Goal: Task Accomplishment & Management: Complete application form

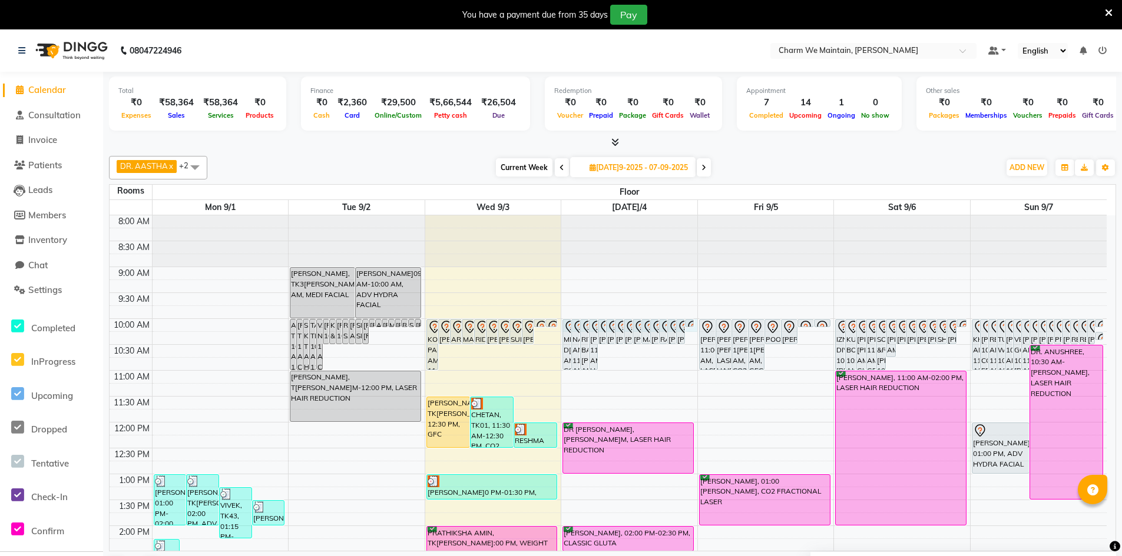
select select "600"
select select "tentative"
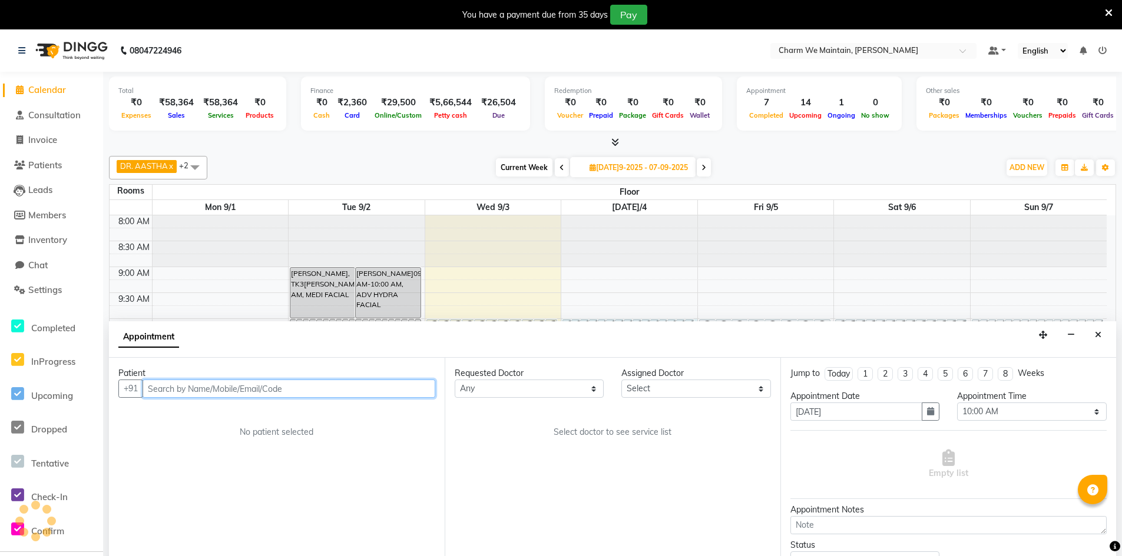
scroll to position [30, 0]
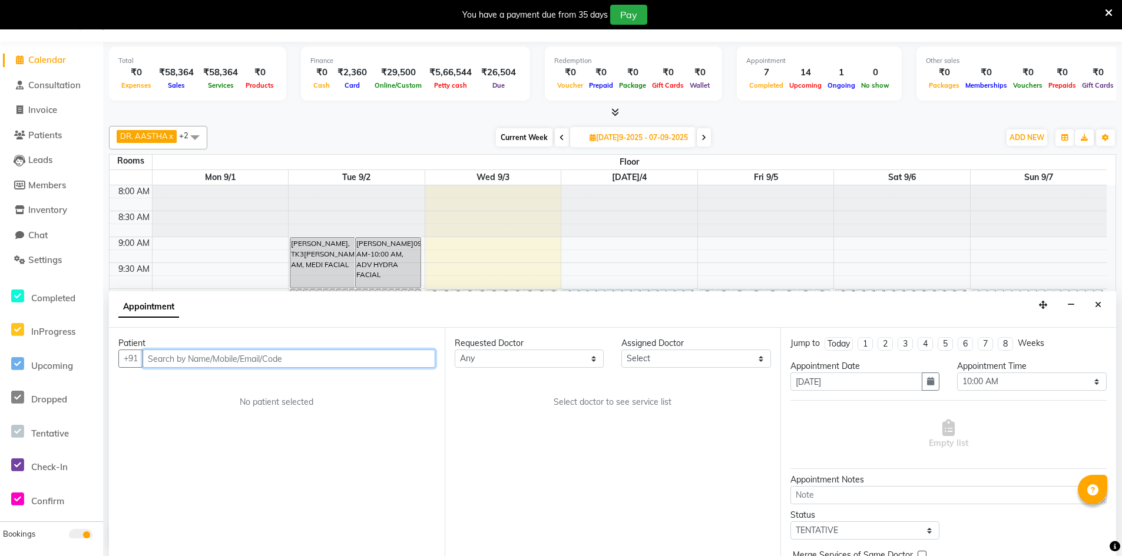
click at [340, 359] on input "text" at bounding box center [288, 359] width 293 height 18
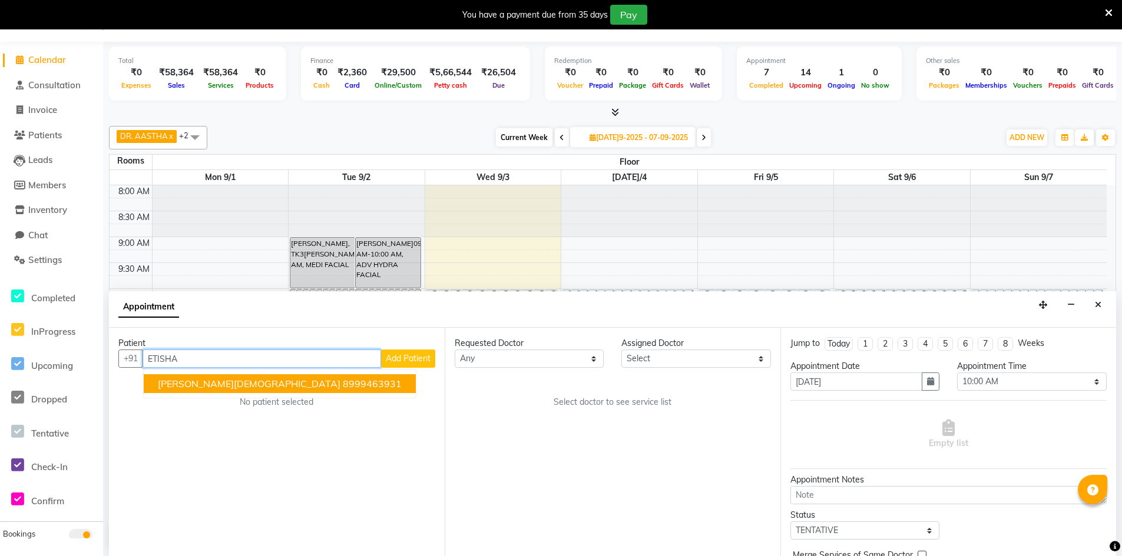
click at [343, 382] on ngb-highlight "8999463931" at bounding box center [372, 384] width 59 height 12
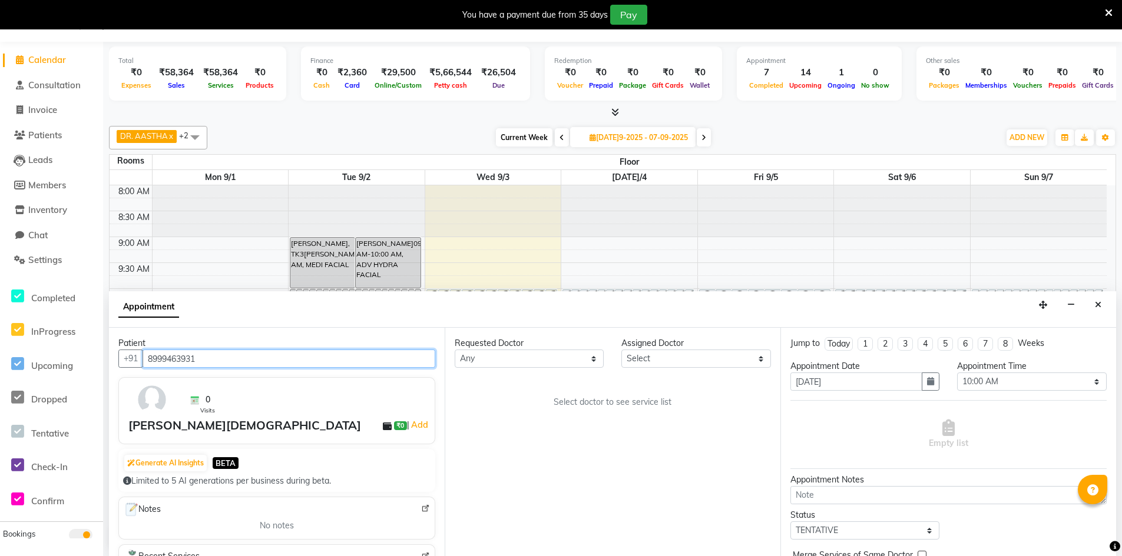
type input "8999463931"
click at [666, 360] on select "[PERSON_NAME]elect DR. AYESHA DR. [GEOGRAPHIC_DATA]" at bounding box center [695, 359] width 149 height 18
select select "86210"
click at [621, 350] on select "[PERSON_NAME]elect DR. AYESHA DR. [GEOGRAPHIC_DATA]" at bounding box center [695, 359] width 149 height 18
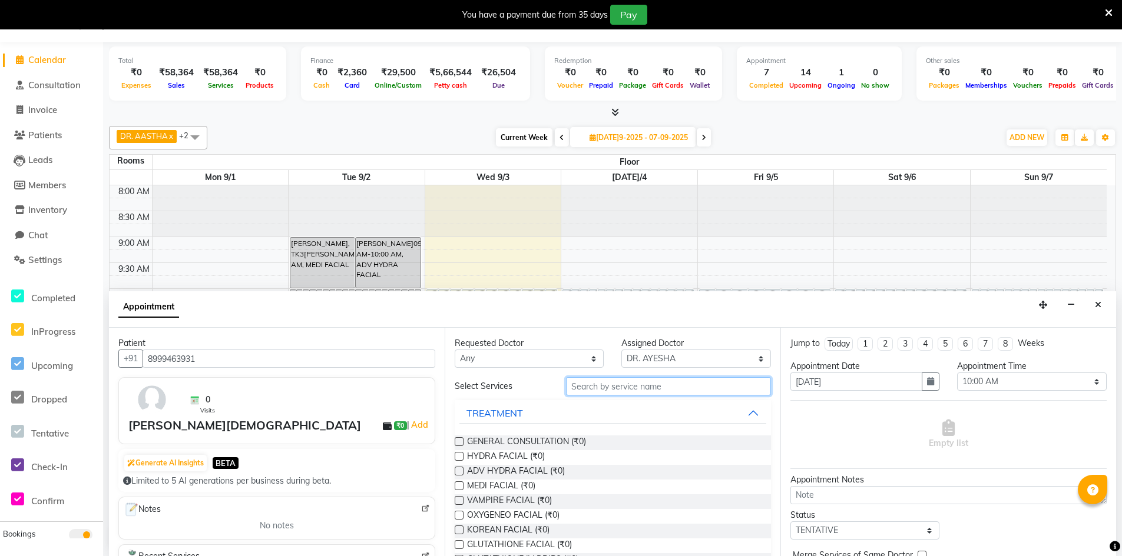
click at [641, 390] on input "text" at bounding box center [668, 386] width 205 height 18
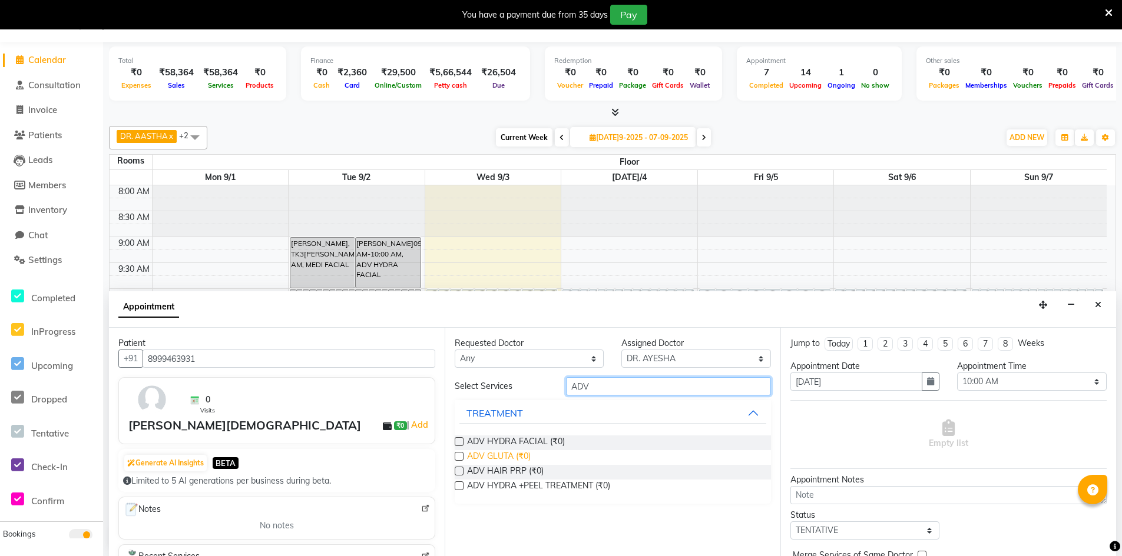
type input "ADV"
click at [492, 457] on span "ADV GLUTA (₹0)" at bounding box center [499, 457] width 64 height 15
checkbox input "true"
select select "4343"
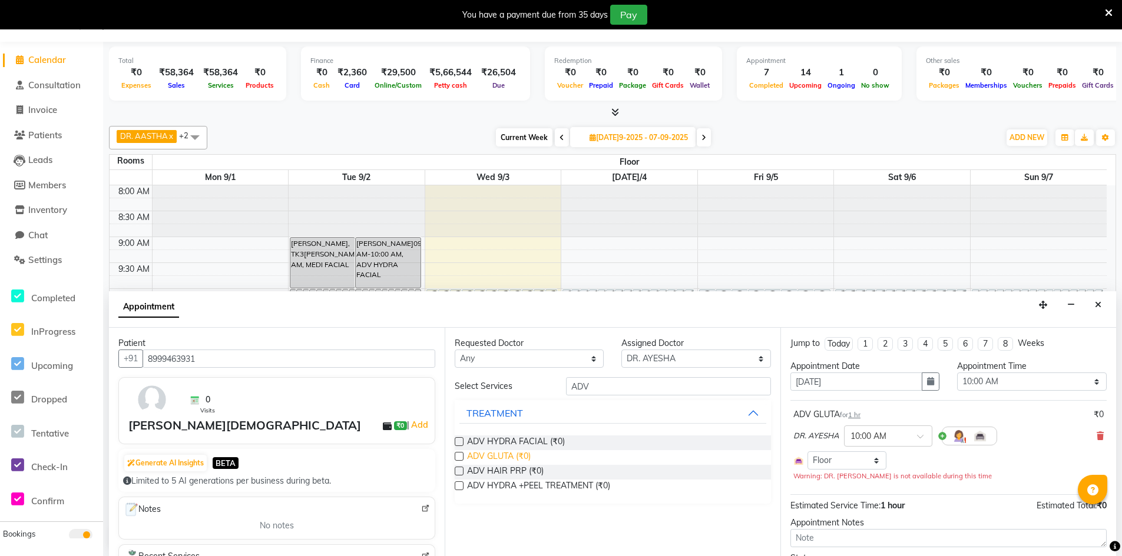
checkbox input "false"
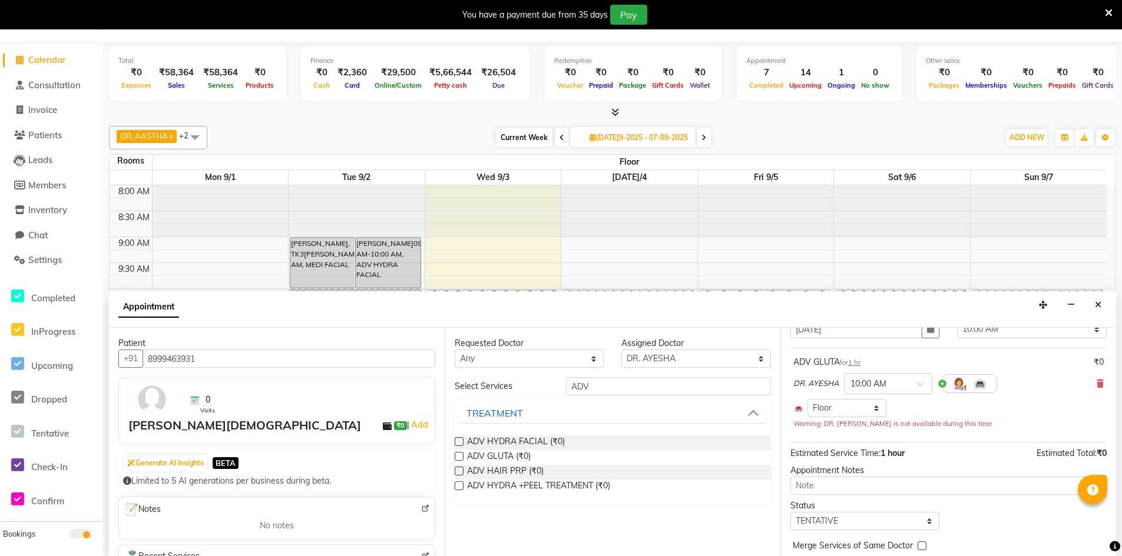
scroll to position [101, 0]
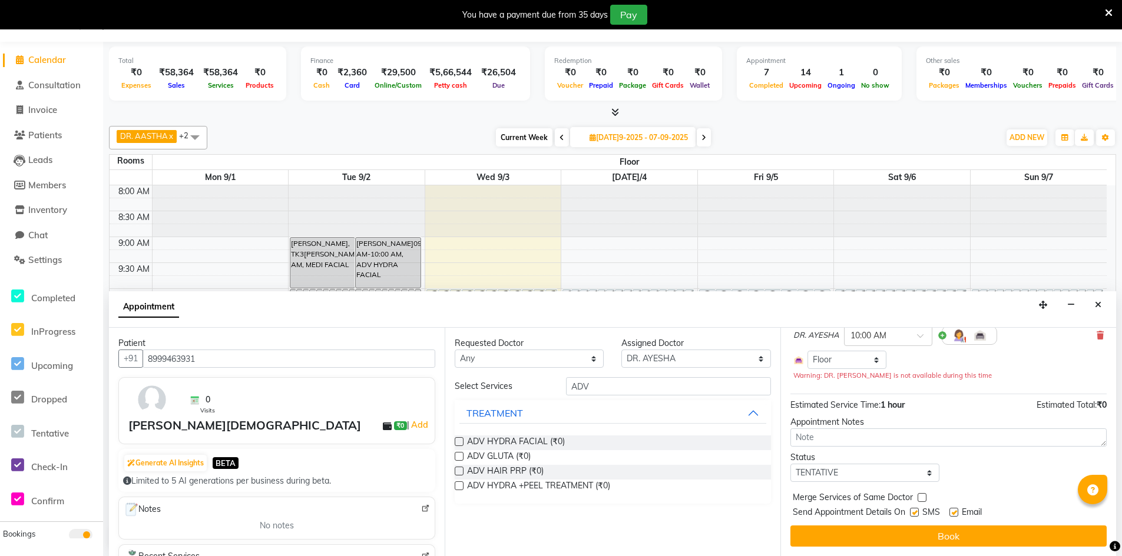
click at [913, 513] on label at bounding box center [914, 512] width 9 height 9
click at [913, 513] on input "checkbox" at bounding box center [914, 514] width 8 height 8
checkbox input "false"
click at [954, 510] on label at bounding box center [953, 512] width 9 height 9
click at [954, 510] on input "checkbox" at bounding box center [953, 514] width 8 height 8
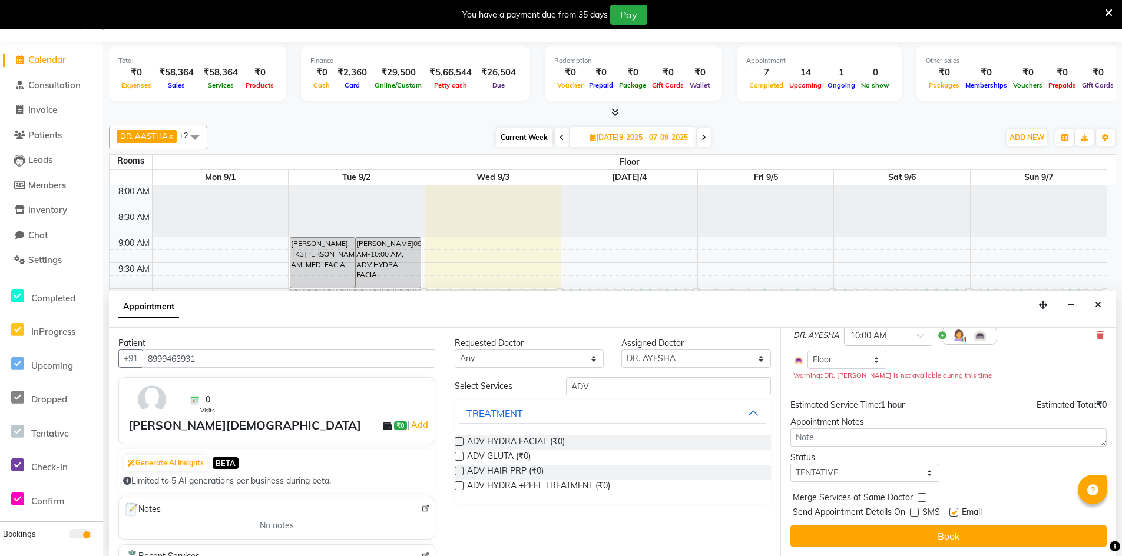
checkbox input "false"
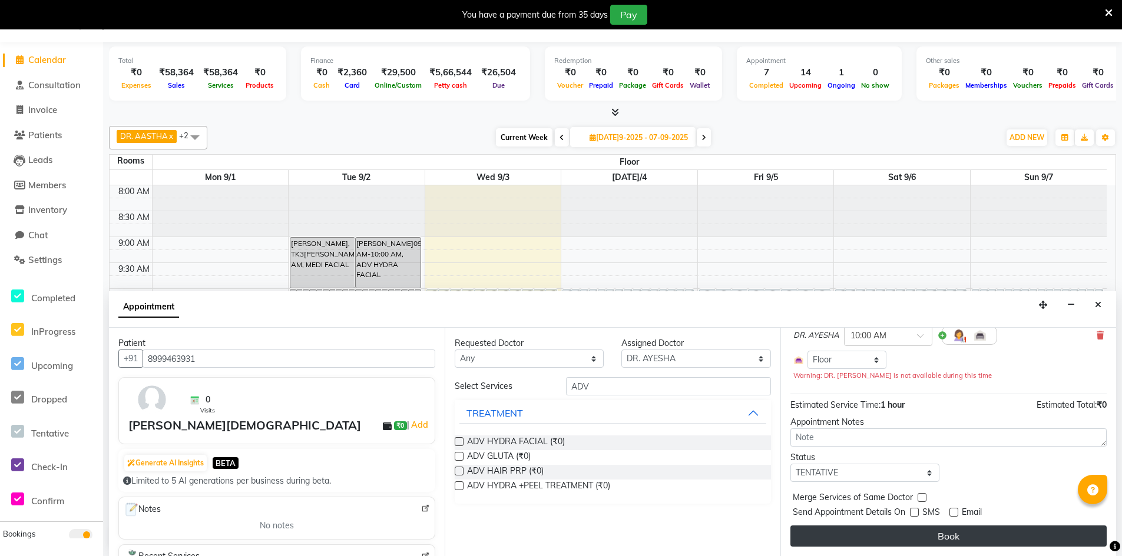
click at [953, 534] on button "Book" at bounding box center [948, 536] width 316 height 21
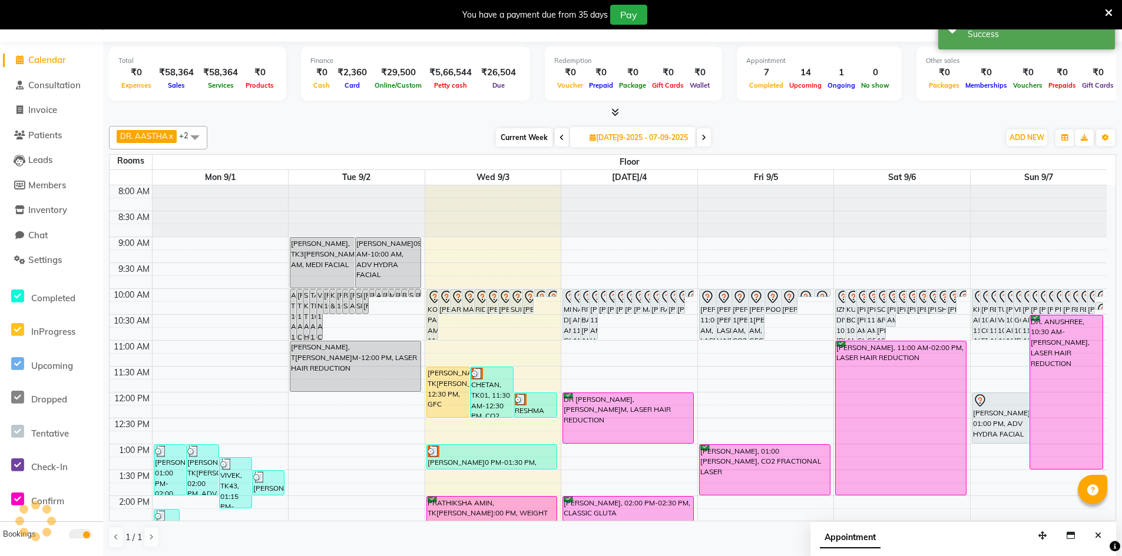
scroll to position [0, 0]
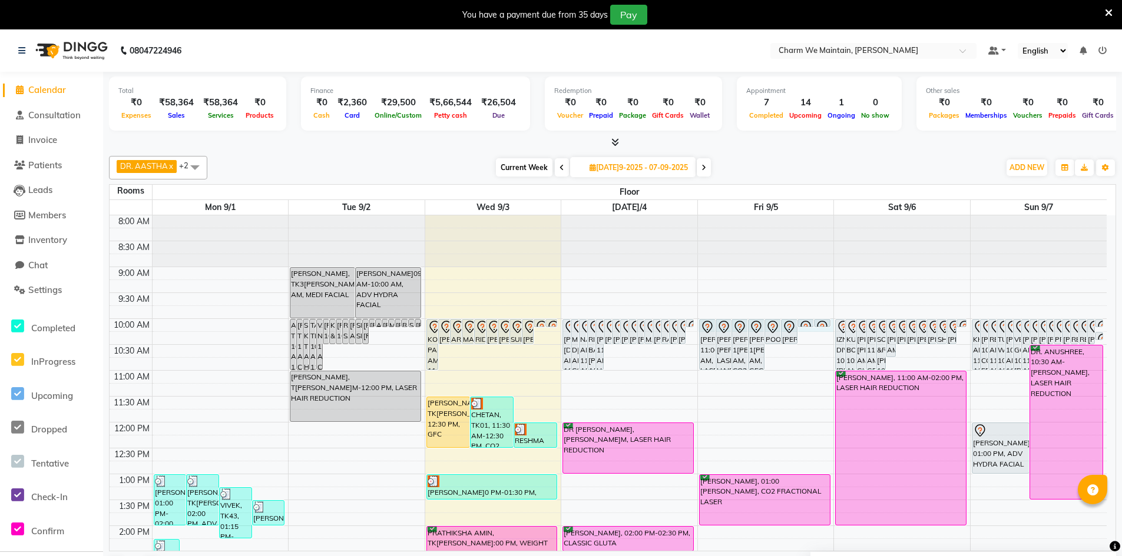
select select "600"
select select "tentative"
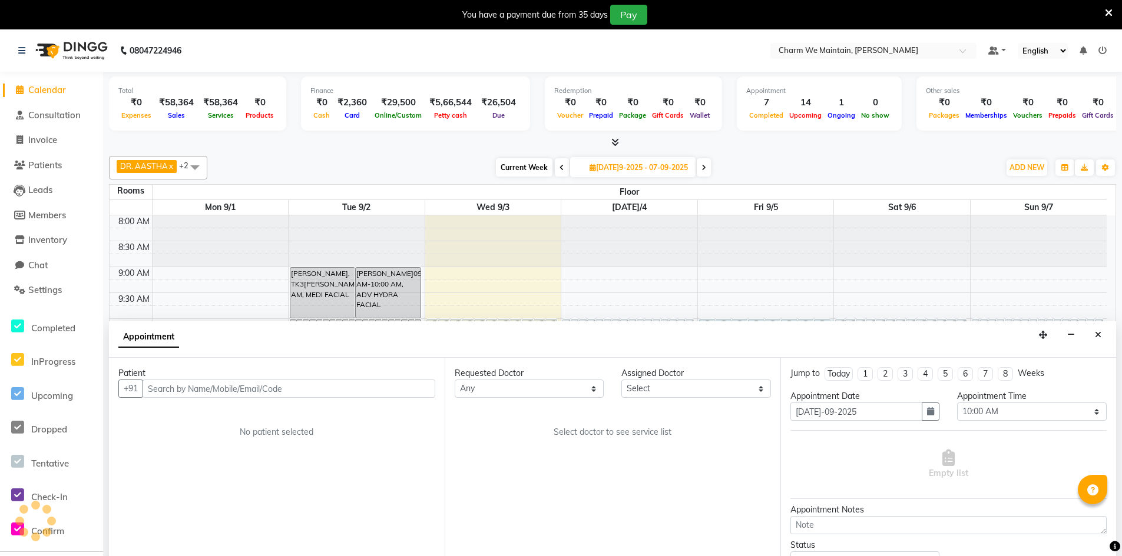
scroll to position [30, 0]
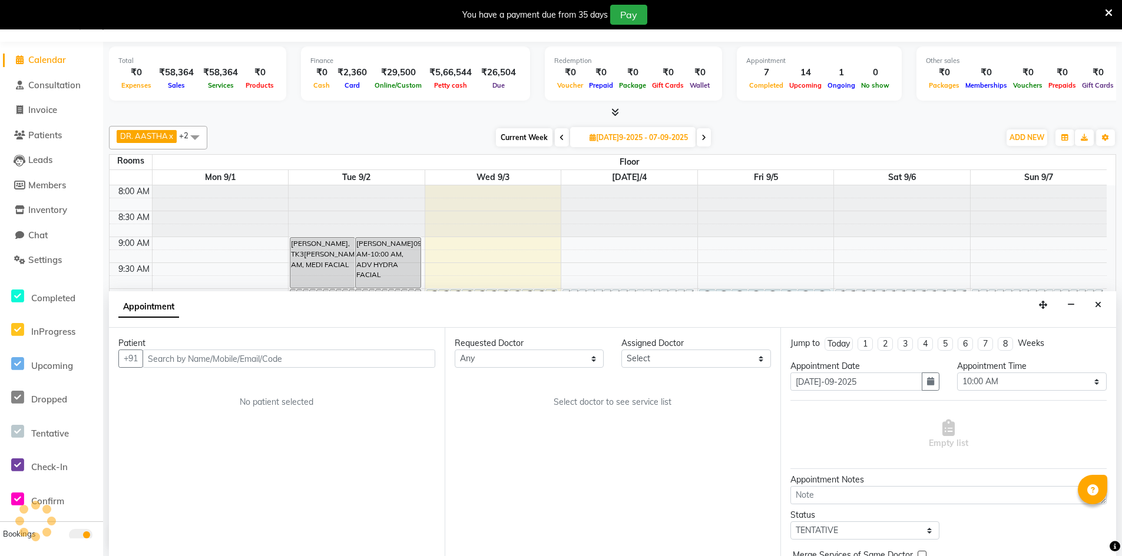
click at [289, 357] on input "text" at bounding box center [288, 359] width 293 height 18
type input "D"
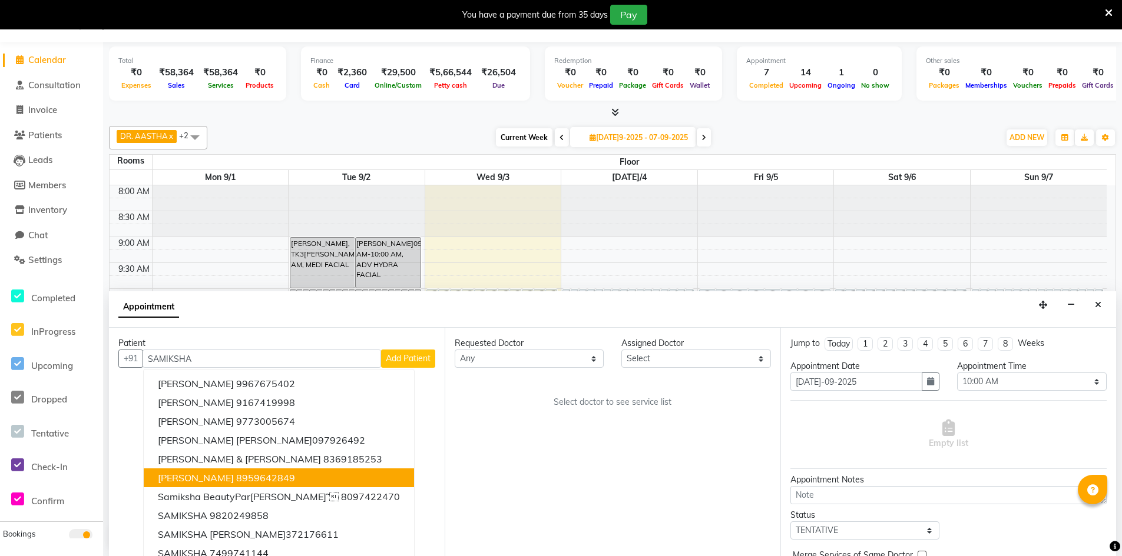
click at [234, 476] on span "[PERSON_NAME]" at bounding box center [196, 478] width 76 height 12
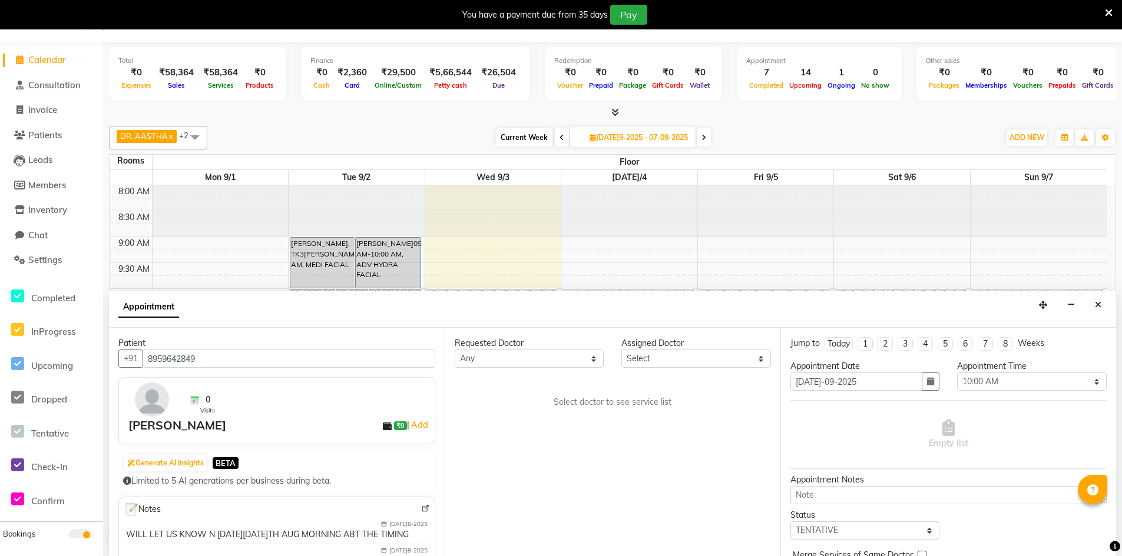
type input "8959642849"
click at [689, 364] on select "[PERSON_NAME]elect DR. AYESHA DR. [GEOGRAPHIC_DATA]" at bounding box center [695, 359] width 149 height 18
select select "86212"
click at [621, 350] on select "[PERSON_NAME]elect DR. AYESHA DR. [GEOGRAPHIC_DATA]" at bounding box center [695, 359] width 149 height 18
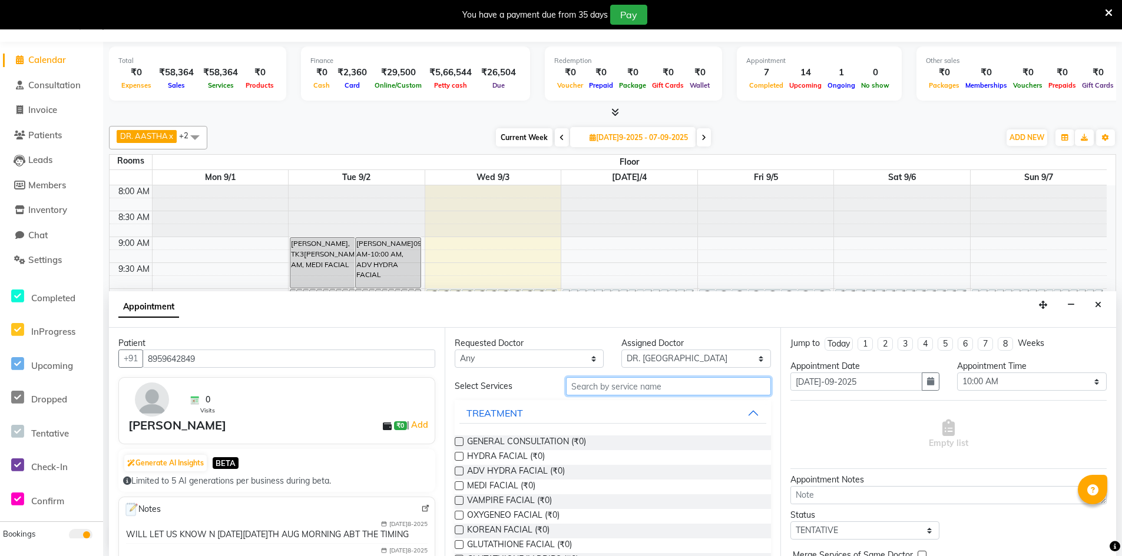
click at [654, 383] on input "text" at bounding box center [668, 386] width 205 height 18
type input "N"
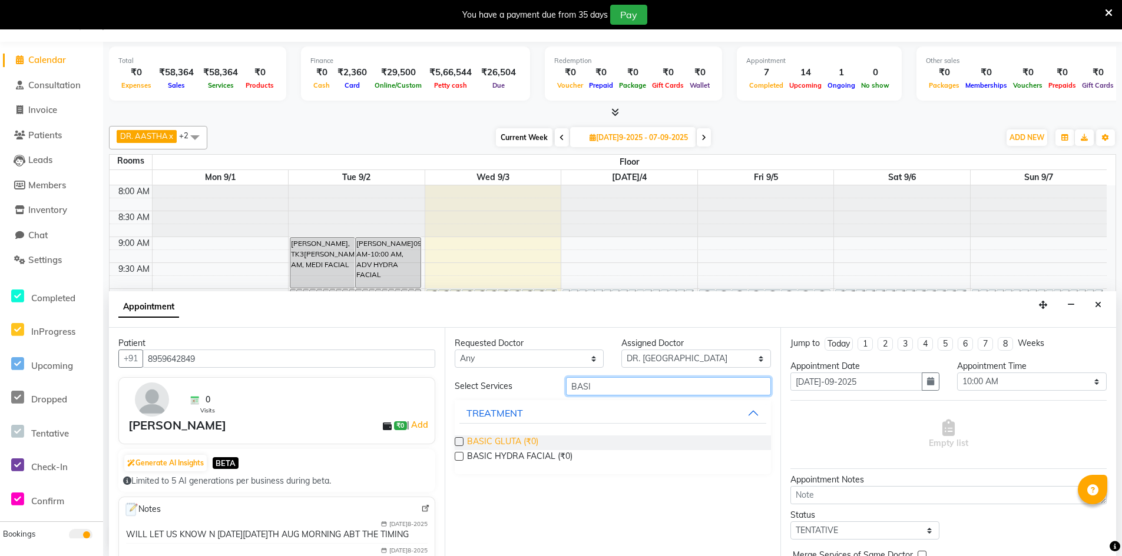
type input "BASI"
click at [508, 437] on span "BASIC GLUTA (₹0)" at bounding box center [502, 443] width 71 height 15
checkbox input "true"
select select "4343"
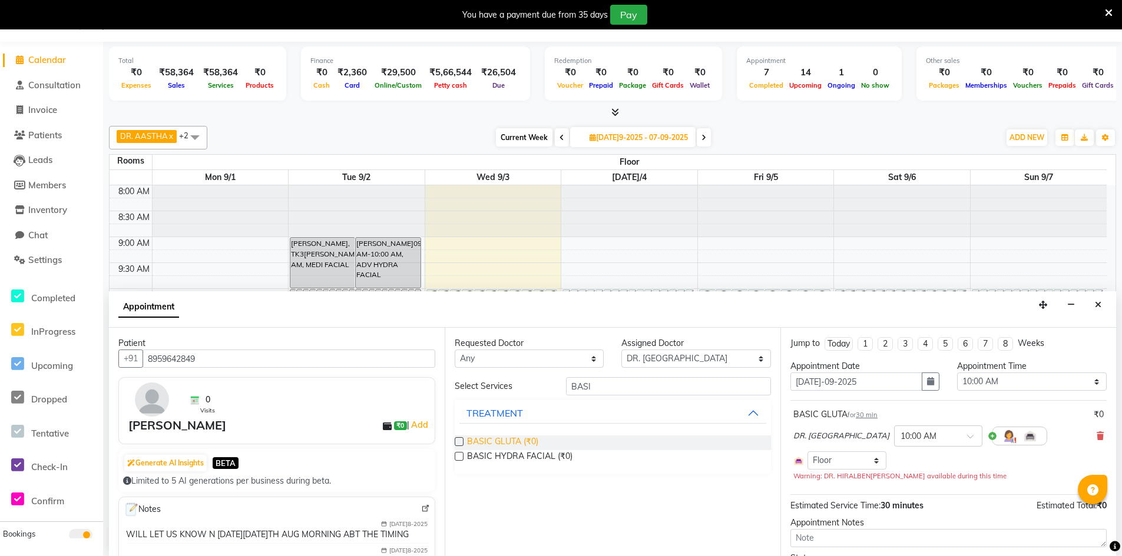
checkbox input "false"
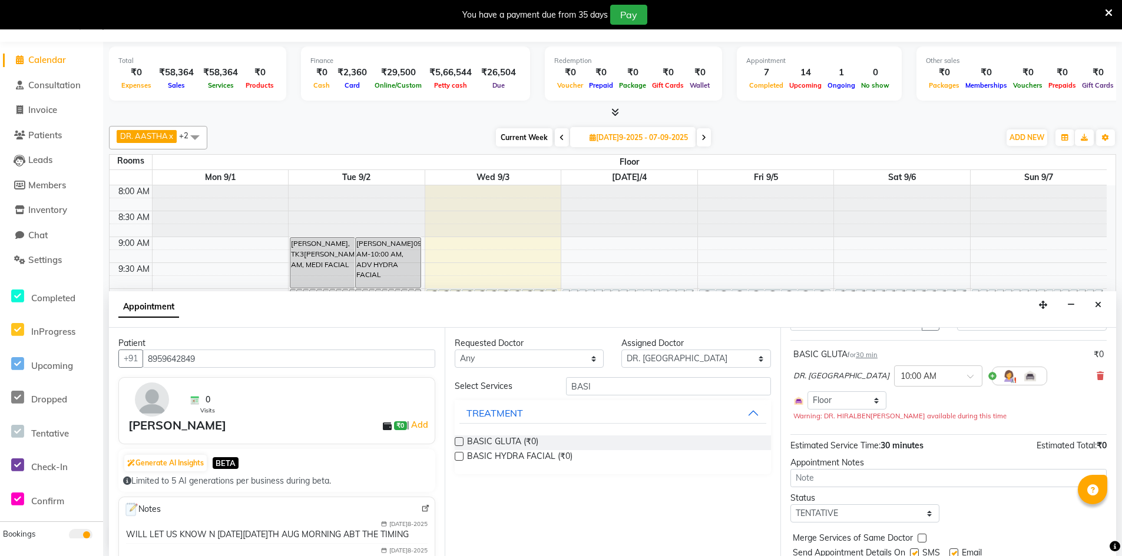
scroll to position [101, 0]
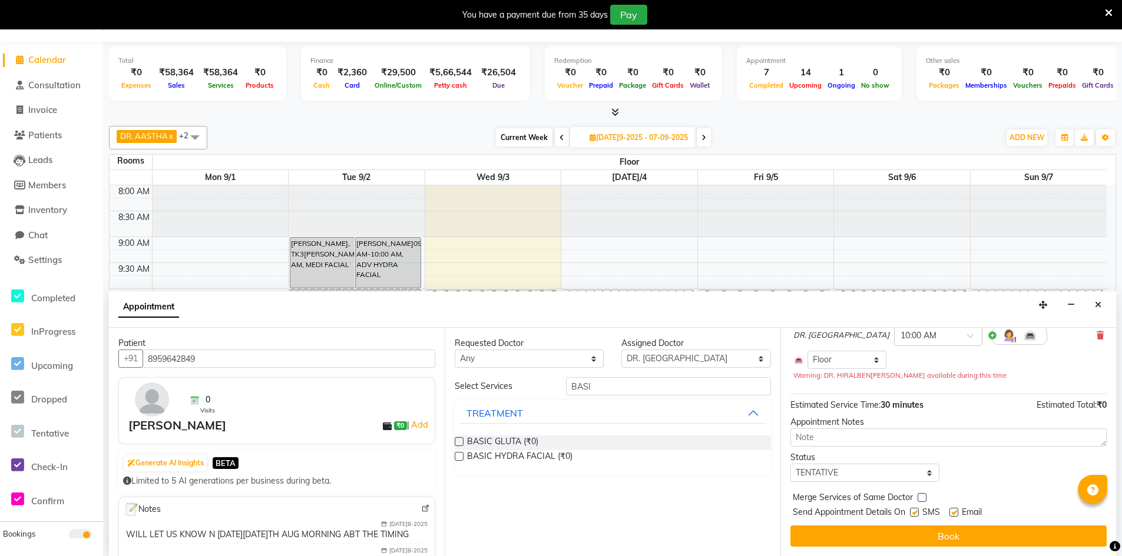
click at [913, 511] on label at bounding box center [914, 512] width 9 height 9
click at [913, 511] on input "checkbox" at bounding box center [914, 514] width 8 height 8
checkbox input "false"
click at [954, 512] on label at bounding box center [953, 512] width 9 height 9
click at [954, 512] on input "checkbox" at bounding box center [953, 514] width 8 height 8
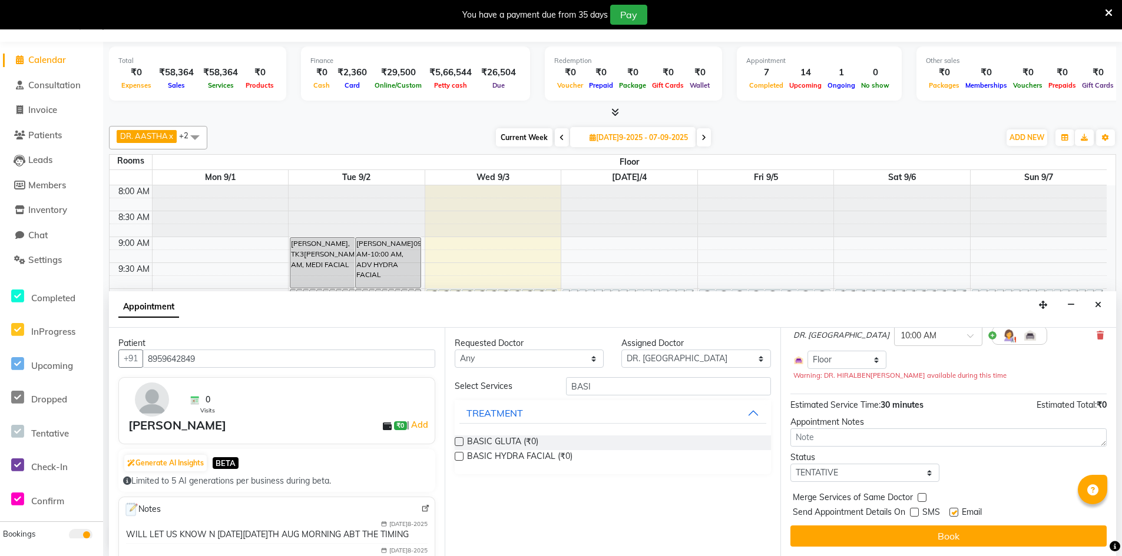
checkbox input "false"
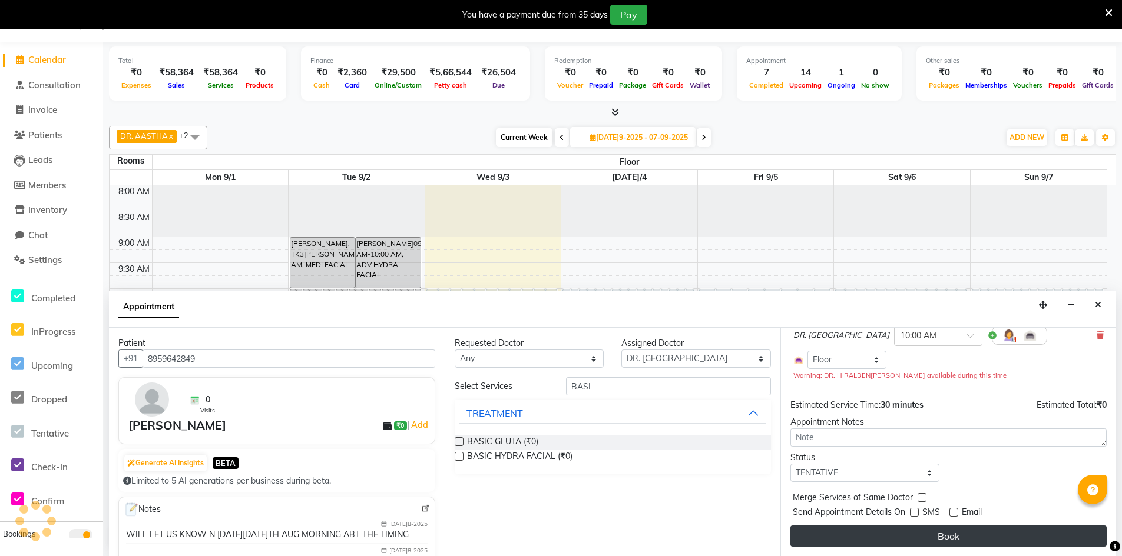
click at [954, 538] on button "Book" at bounding box center [948, 536] width 316 height 21
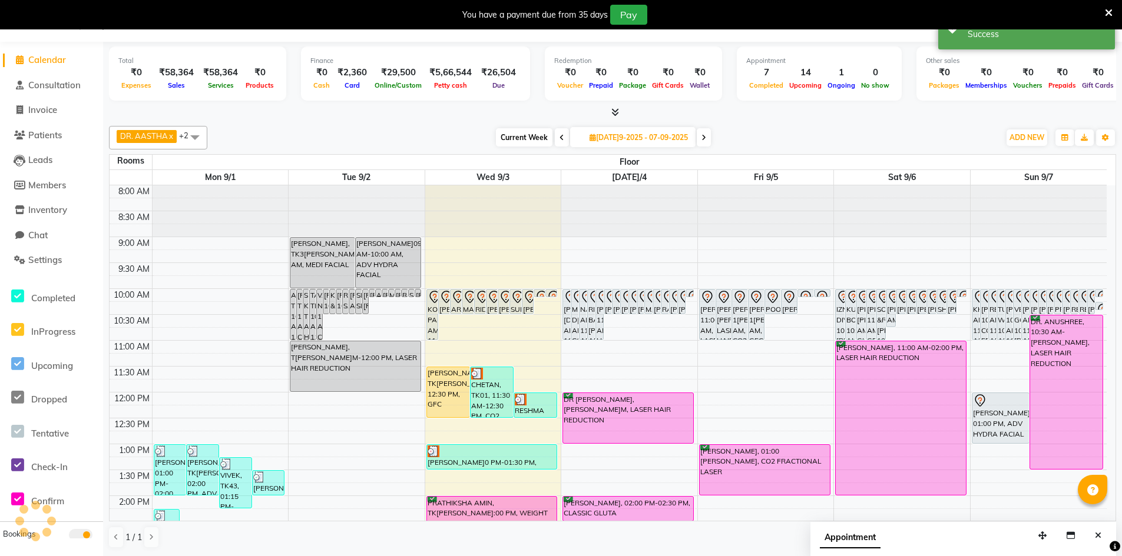
scroll to position [0, 0]
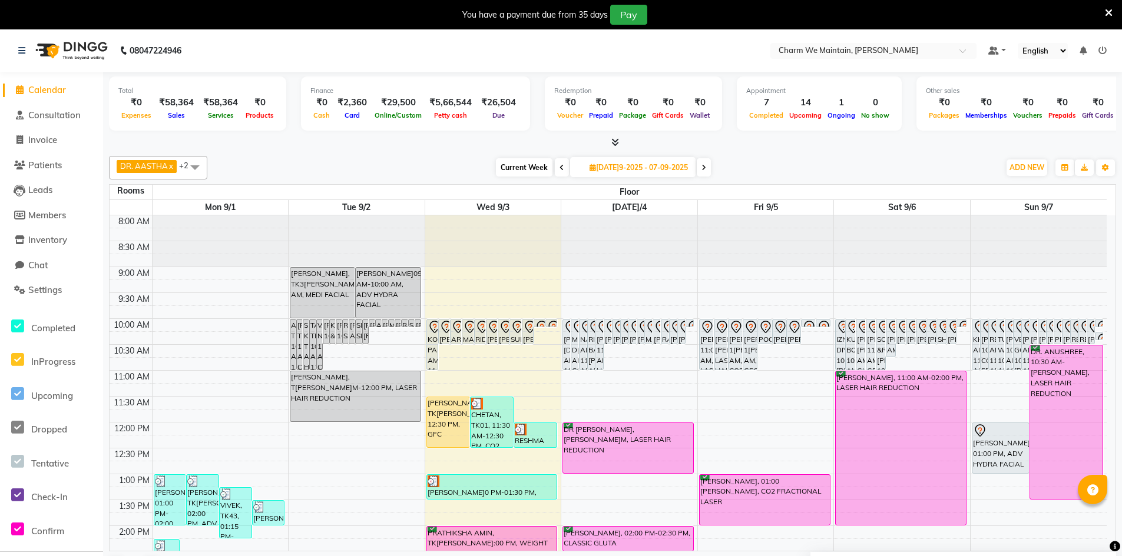
select select "tentative"
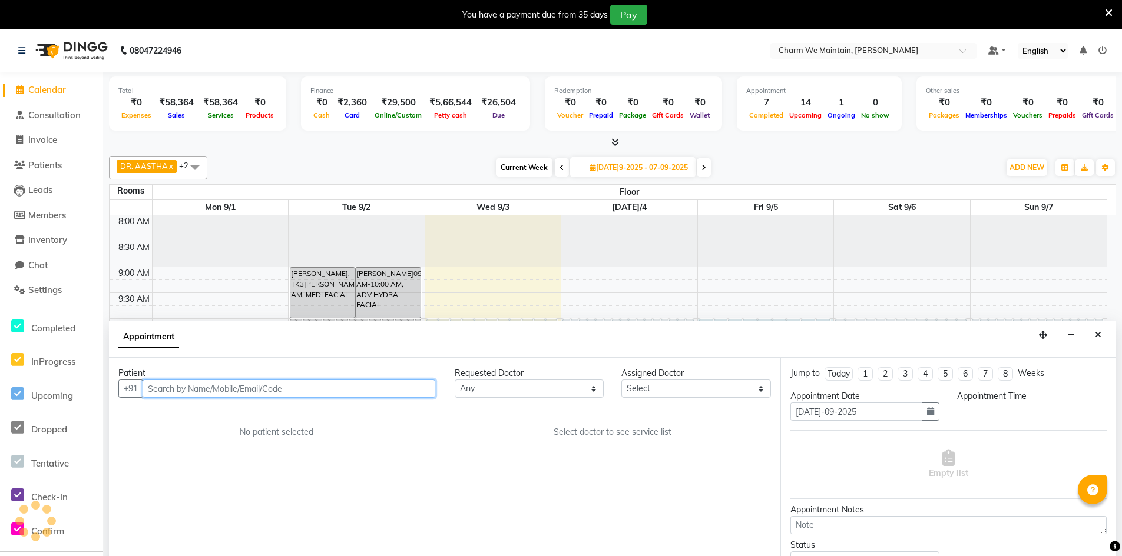
scroll to position [30, 0]
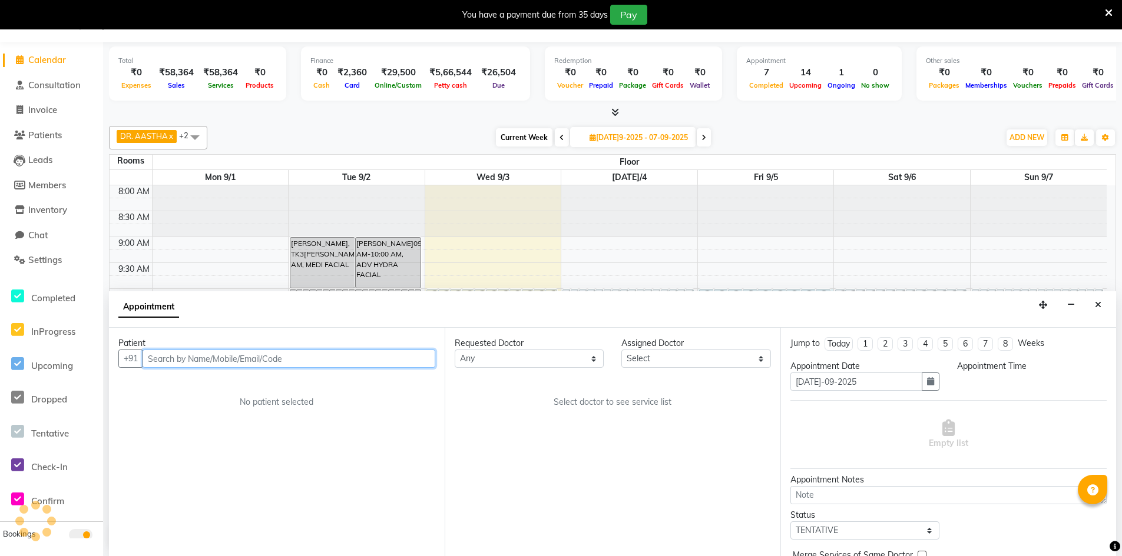
select select "600"
click at [327, 359] on input "text" at bounding box center [288, 359] width 293 height 18
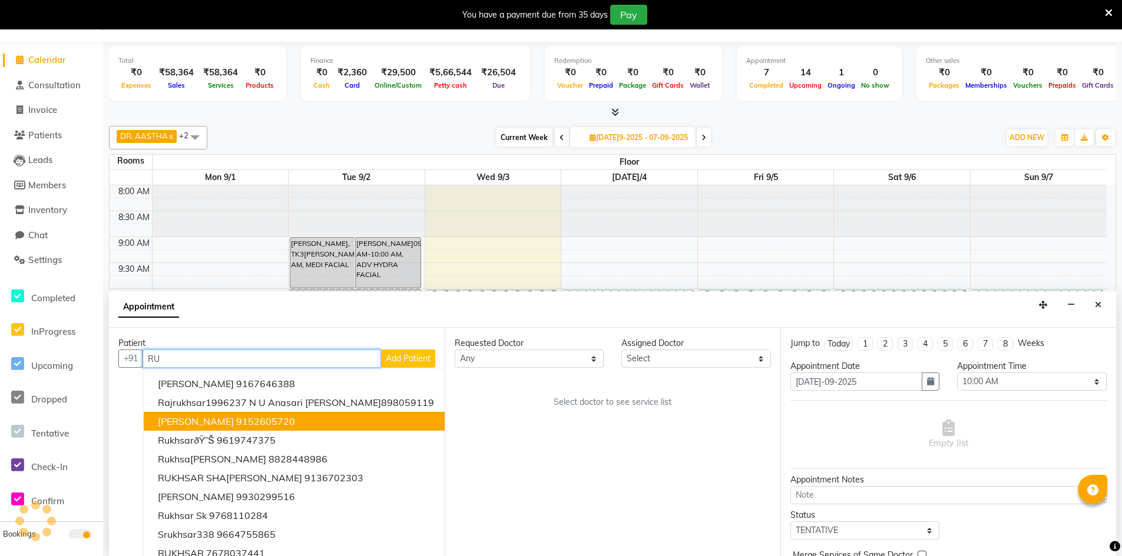
type input "R"
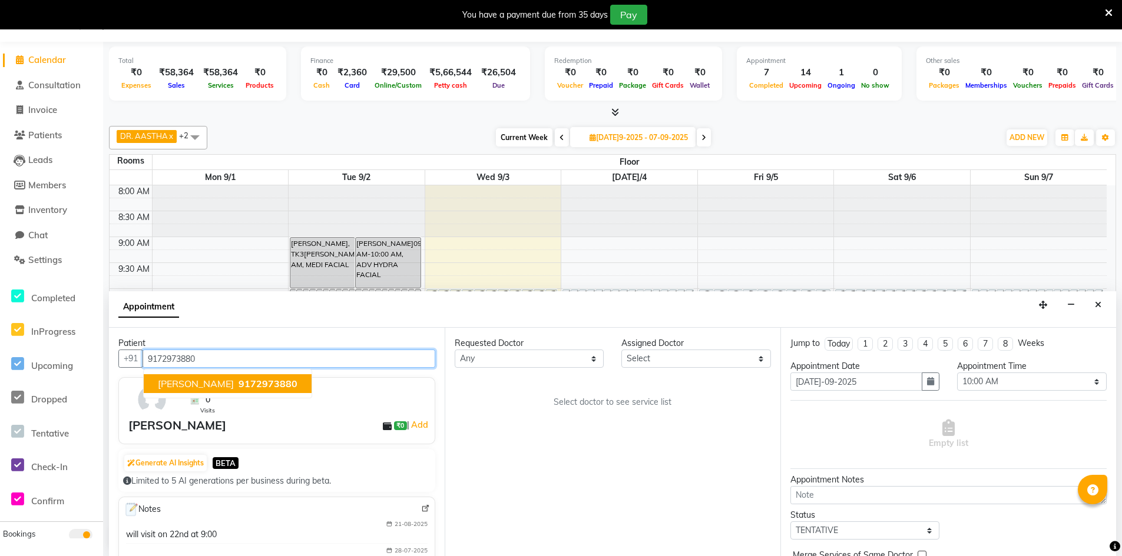
click at [227, 382] on button "[PERSON_NAME] 9172973880" at bounding box center [228, 383] width 168 height 19
type input "9172973880"
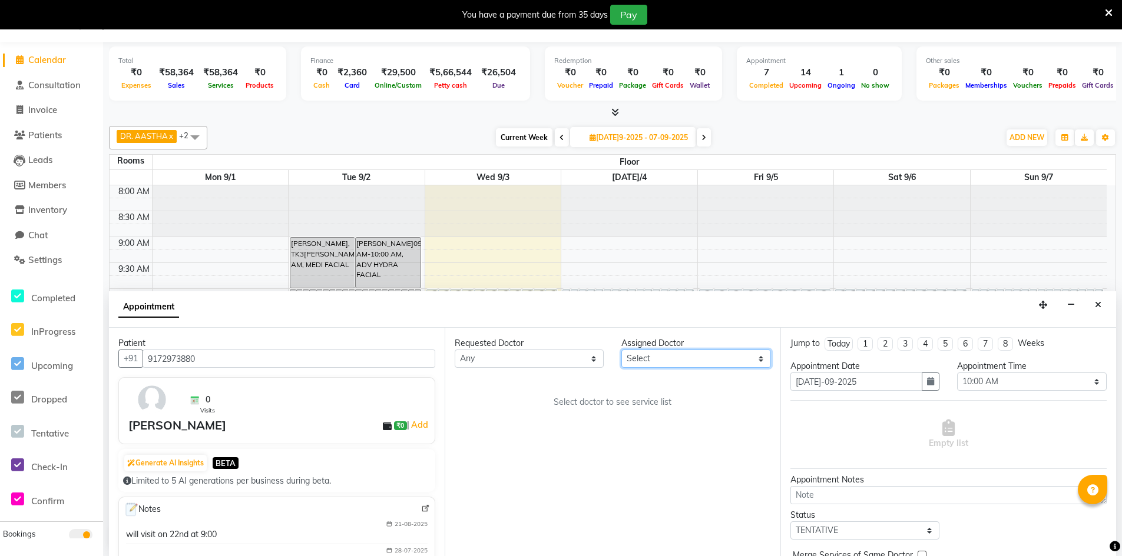
click at [673, 354] on select "[PERSON_NAME]elect DR. AYESHA DR. [GEOGRAPHIC_DATA]" at bounding box center [695, 359] width 149 height 18
select select "86210"
click at [621, 350] on select "[PERSON_NAME]elect DR. AYESHA DR. [GEOGRAPHIC_DATA]" at bounding box center [695, 359] width 149 height 18
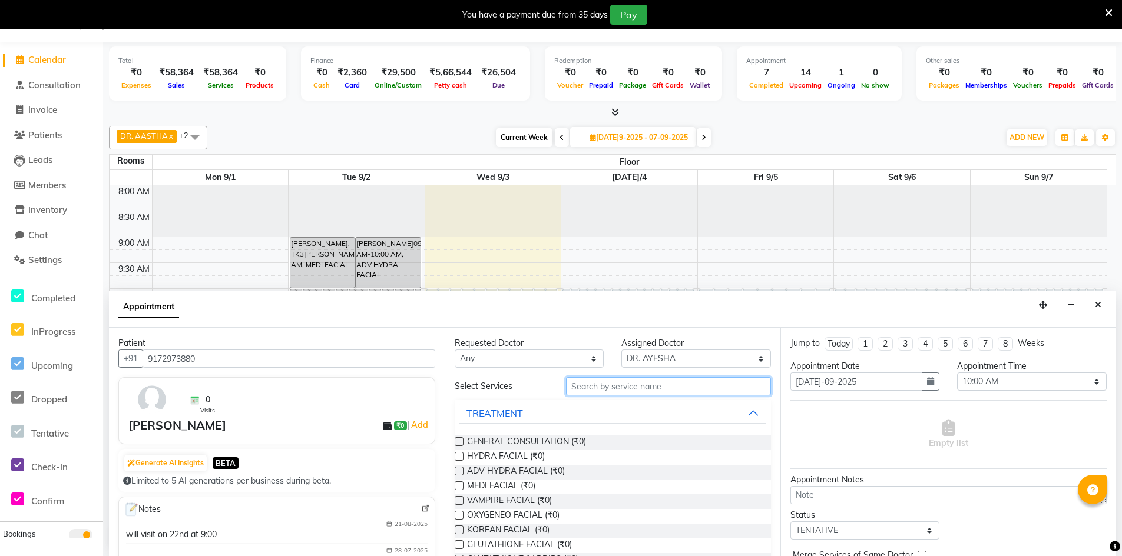
click at [631, 392] on input "text" at bounding box center [668, 386] width 205 height 18
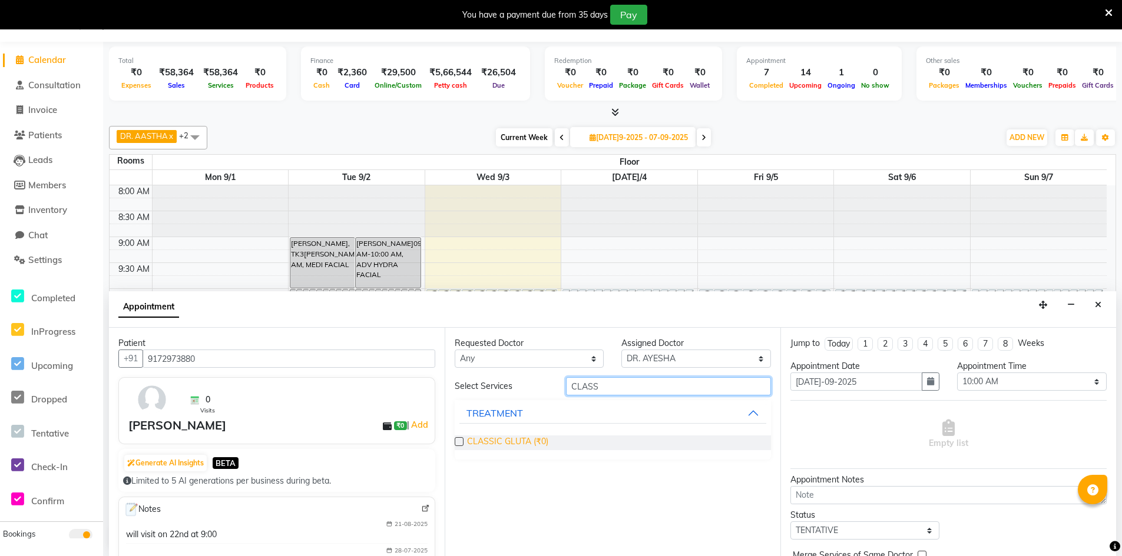
type input "CLASS"
click at [505, 437] on span "CLASSIC GLUTA (₹0)" at bounding box center [507, 443] width 81 height 15
checkbox input "true"
select select "4343"
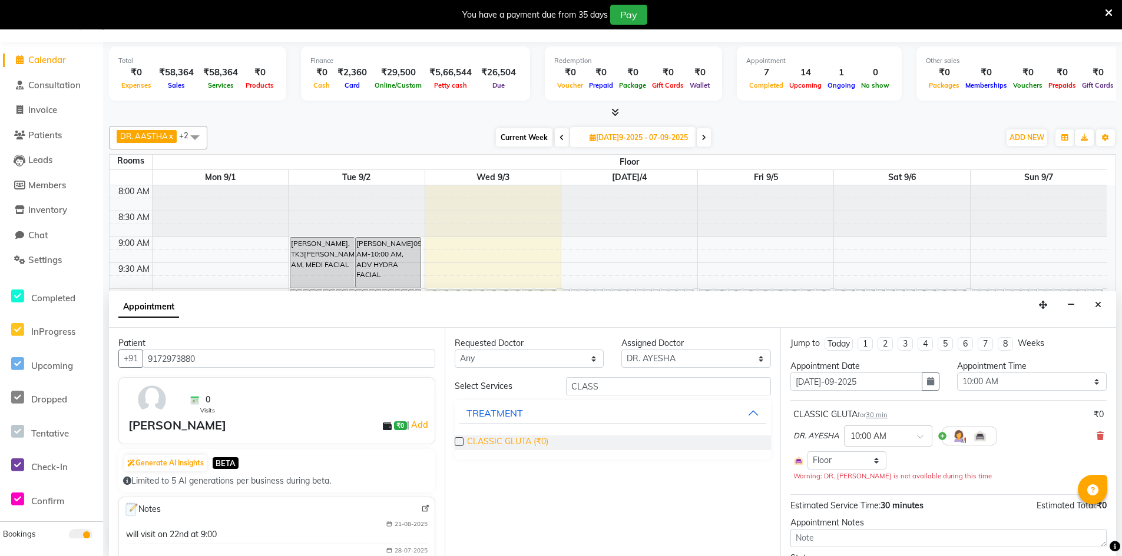
checkbox input "false"
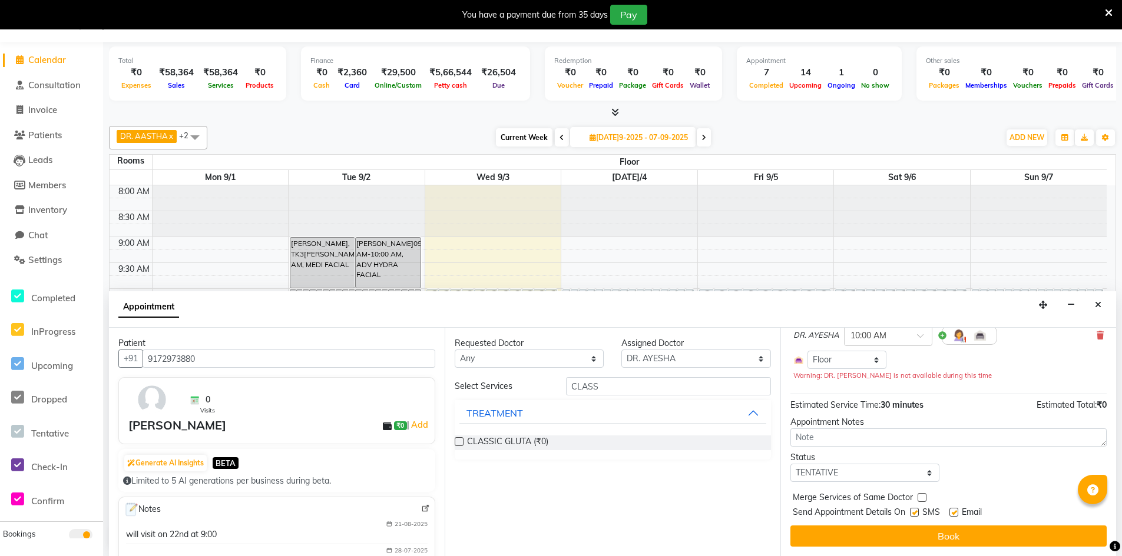
click at [917, 512] on label at bounding box center [914, 512] width 9 height 9
click at [917, 512] on input "checkbox" at bounding box center [914, 514] width 8 height 8
checkbox input "false"
click at [951, 510] on label at bounding box center [953, 512] width 9 height 9
click at [951, 510] on input "checkbox" at bounding box center [953, 514] width 8 height 8
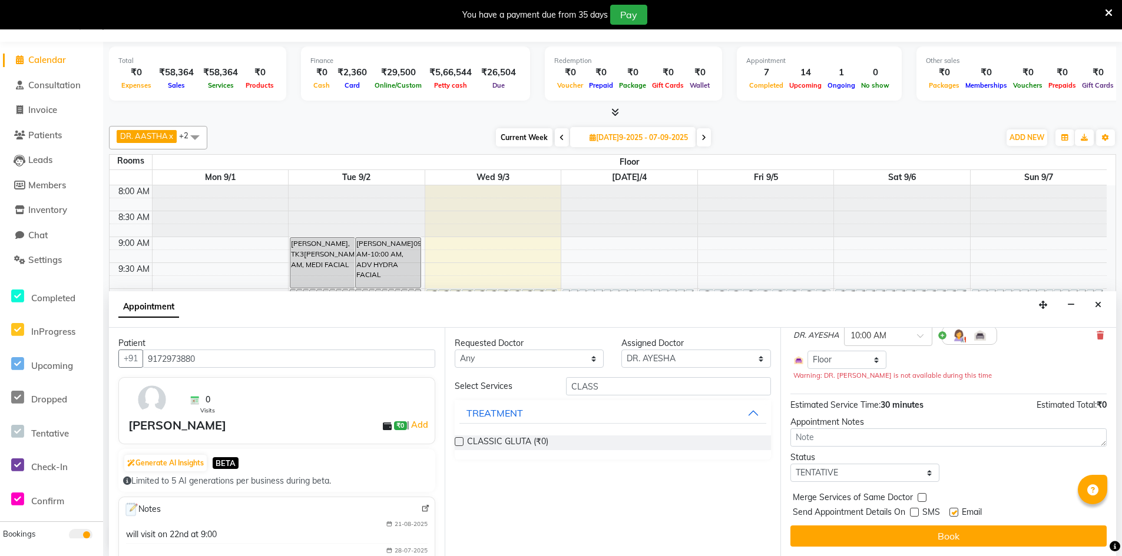
checkbox input "false"
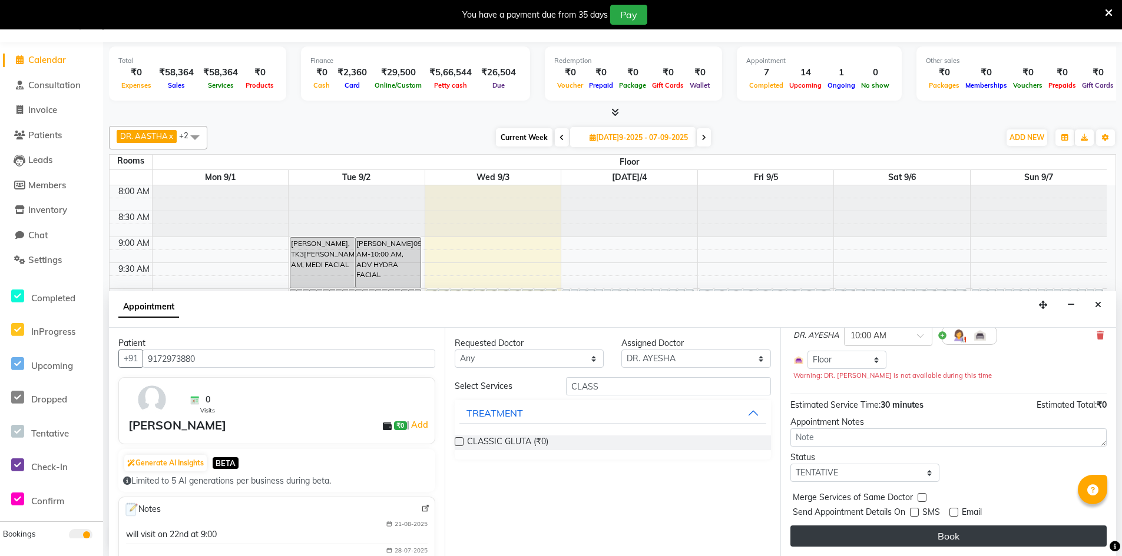
click at [955, 532] on button "Book" at bounding box center [948, 536] width 316 height 21
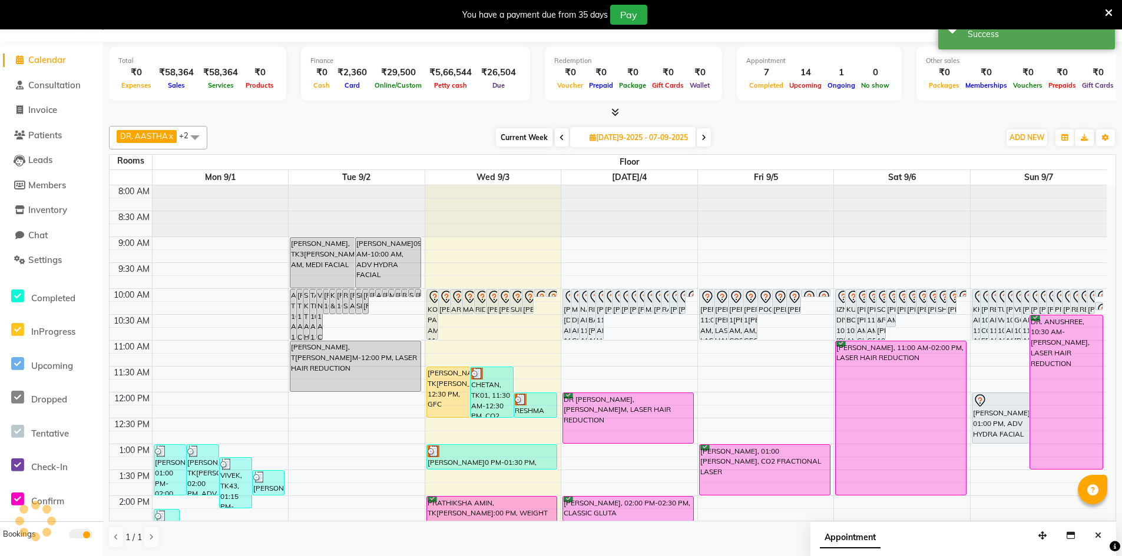
scroll to position [0, 0]
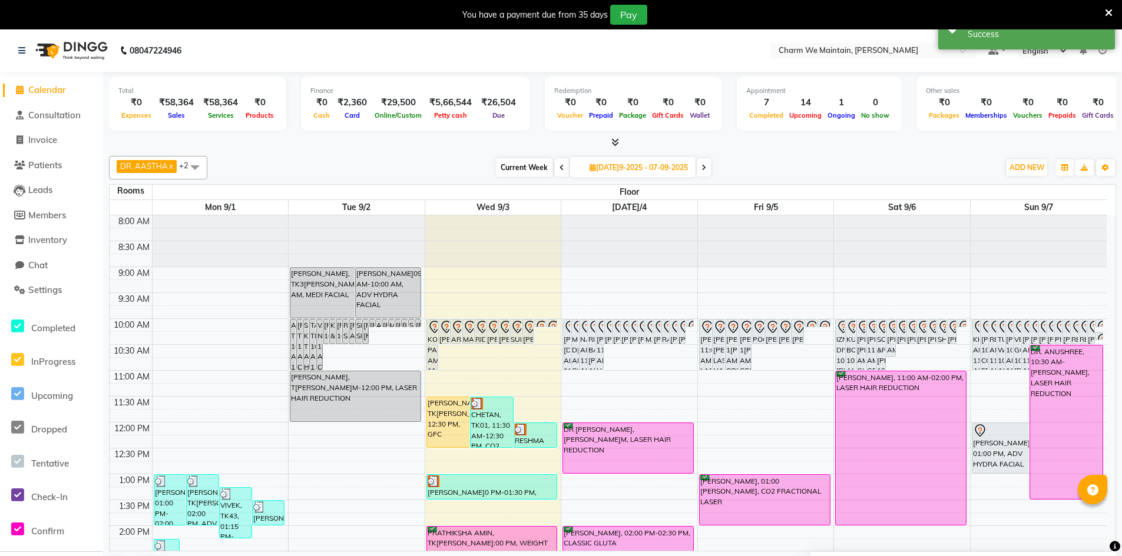
select select "tentative"
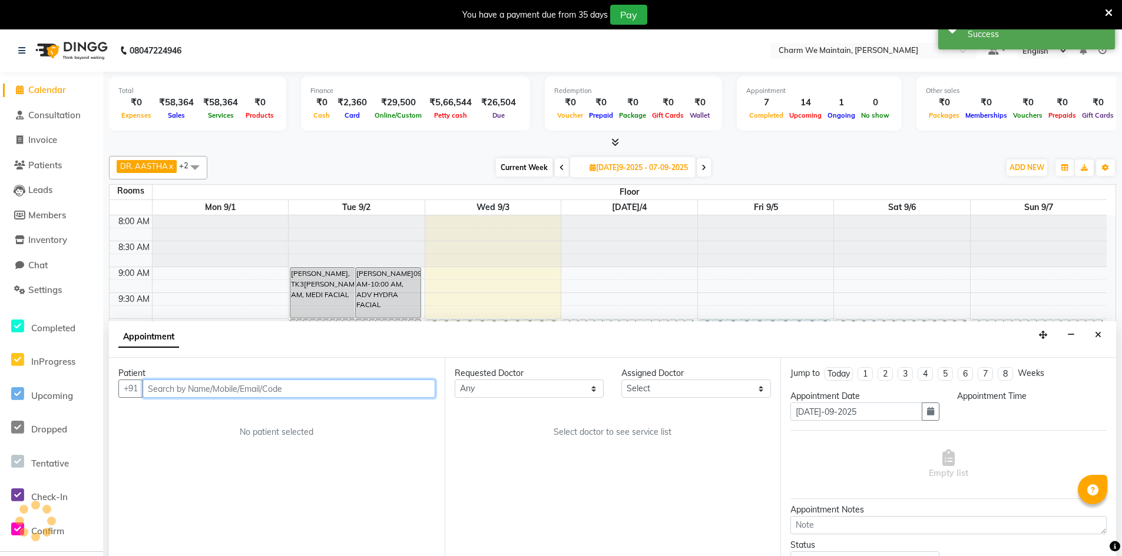
select select "600"
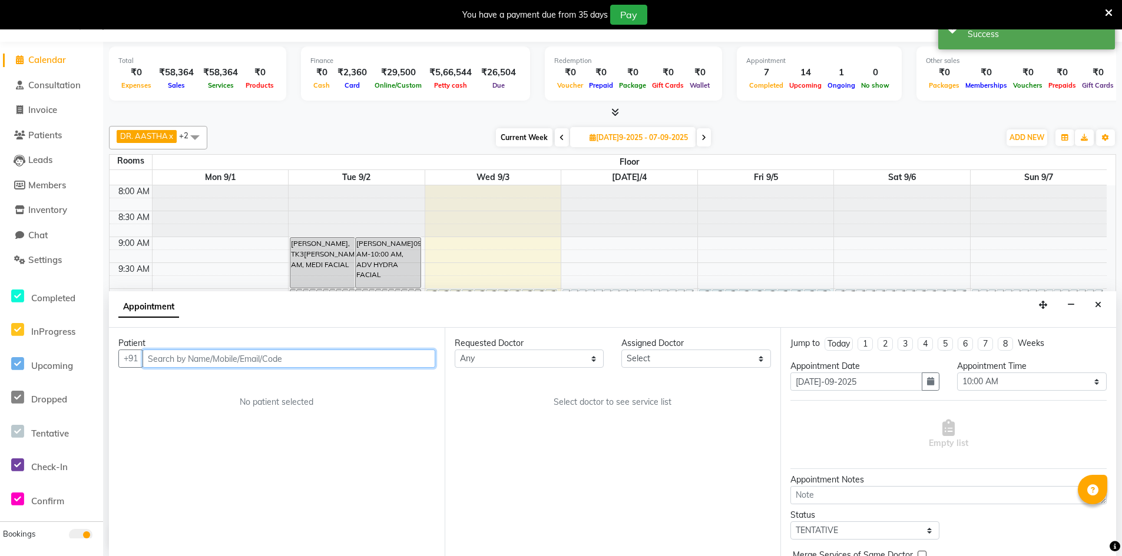
click at [403, 360] on input "text" at bounding box center [288, 359] width 293 height 18
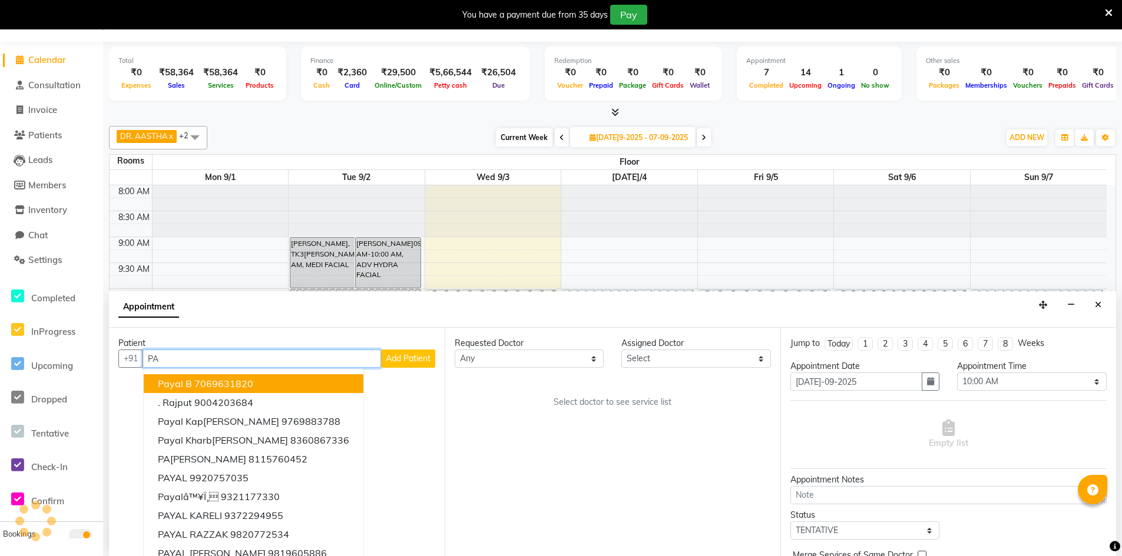
type input "P"
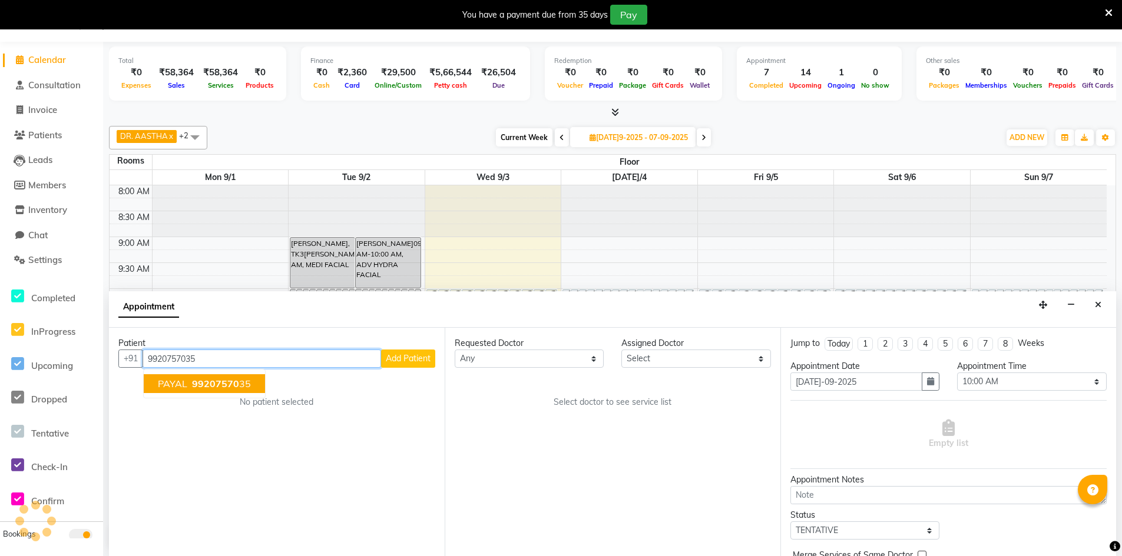
click at [240, 383] on ngb-highlight "99207570 35" at bounding box center [220, 384] width 61 height 12
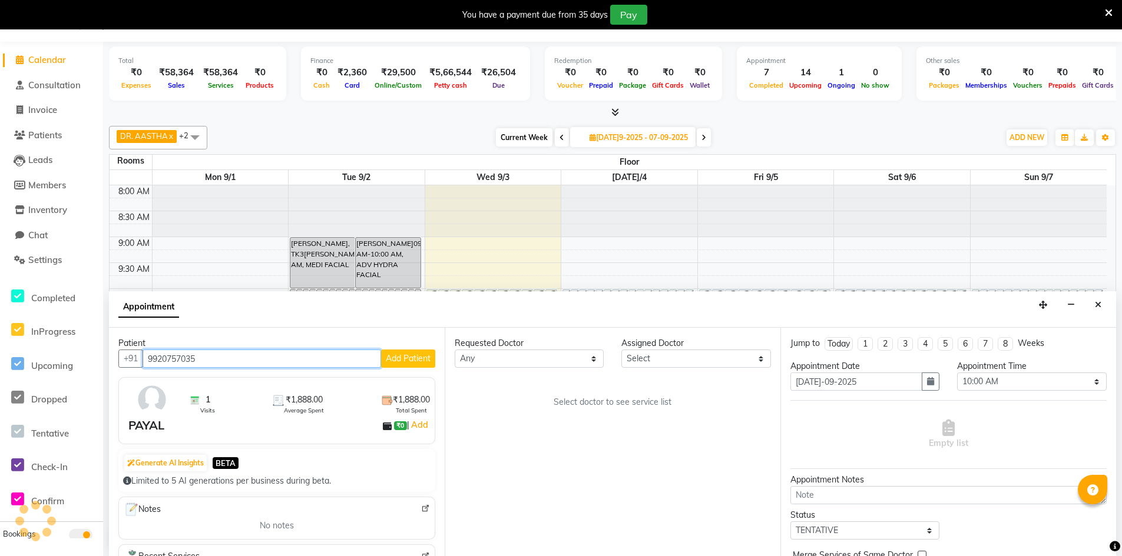
type input "9920757035"
click at [672, 362] on select "[PERSON_NAME]elect DR. AYESHA DR. [GEOGRAPHIC_DATA]" at bounding box center [695, 359] width 149 height 18
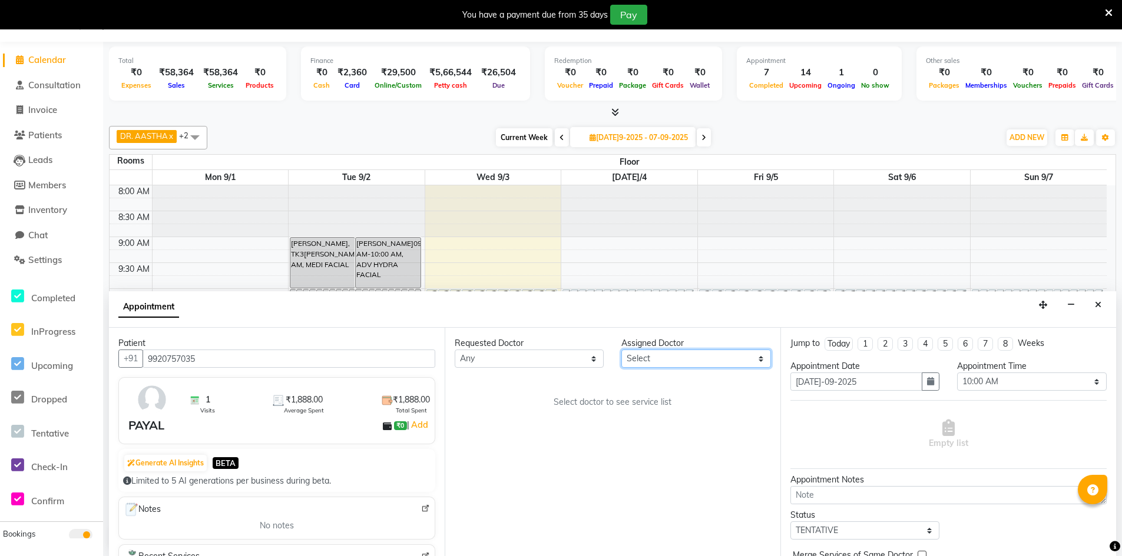
select select "86210"
click at [621, 350] on select "[PERSON_NAME]elect DR. AYESHA DR. [GEOGRAPHIC_DATA]" at bounding box center [695, 359] width 149 height 18
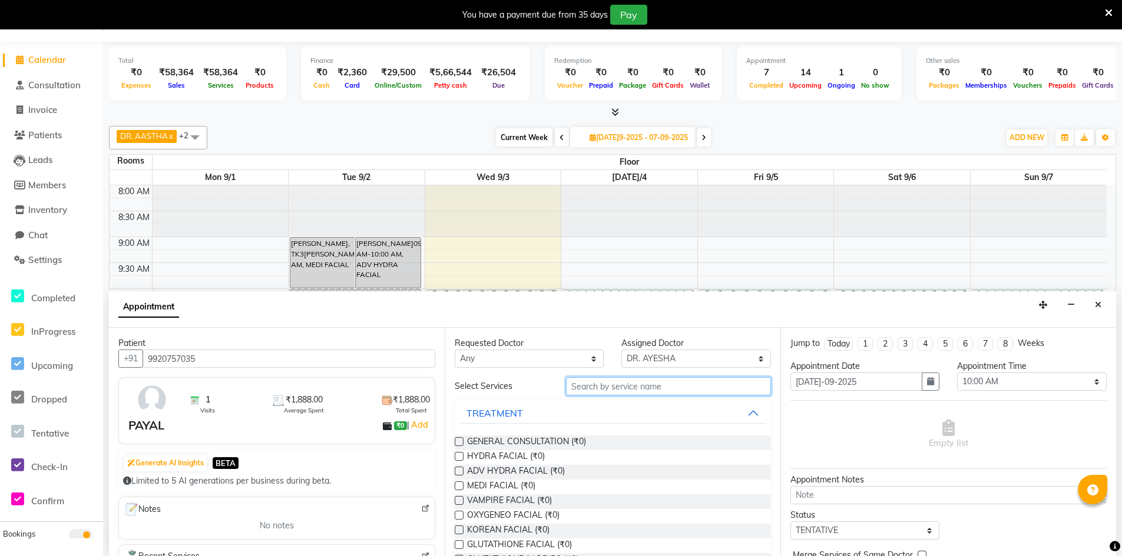
click at [581, 387] on input "text" at bounding box center [668, 386] width 205 height 18
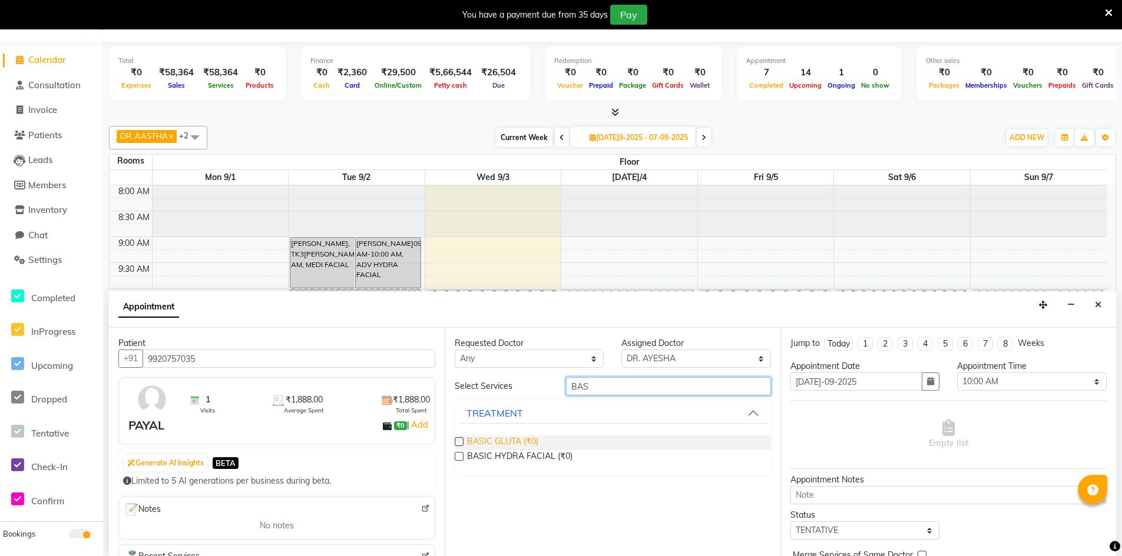
type input "BAS"
click at [497, 446] on span "BASIC GLUTA (₹0)" at bounding box center [502, 443] width 71 height 15
checkbox input "true"
select select "4343"
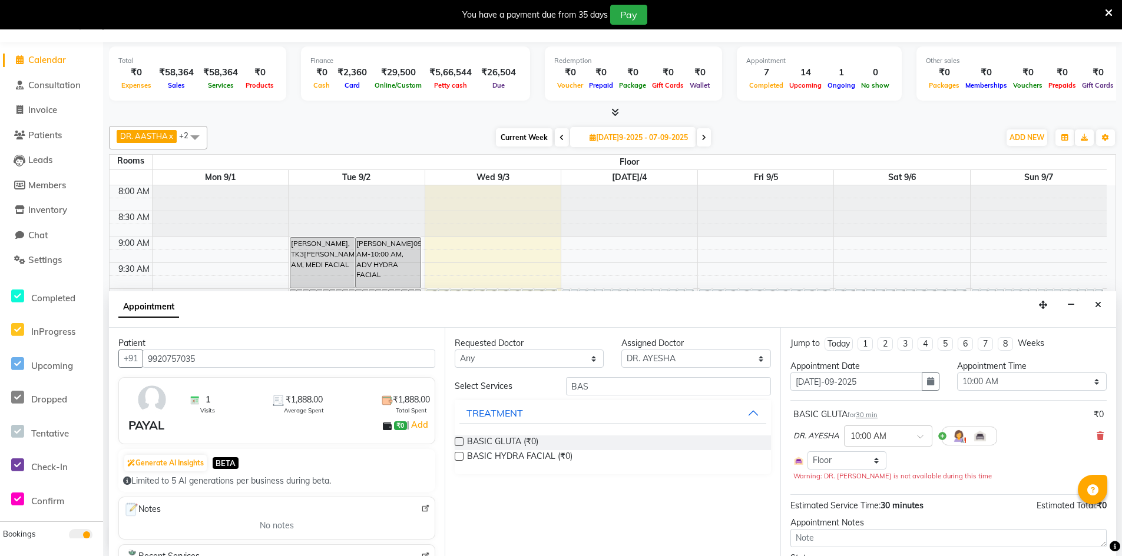
checkbox input "false"
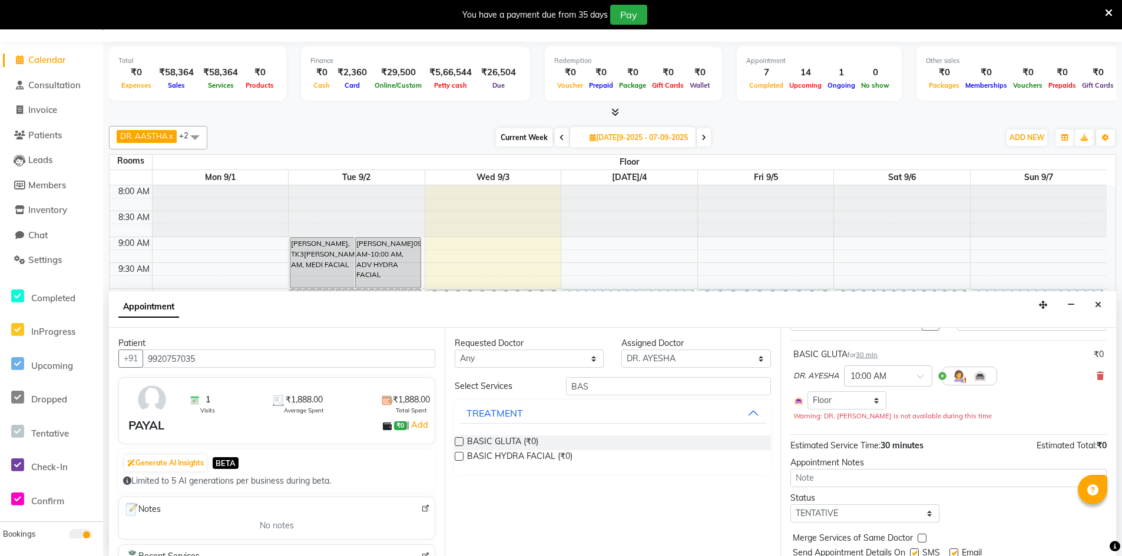
scroll to position [101, 0]
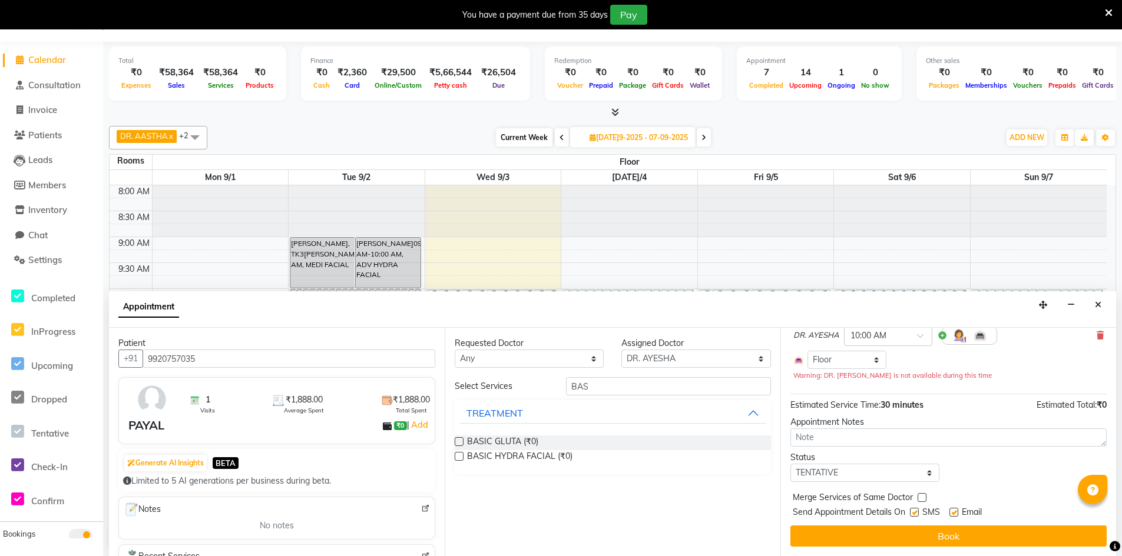
click at [911, 512] on label at bounding box center [914, 512] width 9 height 9
click at [911, 512] on input "checkbox" at bounding box center [914, 514] width 8 height 8
checkbox input "false"
click at [954, 512] on label at bounding box center [953, 512] width 9 height 9
click at [954, 512] on input "checkbox" at bounding box center [953, 514] width 8 height 8
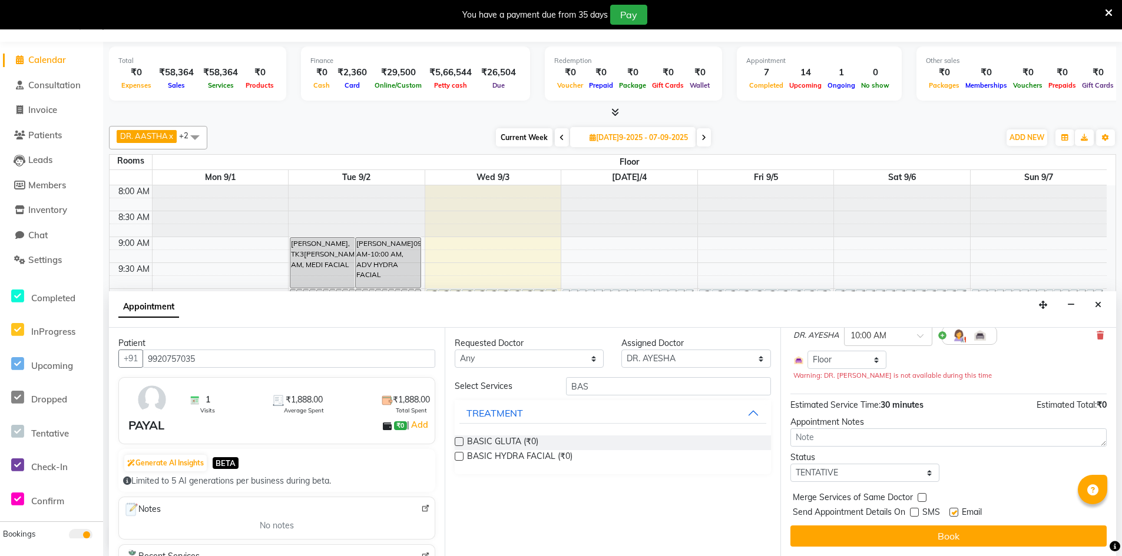
checkbox input "false"
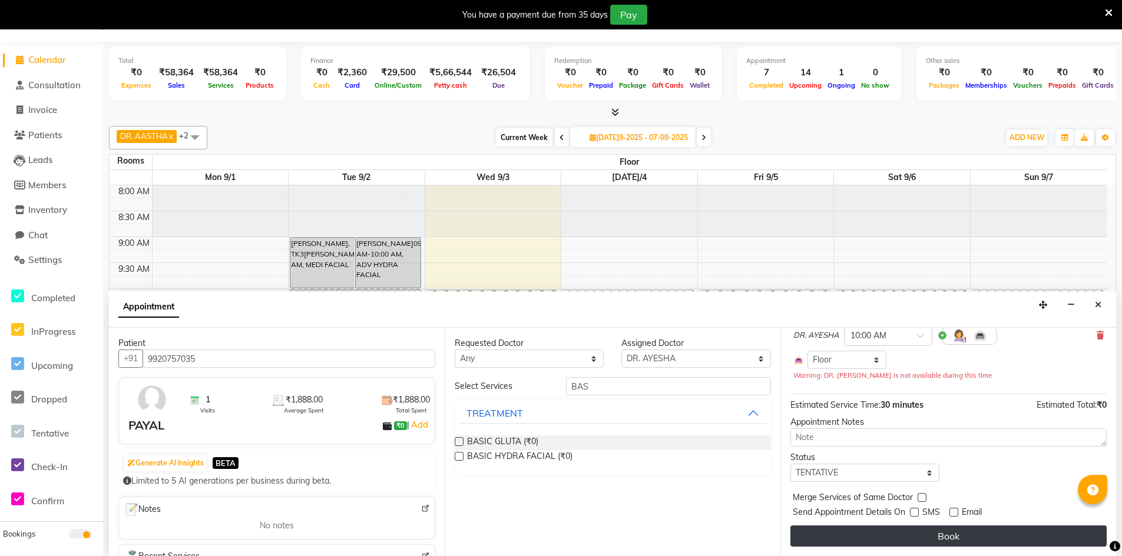
click at [958, 539] on button "Book" at bounding box center [948, 536] width 316 height 21
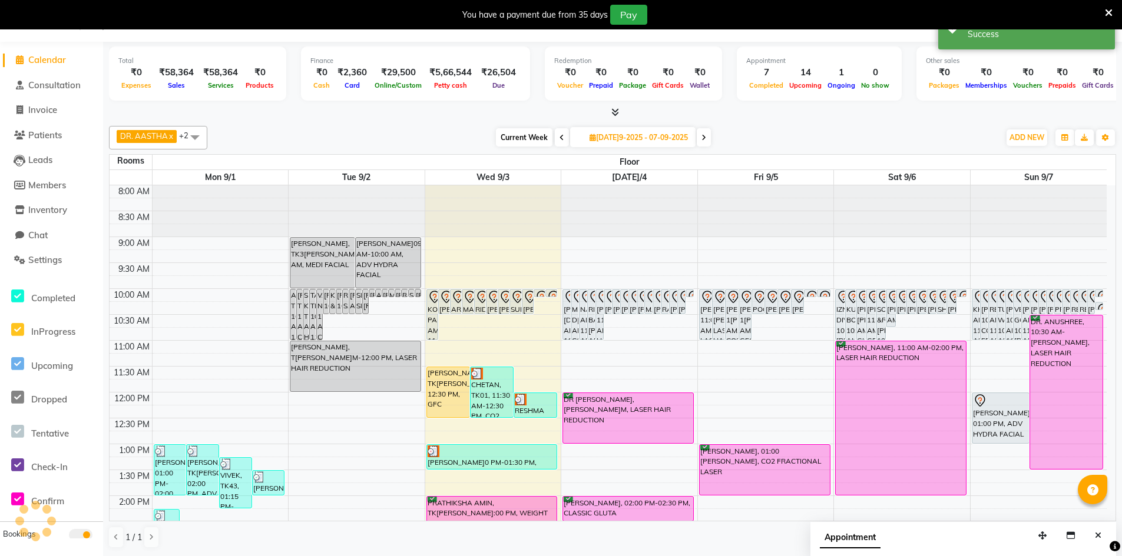
scroll to position [0, 0]
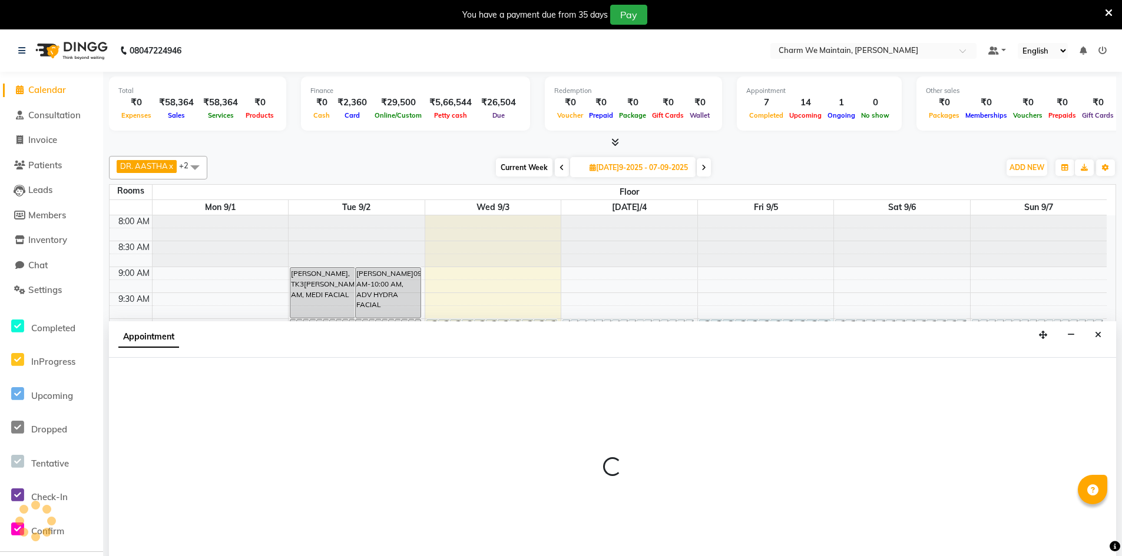
scroll to position [30, 0]
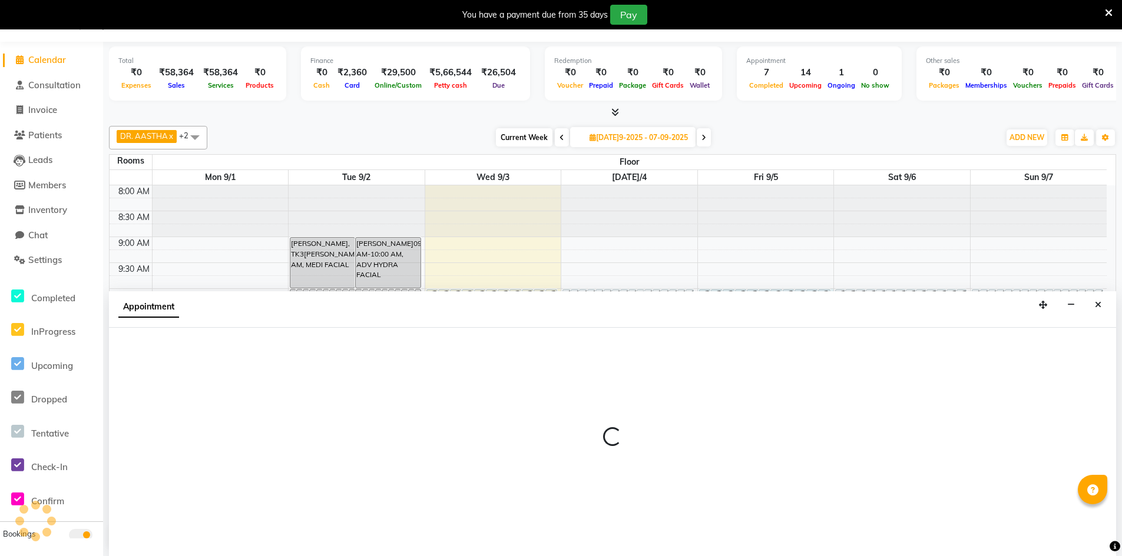
select select "600"
select select "tentative"
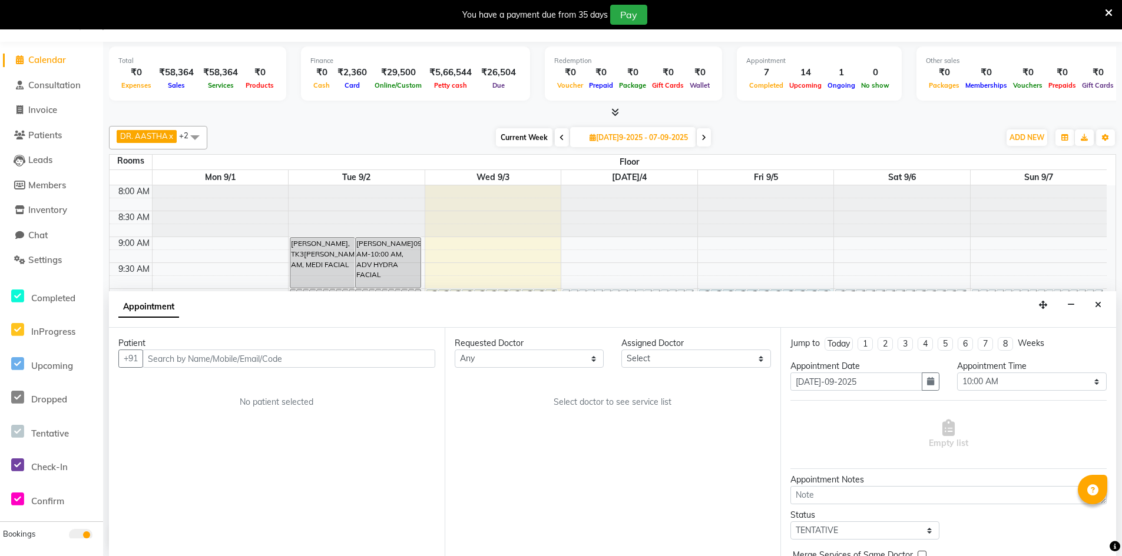
click at [332, 349] on div "Patient" at bounding box center [276, 343] width 317 height 12
click at [322, 361] on input "text" at bounding box center [288, 359] width 293 height 18
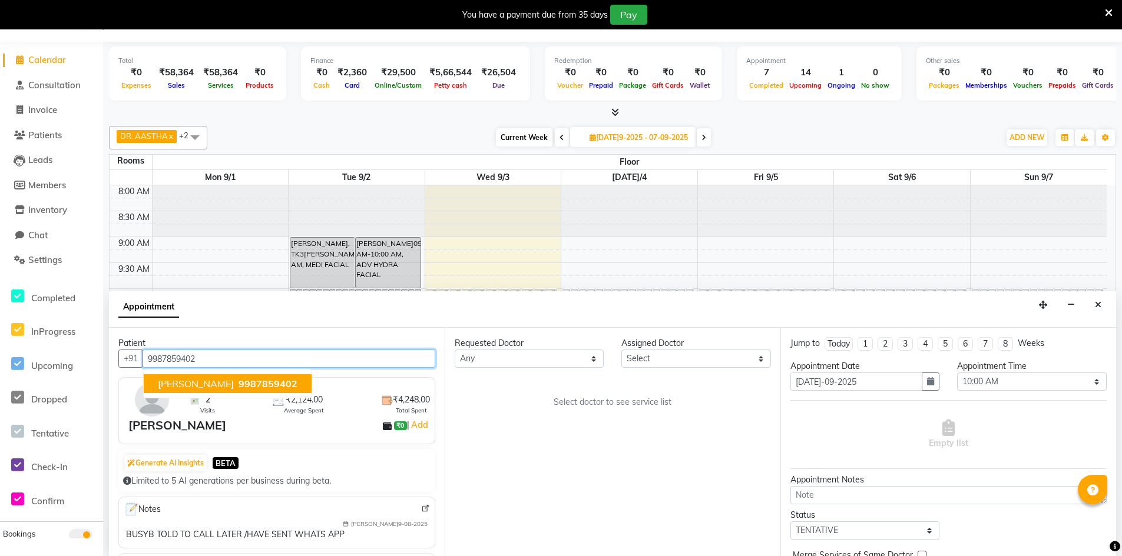
click at [207, 383] on span "[PERSON_NAME]" at bounding box center [196, 384] width 76 height 12
type input "9987859402"
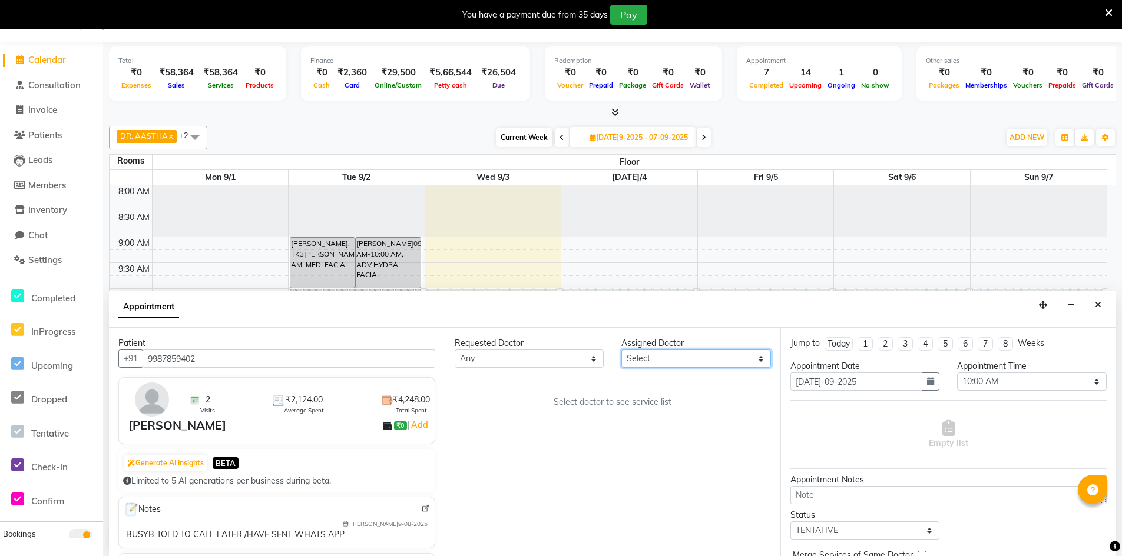
click at [654, 366] on select "[PERSON_NAME]elect DR. AYESHA DR. [GEOGRAPHIC_DATA]" at bounding box center [695, 359] width 149 height 18
select select "86210"
click at [621, 350] on select "[PERSON_NAME]elect DR. AYESHA DR. [GEOGRAPHIC_DATA]" at bounding box center [695, 359] width 149 height 18
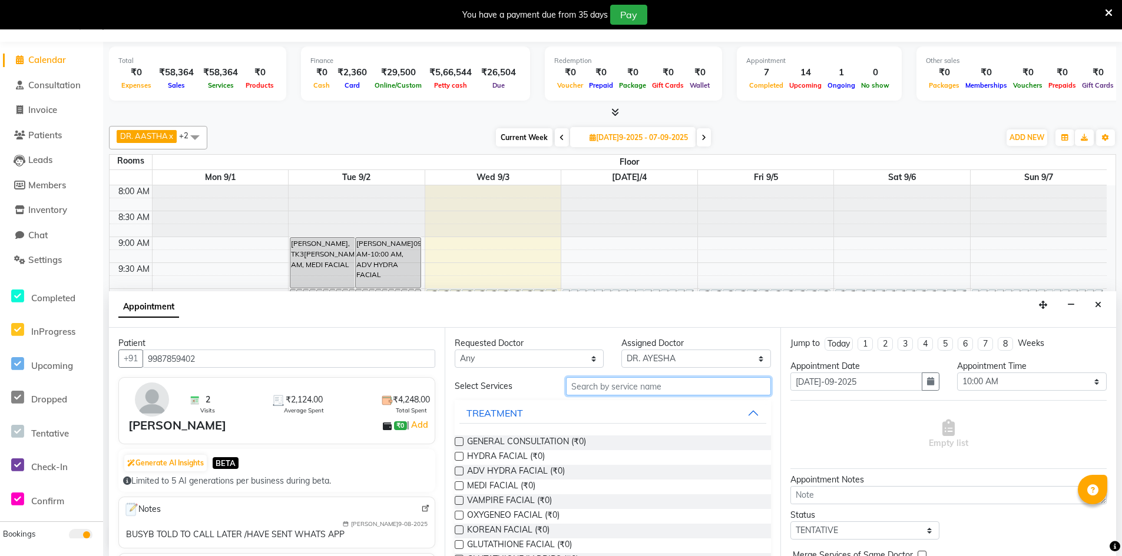
click at [620, 392] on input "text" at bounding box center [668, 386] width 205 height 18
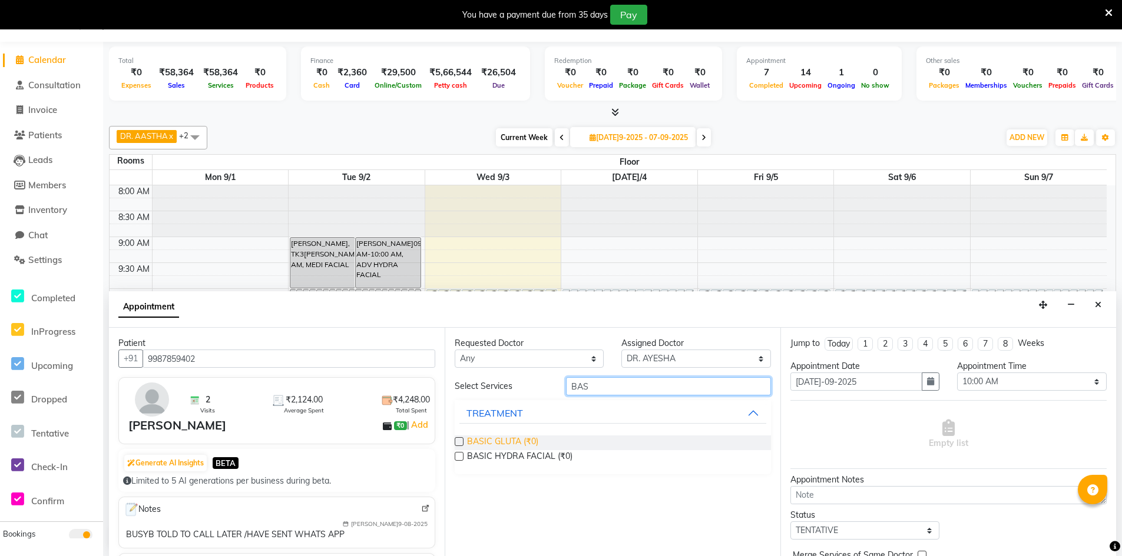
type input "BAS"
click at [499, 442] on span "BASIC GLUTA (₹0)" at bounding box center [502, 443] width 71 height 15
checkbox input "false"
select select "4343"
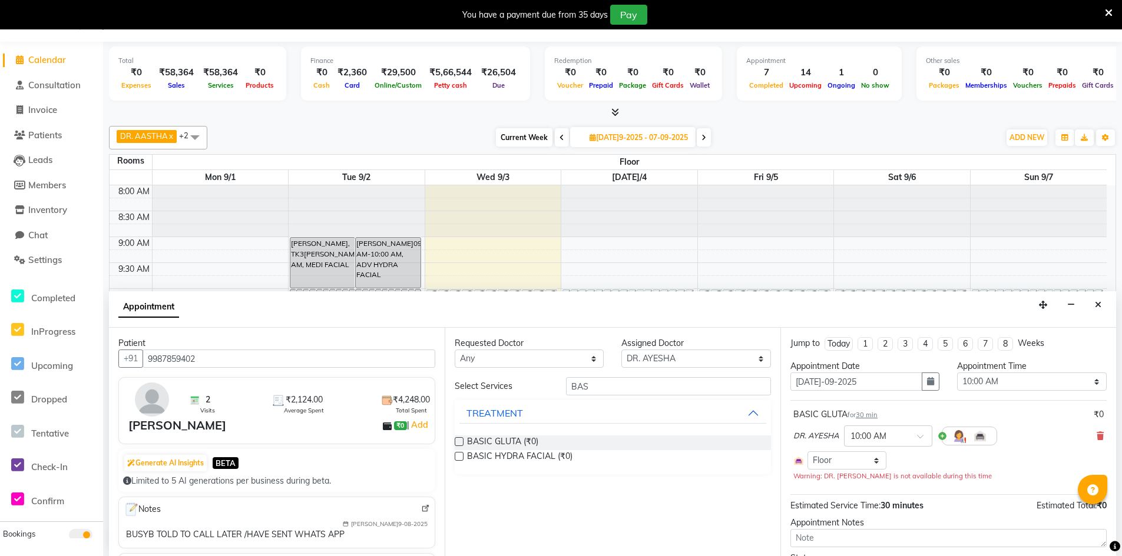
scroll to position [101, 0]
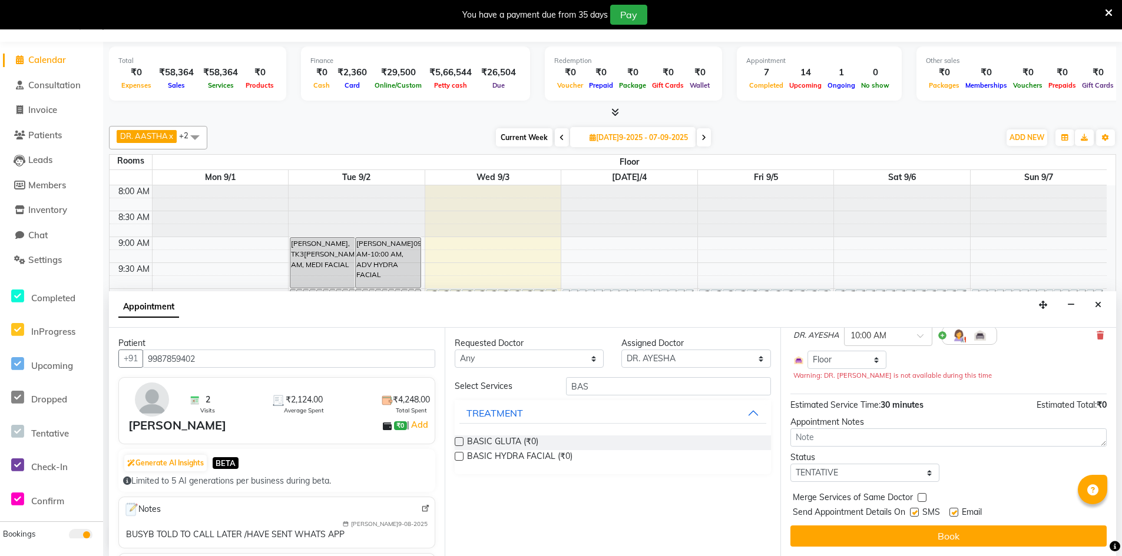
click at [914, 512] on label at bounding box center [914, 512] width 9 height 9
click at [914, 512] on input "checkbox" at bounding box center [914, 514] width 8 height 8
checkbox input "false"
click at [953, 512] on label at bounding box center [953, 512] width 9 height 9
click at [953, 512] on input "checkbox" at bounding box center [953, 514] width 8 height 8
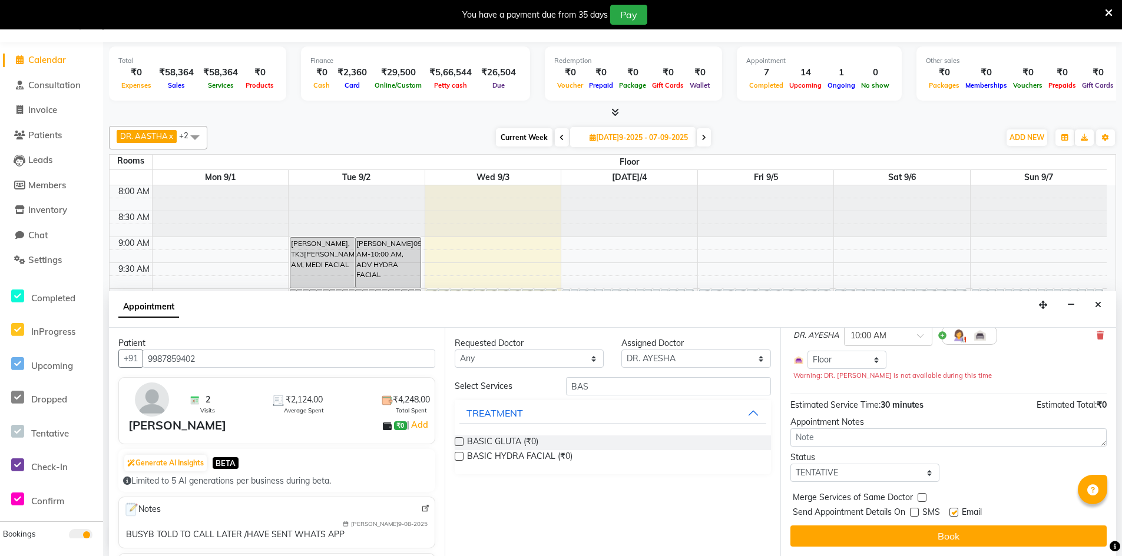
checkbox input "false"
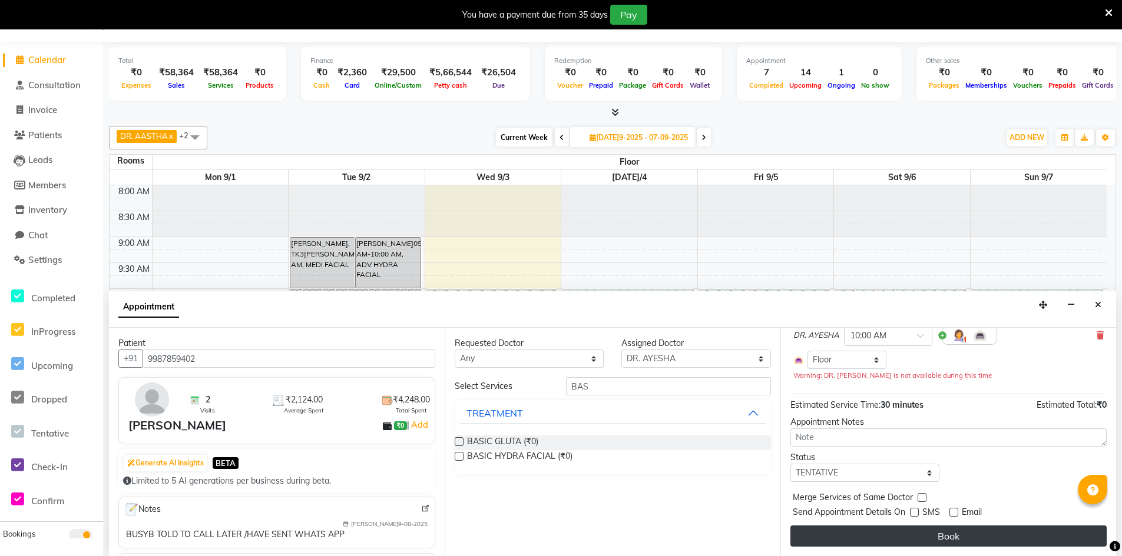
click at [958, 540] on button "Book" at bounding box center [948, 536] width 316 height 21
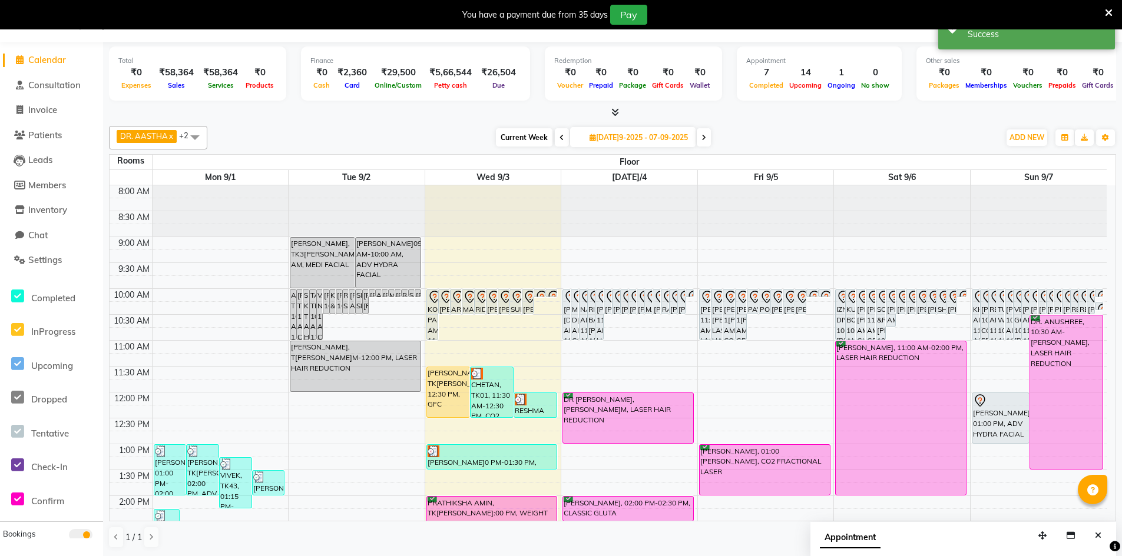
scroll to position [0, 0]
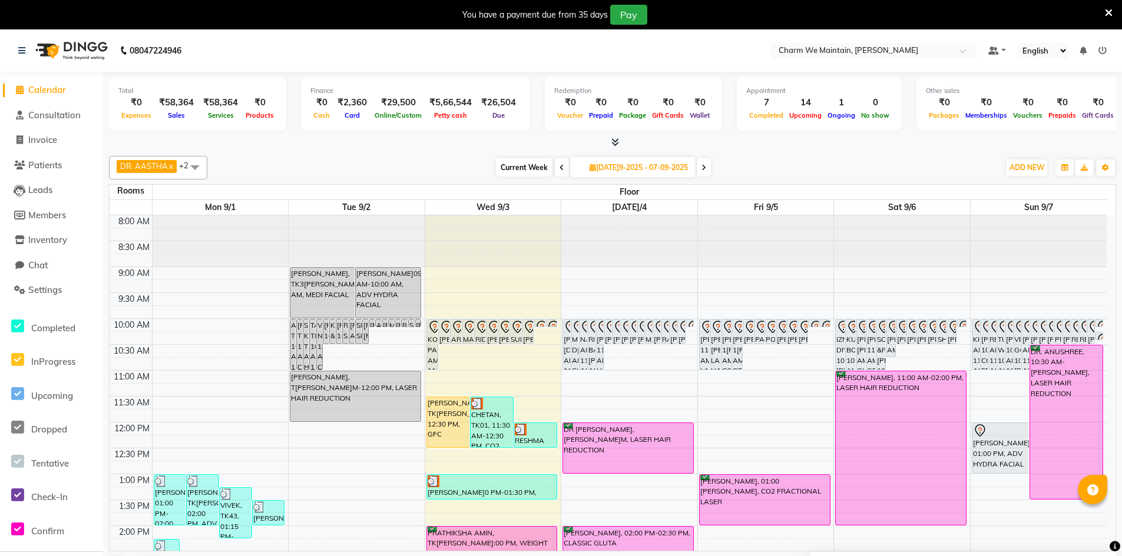
select select "tentative"
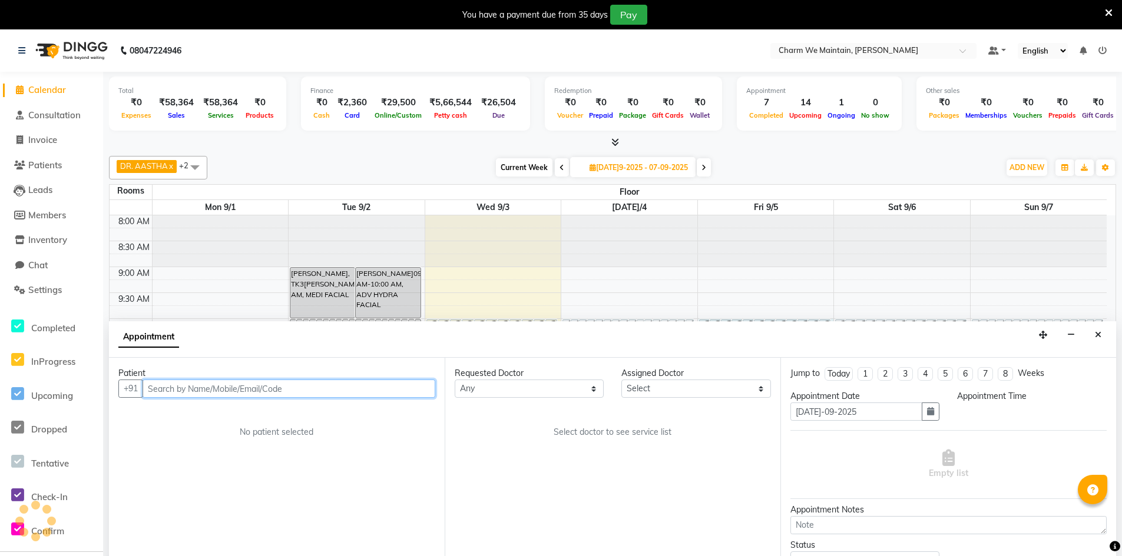
scroll to position [30, 0]
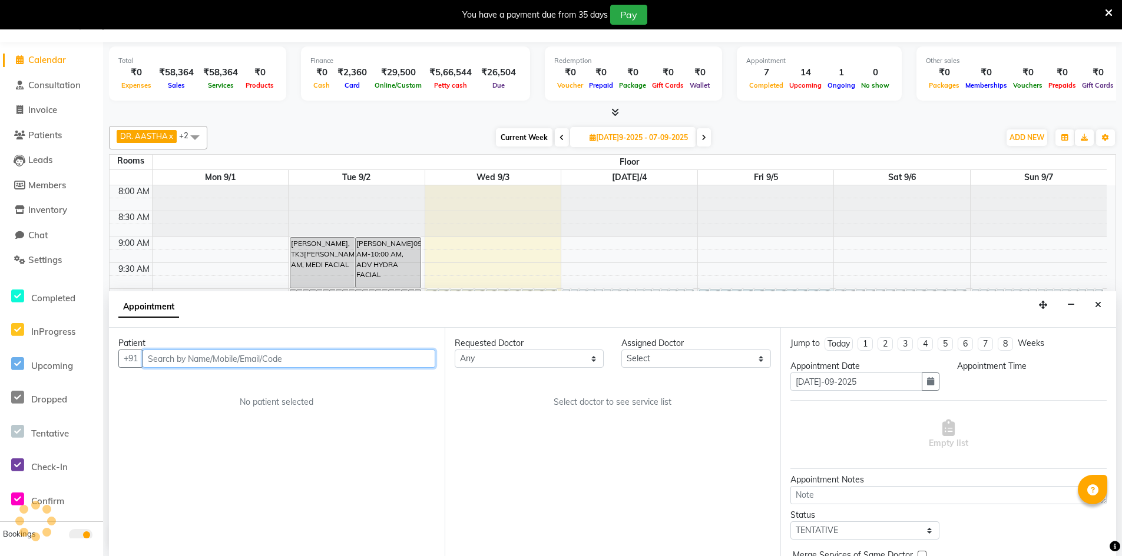
select select "600"
click at [403, 363] on input "text" at bounding box center [288, 359] width 293 height 18
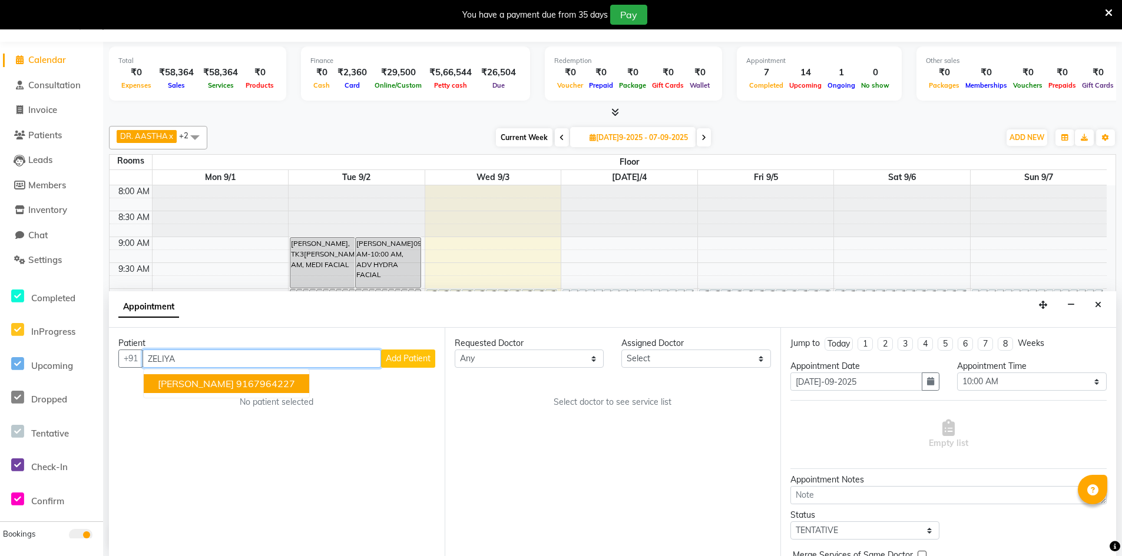
click at [309, 390] on button "[PERSON_NAME]227" at bounding box center [226, 383] width 165 height 19
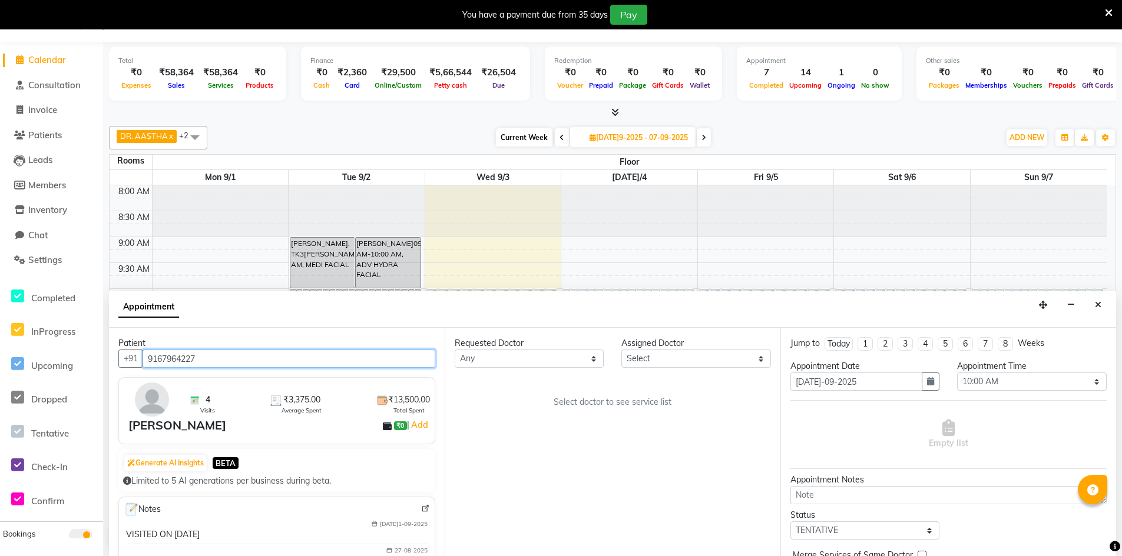
type input "9167964227"
click at [698, 354] on select "[PERSON_NAME]elect DR. AYESHA DR. [GEOGRAPHIC_DATA]" at bounding box center [695, 359] width 149 height 18
select select "86210"
click at [621, 350] on select "[PERSON_NAME]elect DR. AYESHA DR. [GEOGRAPHIC_DATA]" at bounding box center [695, 359] width 149 height 18
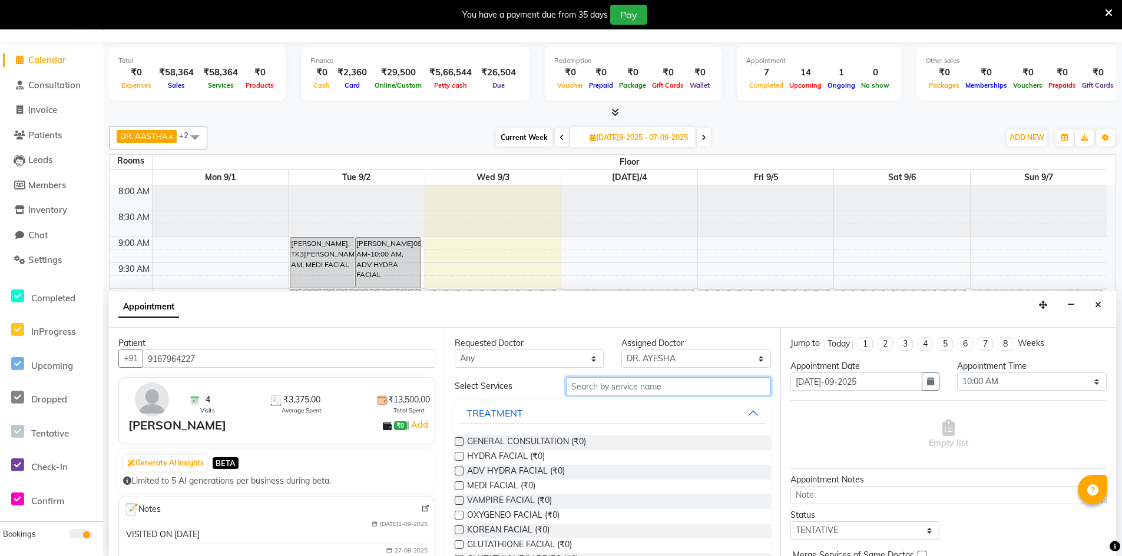
click at [621, 386] on input "text" at bounding box center [668, 386] width 205 height 18
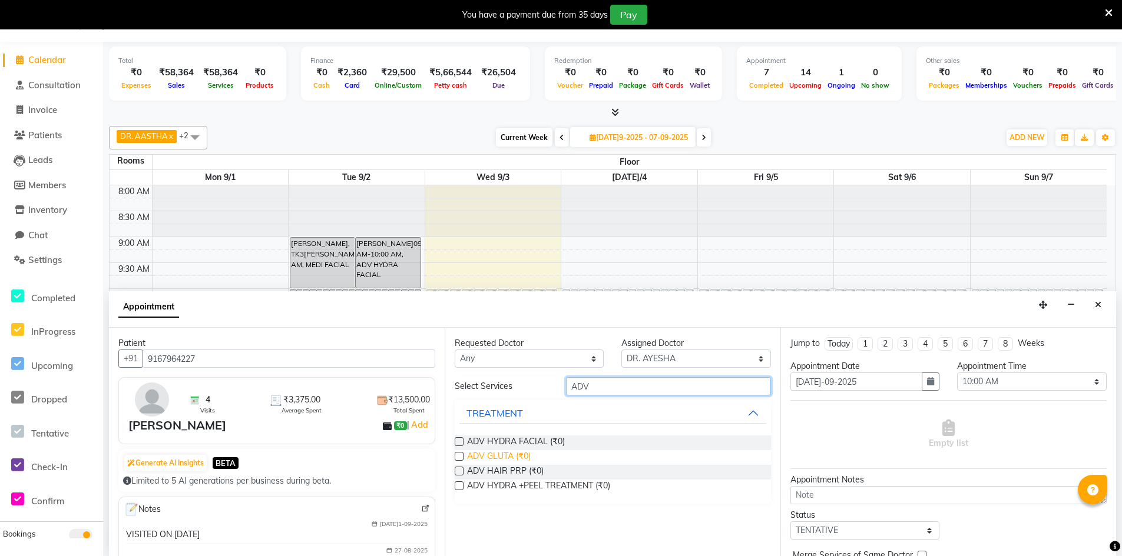
type input "ADV"
click at [474, 453] on span "ADV GLUTA (₹0)" at bounding box center [499, 457] width 64 height 15
checkbox input "true"
select select "4343"
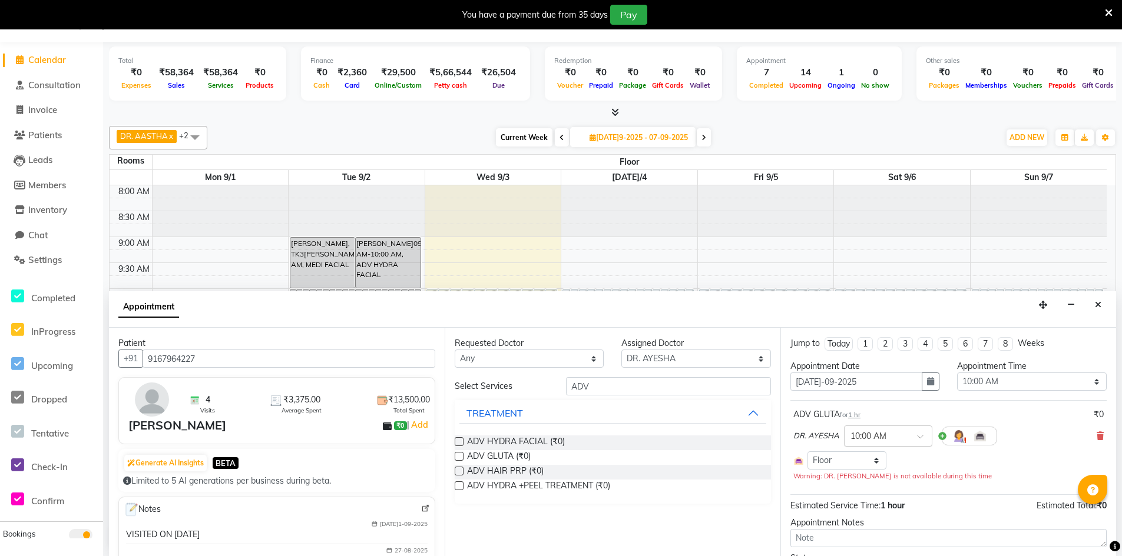
checkbox input "false"
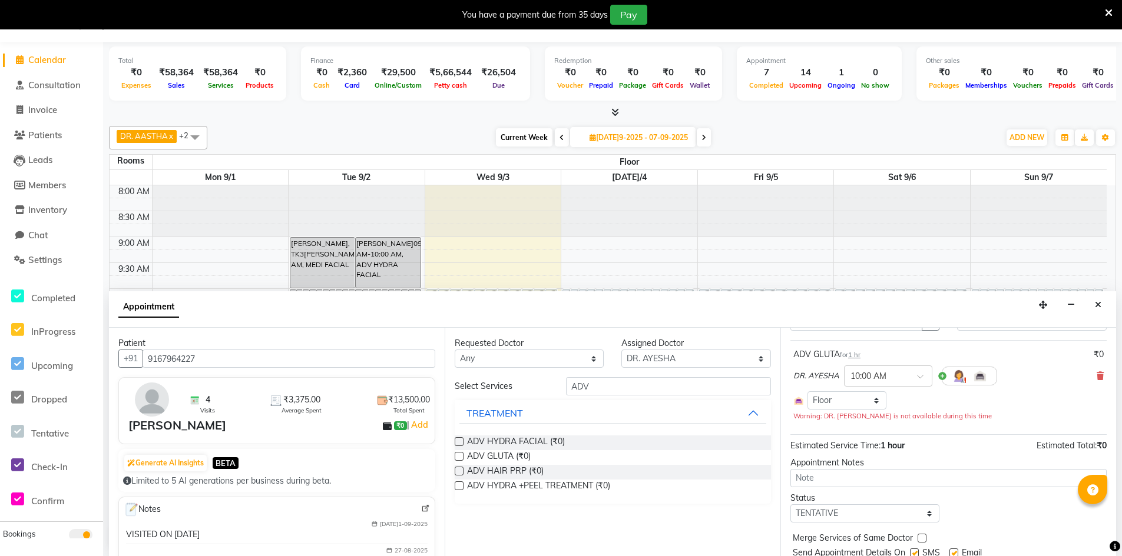
scroll to position [101, 0]
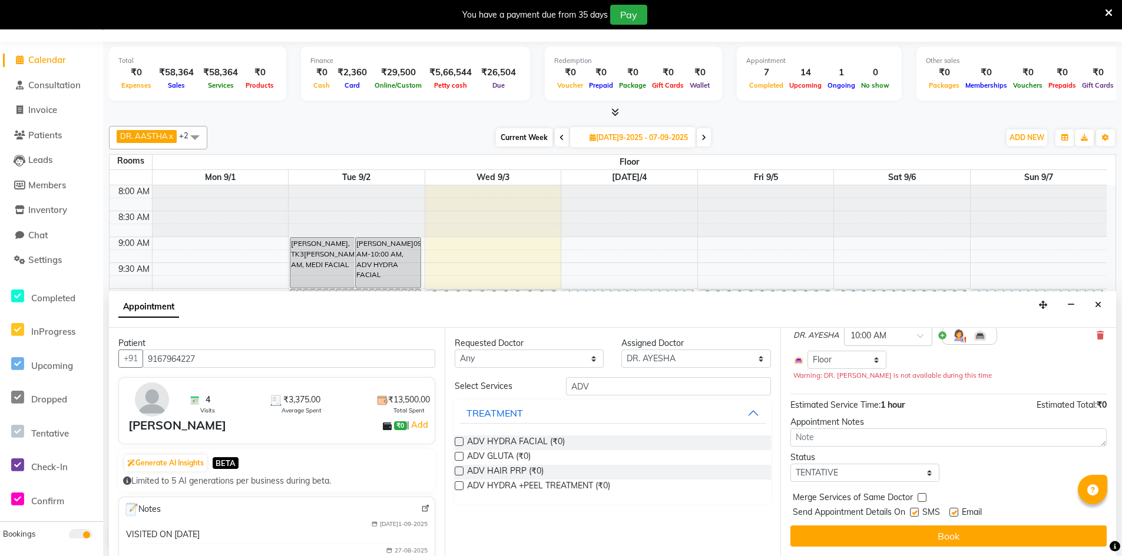
click at [916, 509] on label at bounding box center [914, 512] width 9 height 9
click at [916, 510] on input "checkbox" at bounding box center [914, 514] width 8 height 8
checkbox input "false"
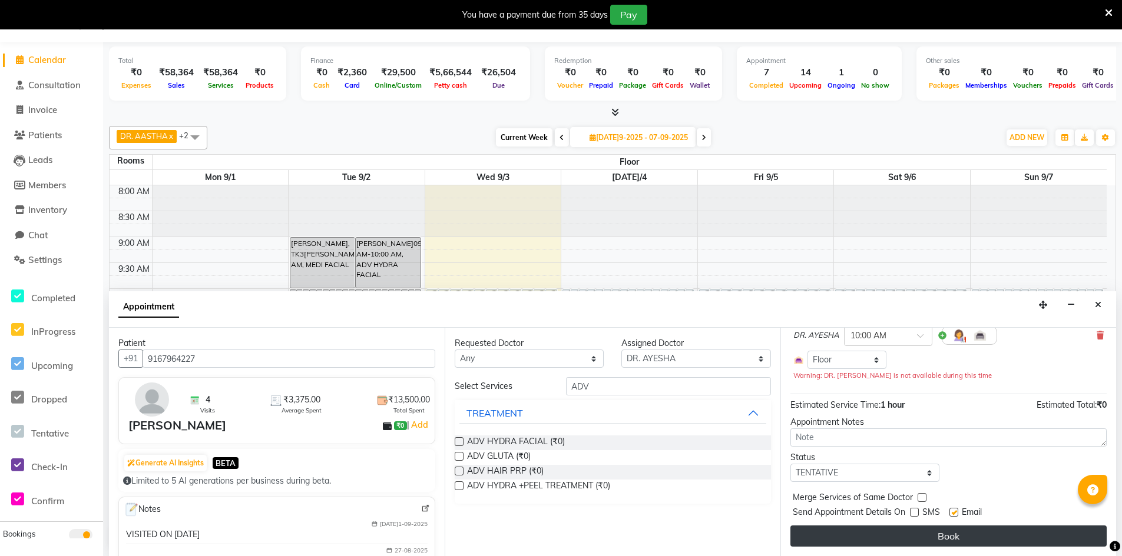
drag, startPoint x: 954, startPoint y: 508, endPoint x: 954, endPoint y: 533, distance: 25.9
click at [954, 510] on div "Email" at bounding box center [970, 513] width 42 height 15
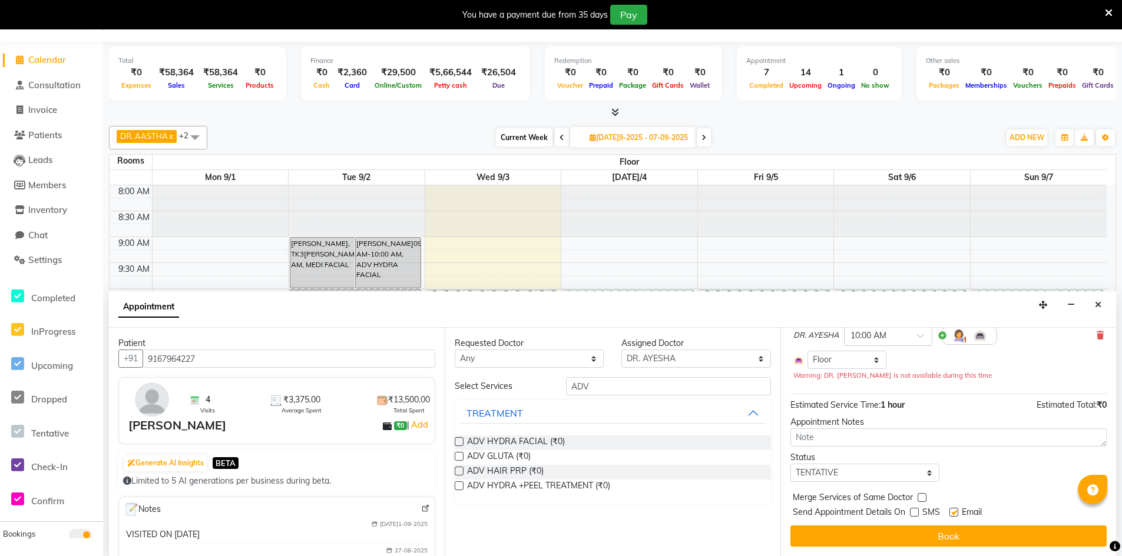
click at [955, 510] on label at bounding box center [953, 512] width 9 height 9
click at [955, 510] on input "checkbox" at bounding box center [953, 514] width 8 height 8
checkbox input "false"
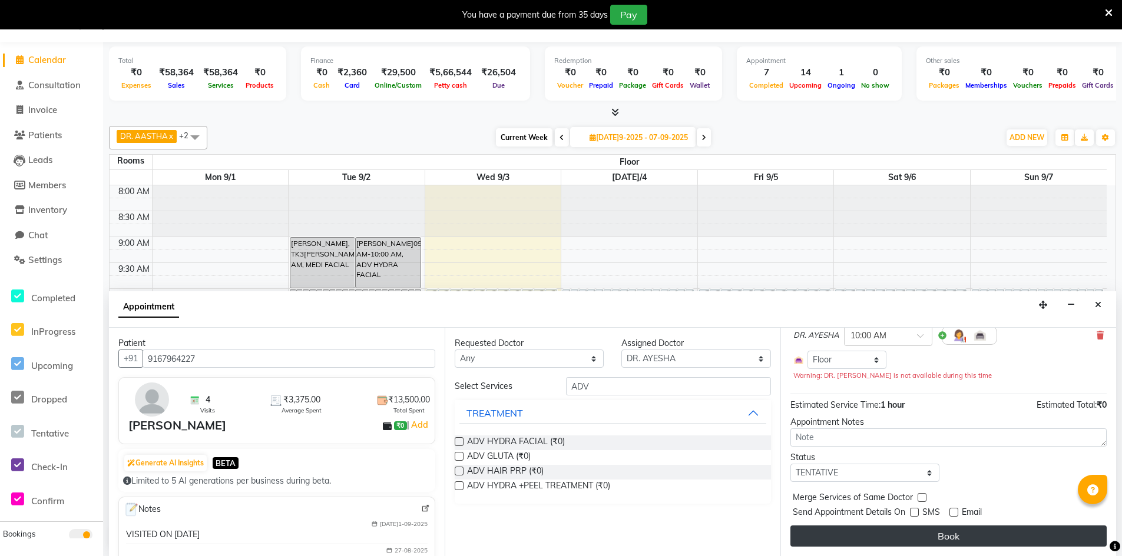
click at [959, 540] on button "Book" at bounding box center [948, 536] width 316 height 21
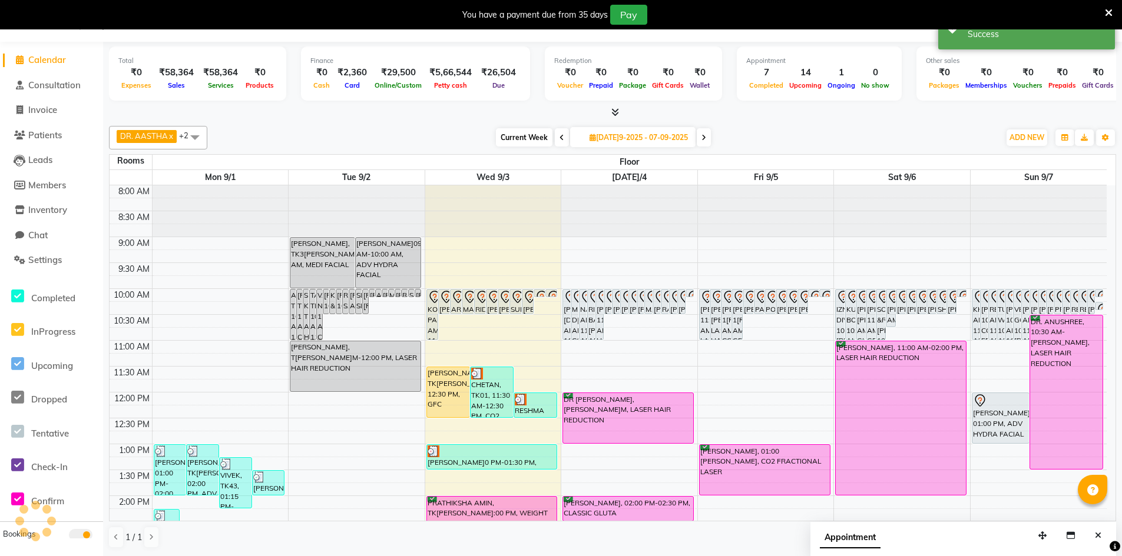
scroll to position [0, 0]
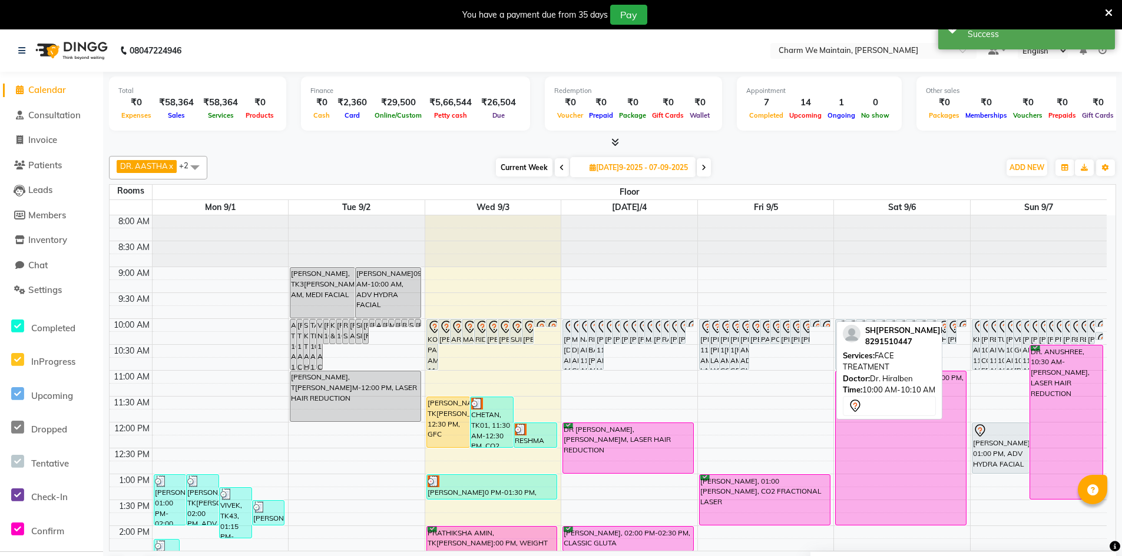
click at [830, 324] on link "SHIVANI V[PERSON_NAME]00 AM-10:10 AM, FACE TREATMENT" at bounding box center [825, 323] width 10 height 8
select select "7"
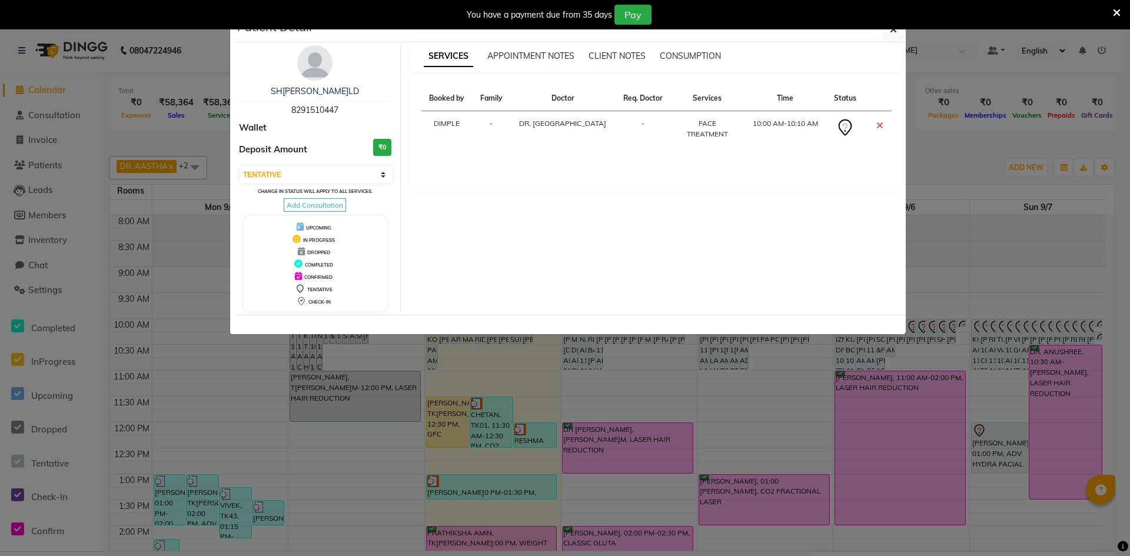
click at [881, 35] on div "Patient Detail" at bounding box center [571, 29] width 670 height 25
click at [893, 37] on button "button" at bounding box center [894, 29] width 22 height 22
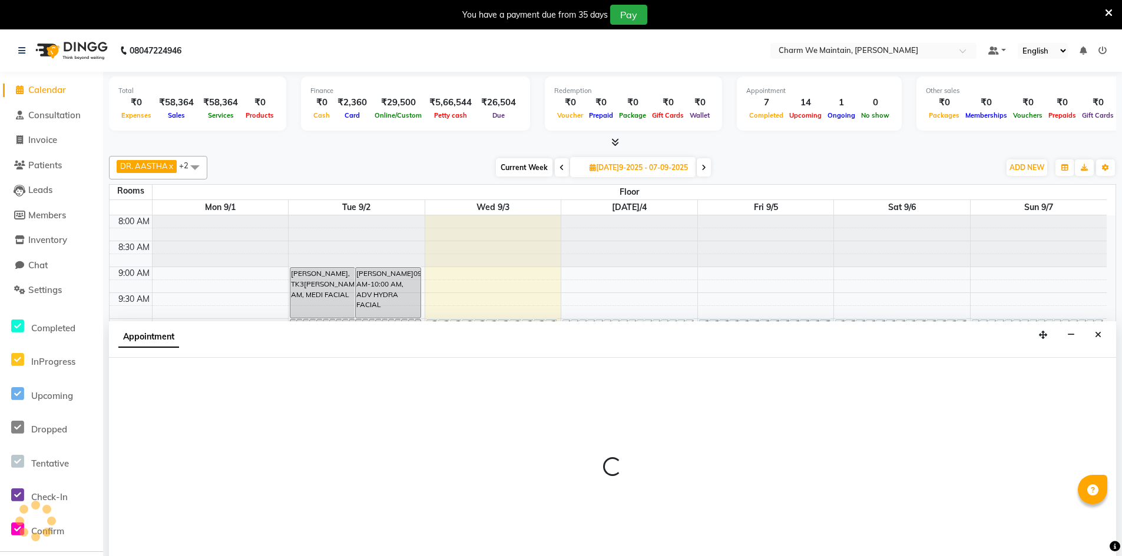
scroll to position [30, 0]
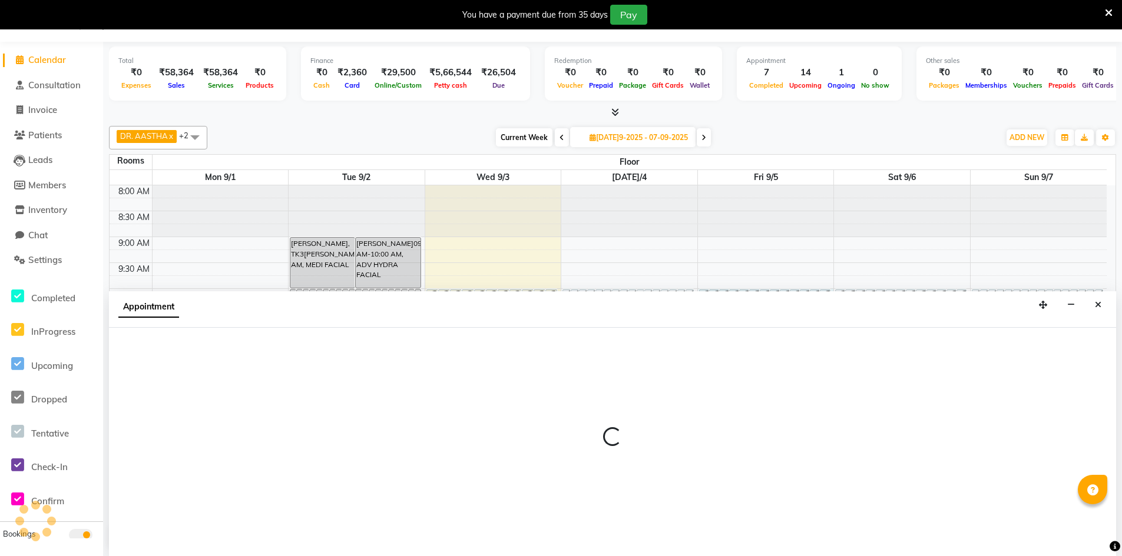
select select "600"
select select "tentative"
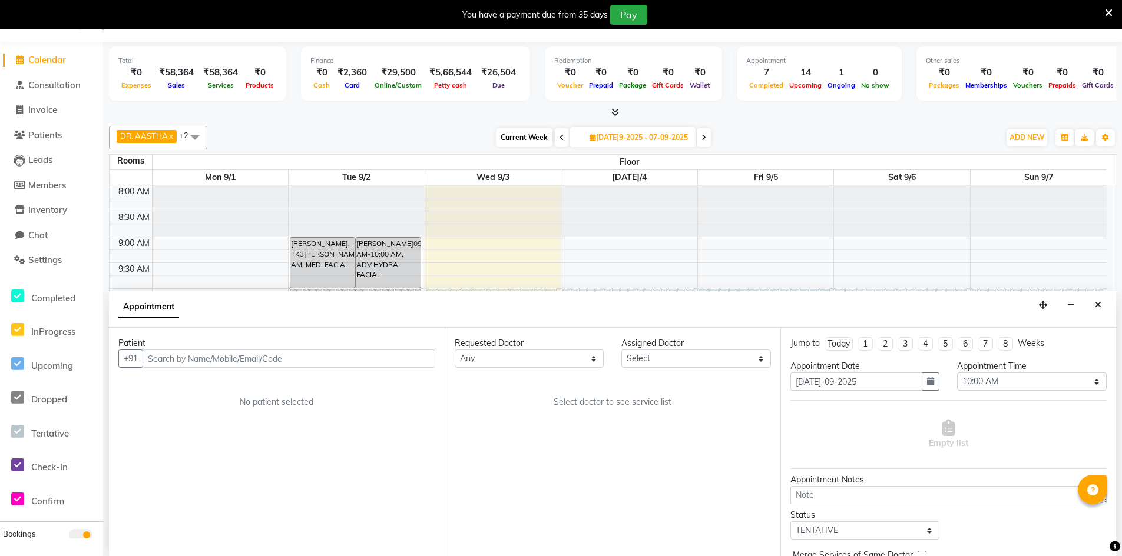
click at [344, 363] on input "text" at bounding box center [288, 359] width 293 height 18
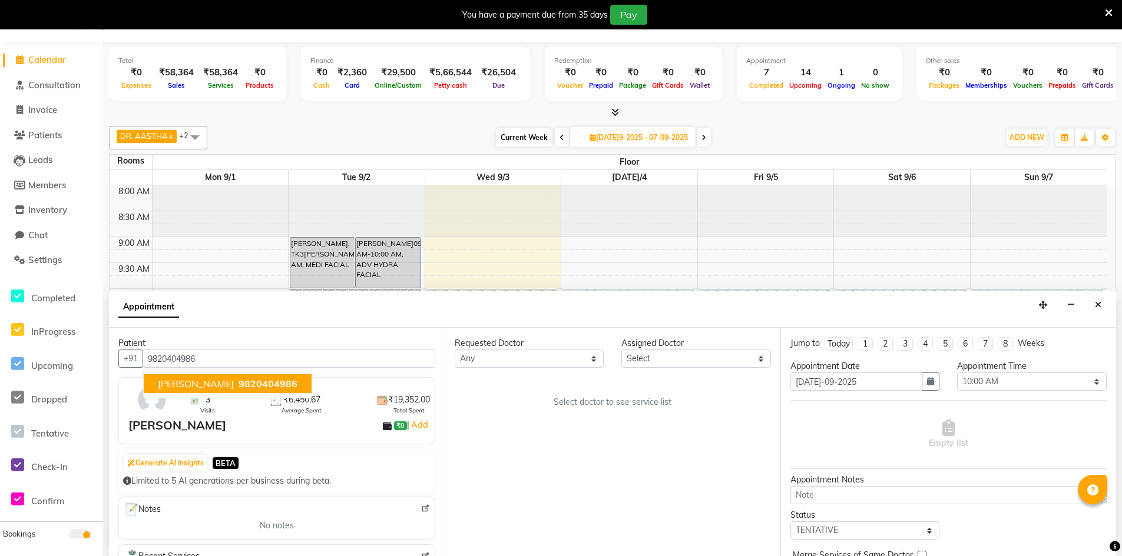
click at [212, 389] on span "[PERSON_NAME]" at bounding box center [196, 384] width 76 height 12
type input "9820404986"
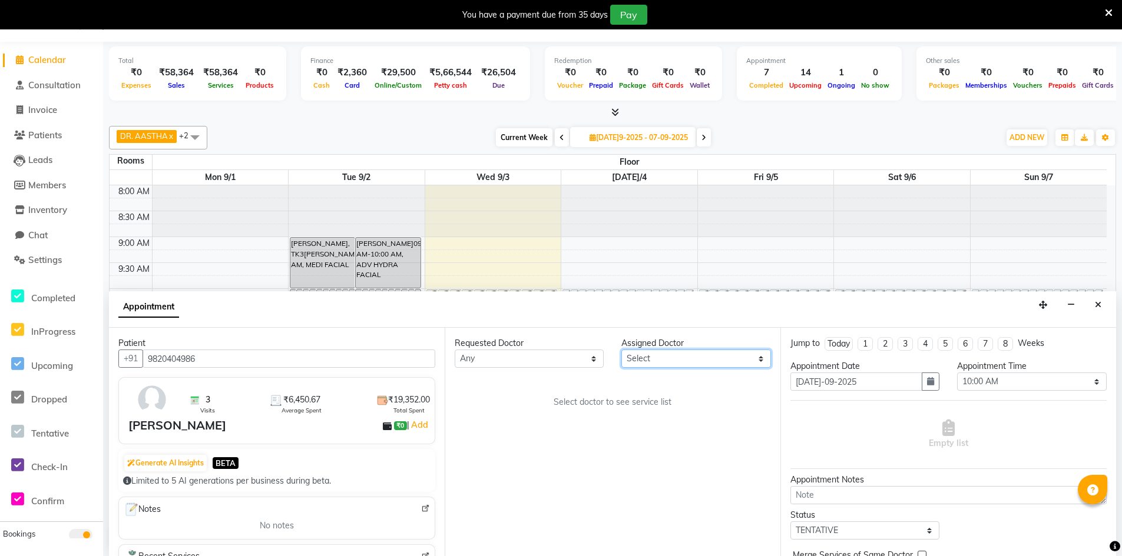
click at [711, 351] on select "[PERSON_NAME]elect DR. AYESHA DR. [GEOGRAPHIC_DATA]" at bounding box center [695, 359] width 149 height 18
select select "86210"
click at [621, 350] on select "[PERSON_NAME]elect DR. AYESHA DR. [GEOGRAPHIC_DATA]" at bounding box center [695, 359] width 149 height 18
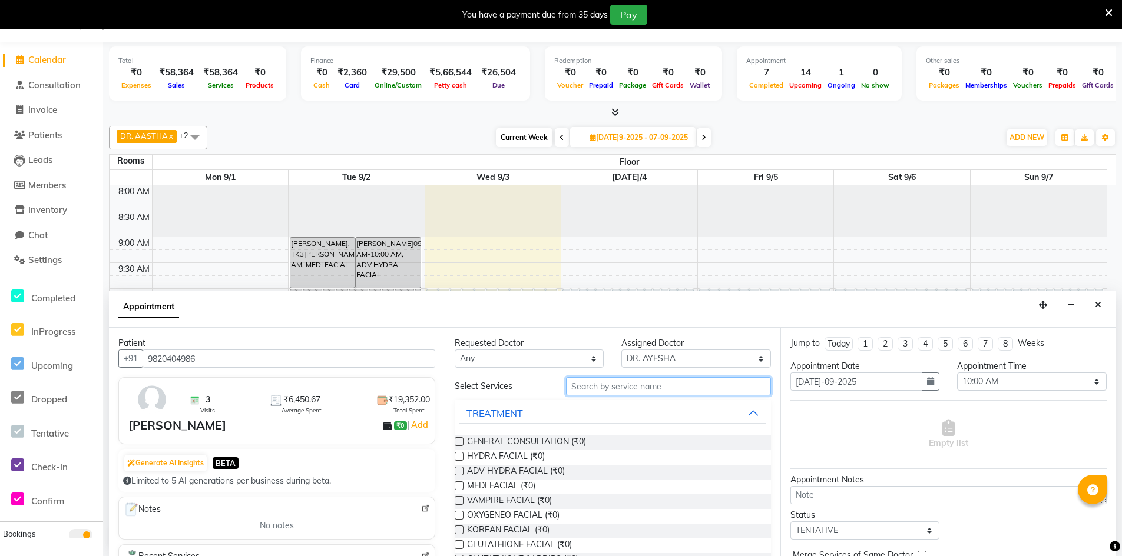
click at [623, 387] on input "text" at bounding box center [668, 386] width 205 height 18
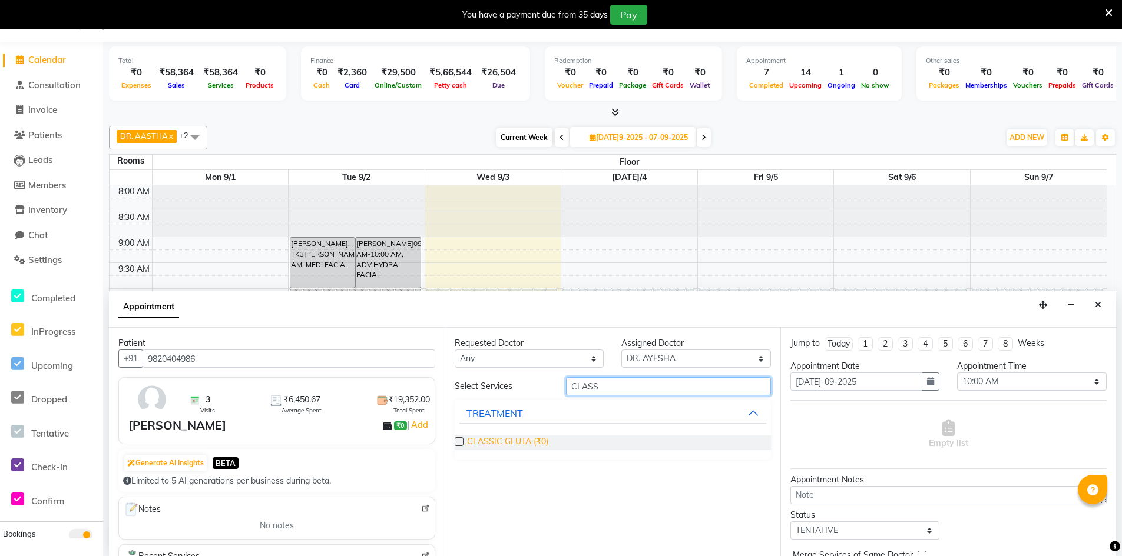
type input "CLASS"
click at [528, 443] on span "CLASSIC GLUTA (₹0)" at bounding box center [507, 443] width 81 height 15
checkbox input "false"
select select "4343"
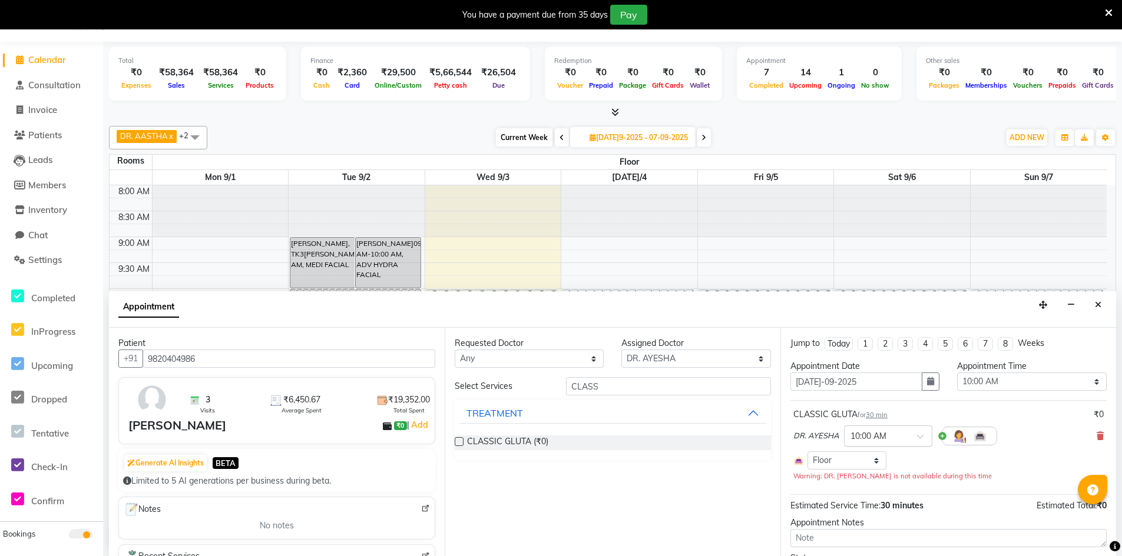
scroll to position [101, 0]
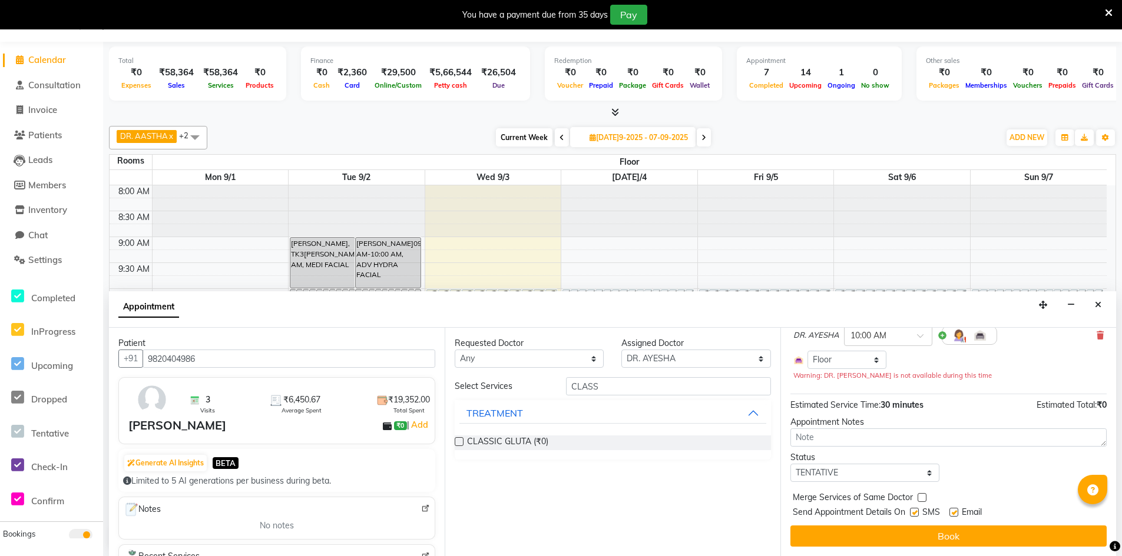
click at [916, 512] on label at bounding box center [914, 512] width 9 height 9
click at [916, 512] on input "checkbox" at bounding box center [914, 514] width 8 height 8
checkbox input "false"
click at [952, 510] on label at bounding box center [953, 512] width 9 height 9
click at [952, 510] on input "checkbox" at bounding box center [953, 514] width 8 height 8
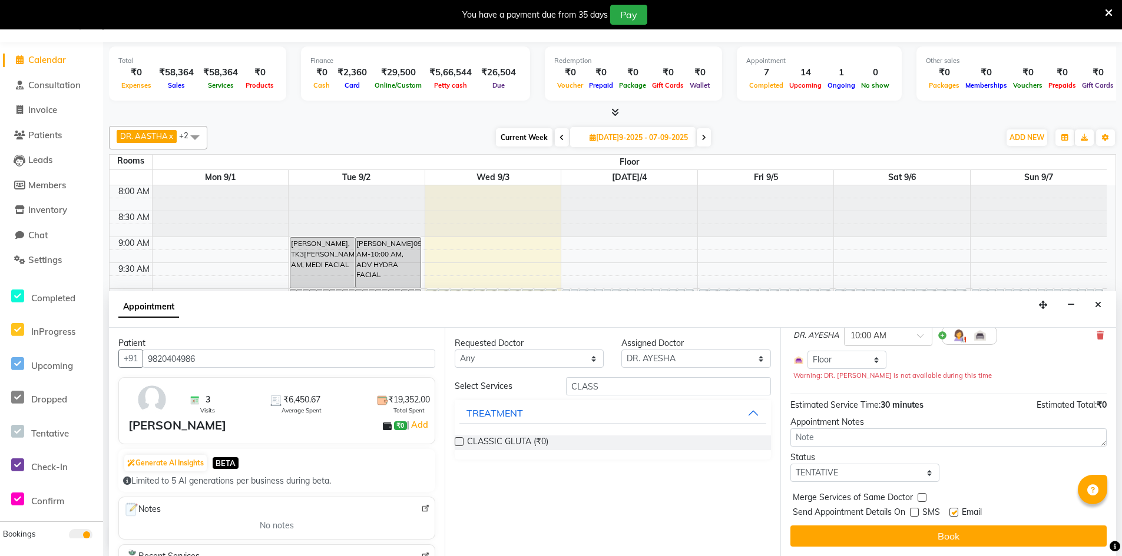
checkbox input "false"
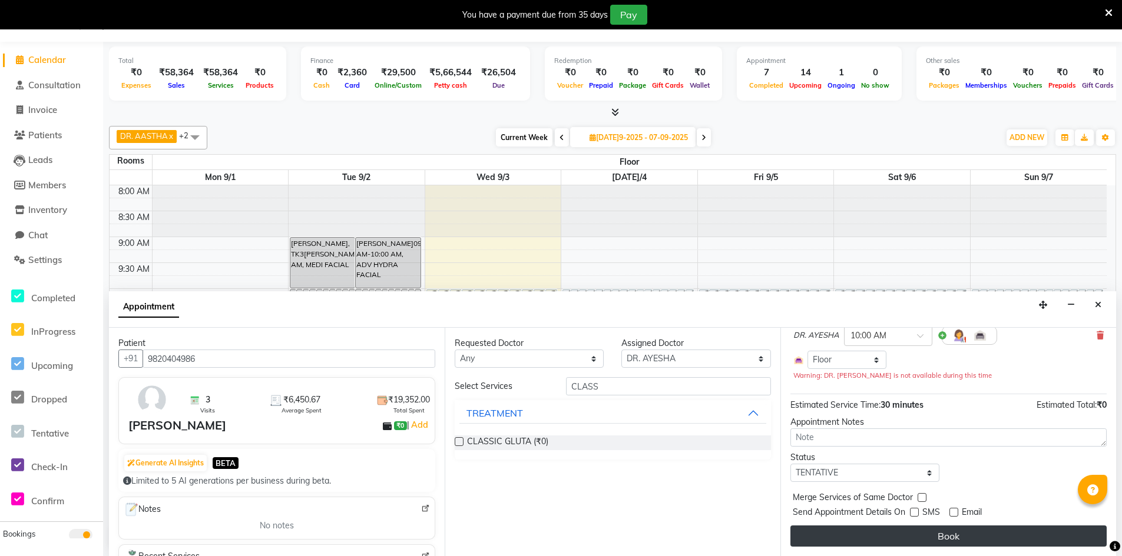
click at [949, 536] on button "Book" at bounding box center [948, 536] width 316 height 21
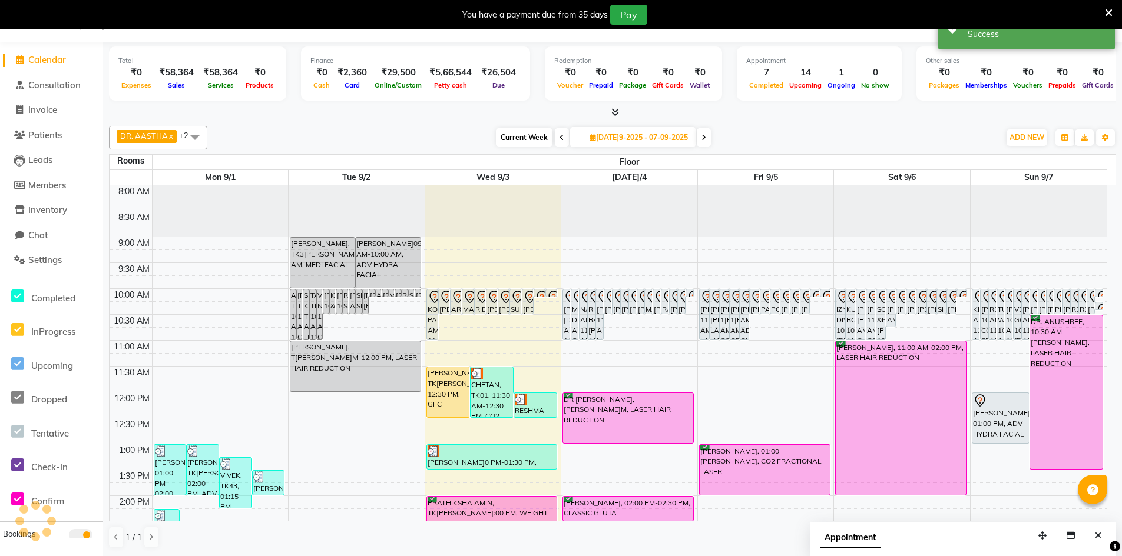
scroll to position [0, 0]
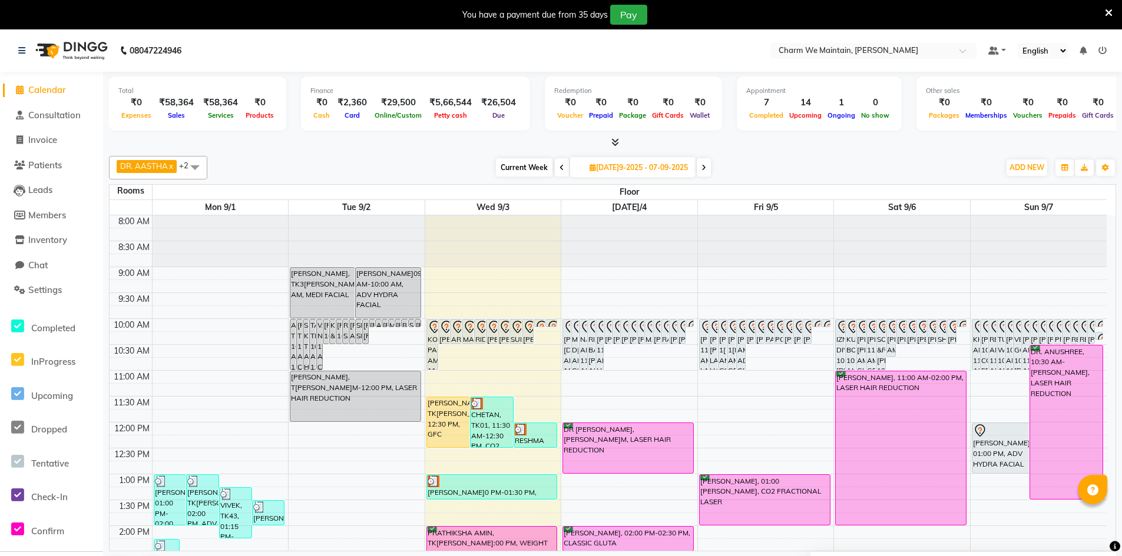
select select "tentative"
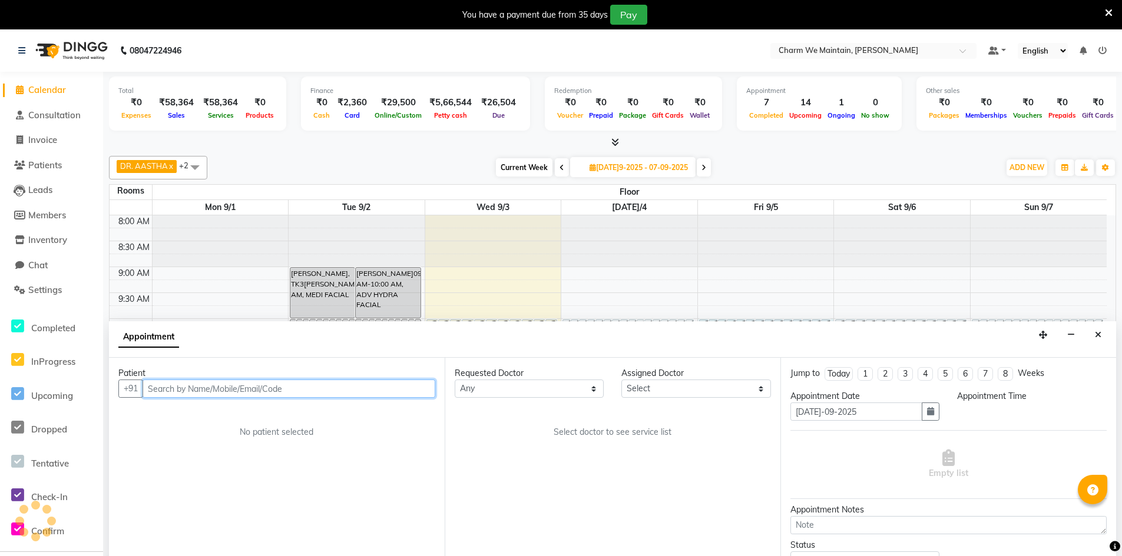
scroll to position [30, 0]
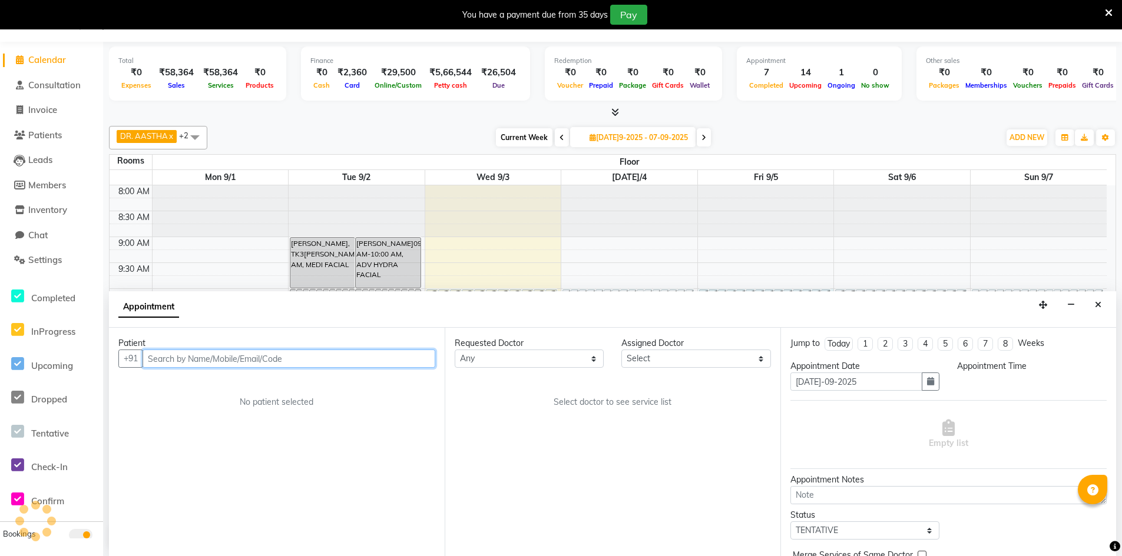
select select "600"
click at [319, 357] on input "text" at bounding box center [288, 359] width 293 height 18
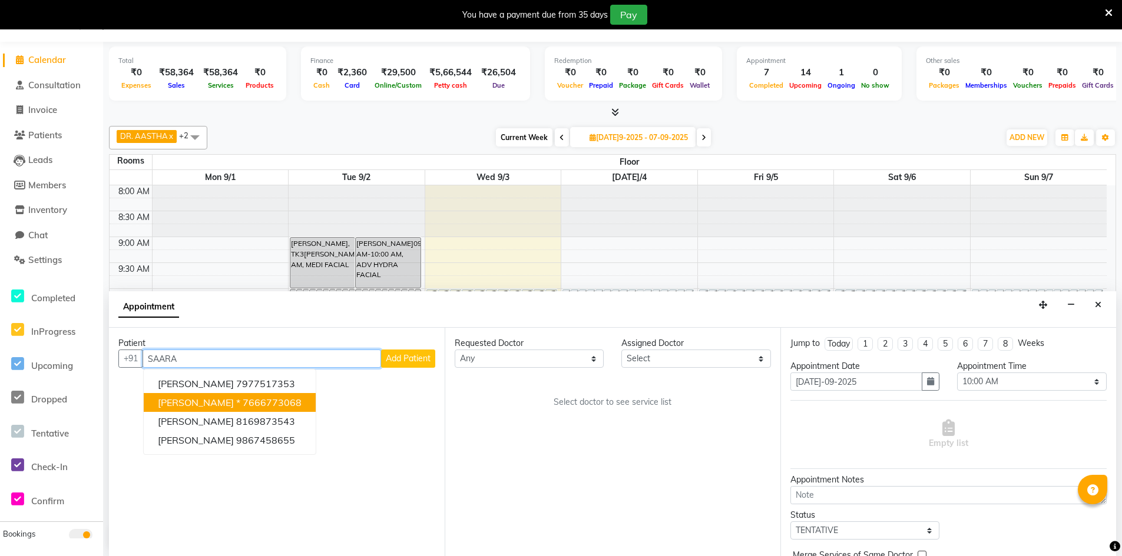
click at [210, 407] on span "[PERSON_NAME] *" at bounding box center [199, 403] width 82 height 12
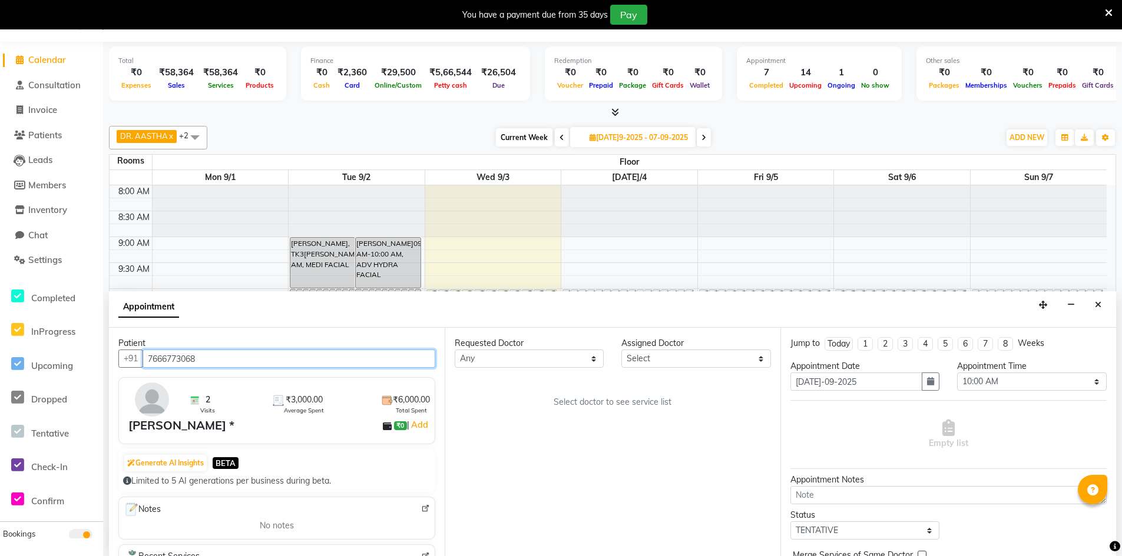
type input "7666773068"
click at [679, 358] on select "[PERSON_NAME]elect DR. AYESHA DR. [GEOGRAPHIC_DATA]" at bounding box center [695, 359] width 149 height 18
select select "86210"
click at [621, 350] on select "[PERSON_NAME]elect DR. AYESHA DR. [GEOGRAPHIC_DATA]" at bounding box center [695, 359] width 149 height 18
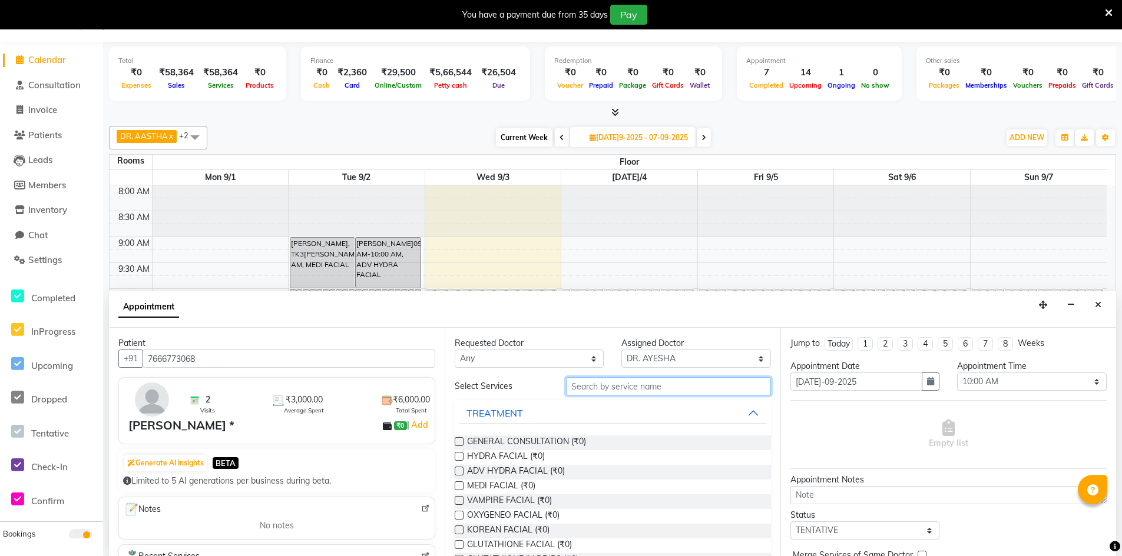
click at [596, 390] on input "text" at bounding box center [668, 386] width 205 height 18
type input "AD"
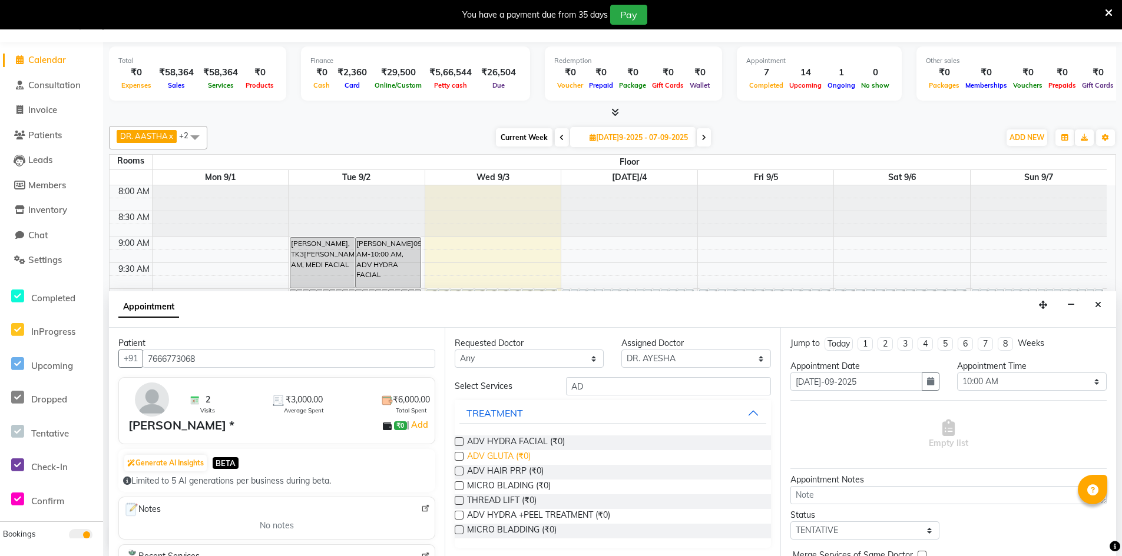
click at [503, 452] on span "ADV GLUTA (₹0)" at bounding box center [499, 457] width 64 height 15
checkbox input "true"
select select "4343"
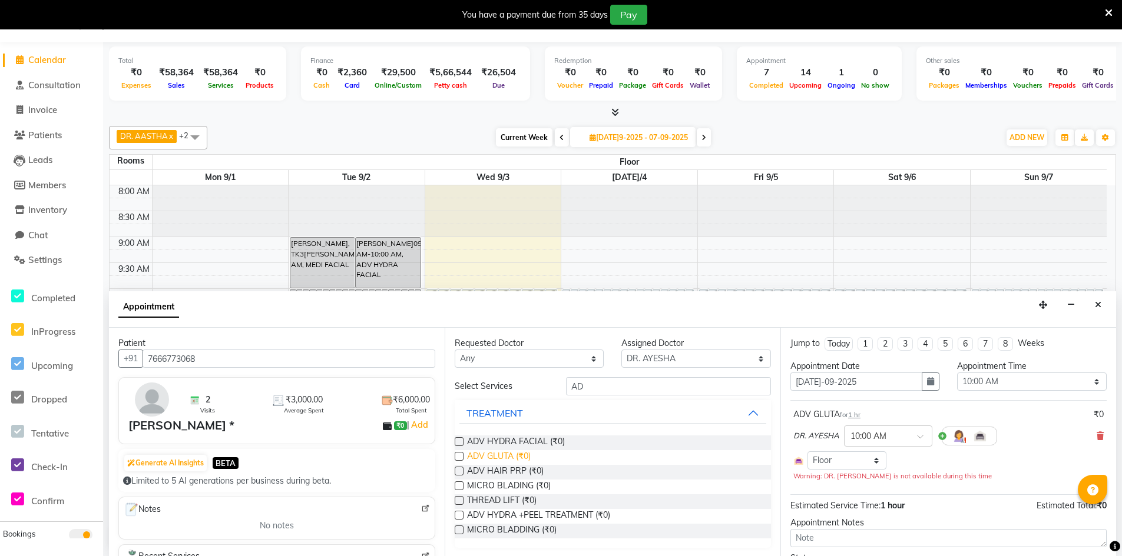
checkbox input "false"
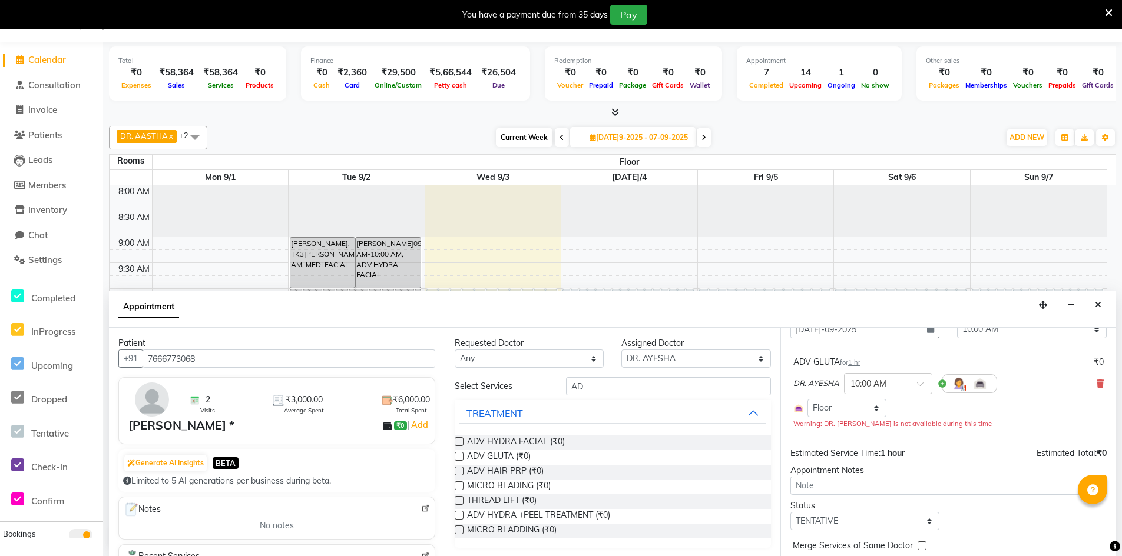
scroll to position [101, 0]
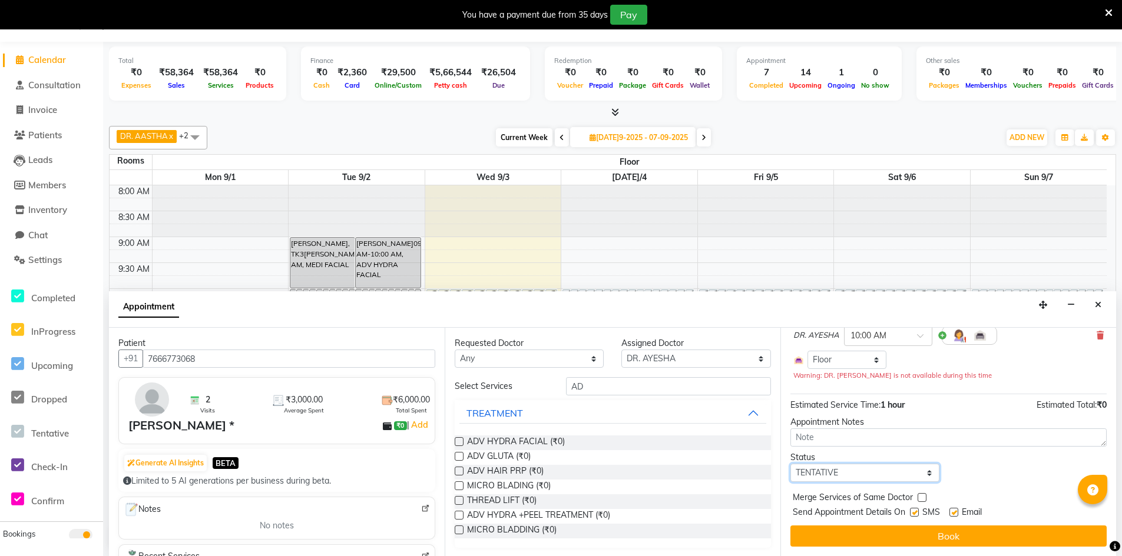
click at [869, 474] on select "Select TENTATIVE CONFIRM UPCOMING" at bounding box center [864, 473] width 149 height 18
drag, startPoint x: 983, startPoint y: 478, endPoint x: 983, endPoint y: 496, distance: 18.3
click at [983, 478] on div "Status Select TENTATIVE CONFIRM UPCOMING" at bounding box center [948, 467] width 334 height 31
click at [954, 509] on label at bounding box center [953, 512] width 9 height 9
click at [954, 510] on input "checkbox" at bounding box center [953, 514] width 8 height 8
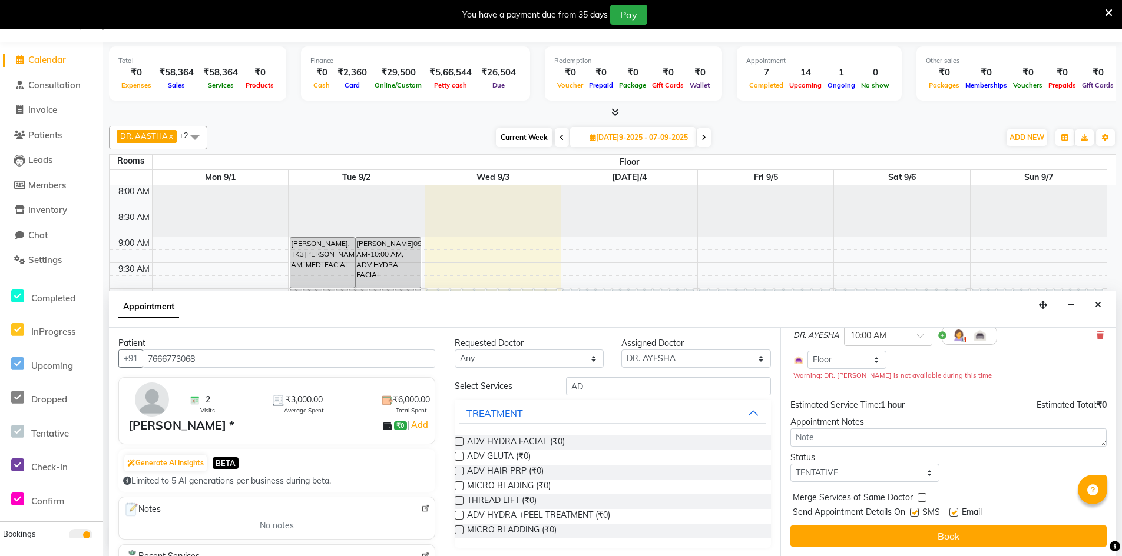
checkbox input "false"
click at [917, 510] on label at bounding box center [914, 512] width 9 height 9
click at [917, 510] on input "checkbox" at bounding box center [914, 514] width 8 height 8
checkbox input "false"
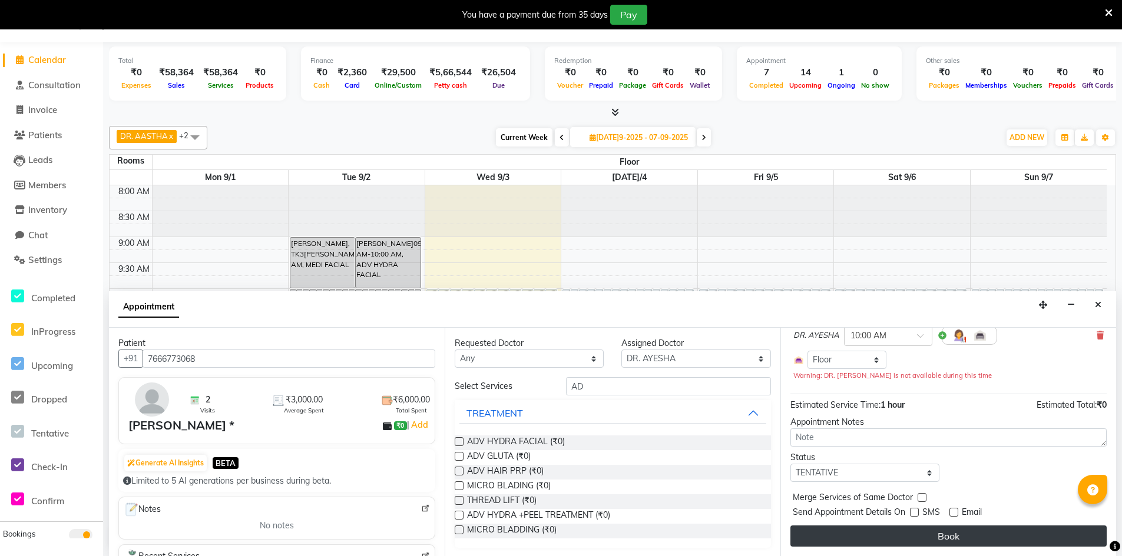
click at [944, 533] on button "Book" at bounding box center [948, 536] width 316 height 21
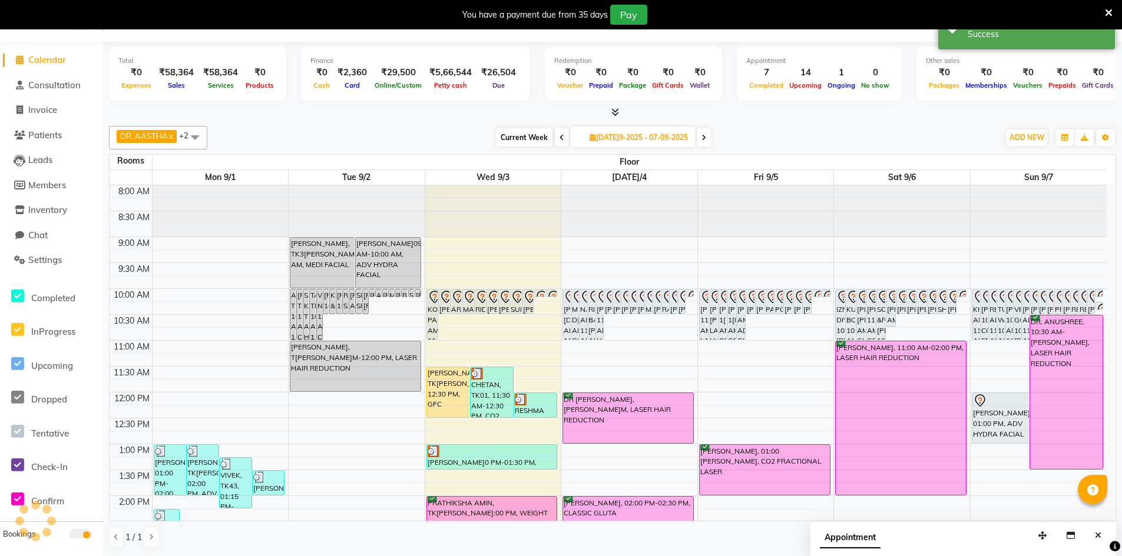
scroll to position [0, 0]
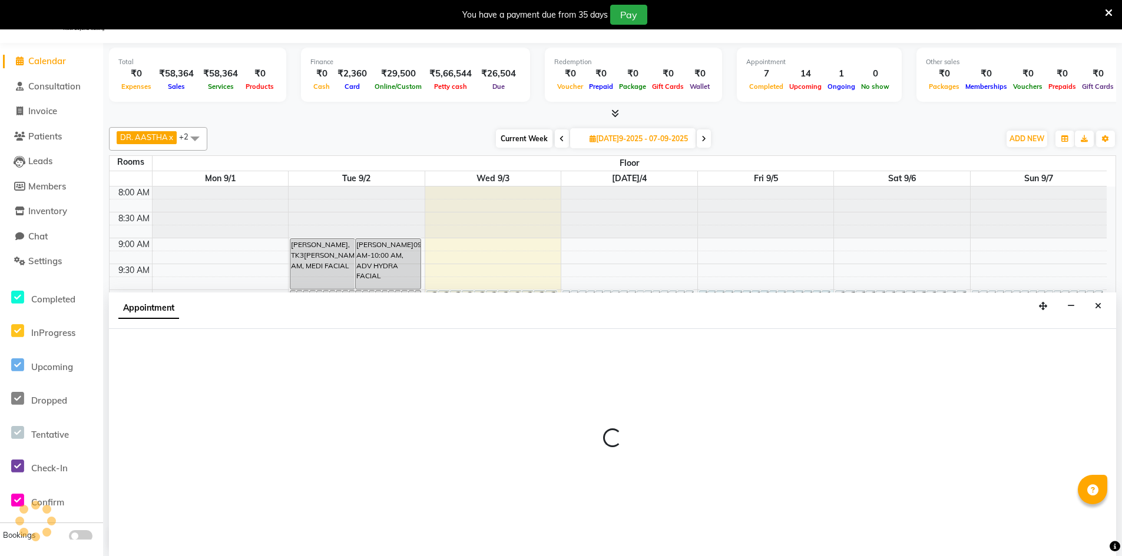
select select "600"
select select "tentative"
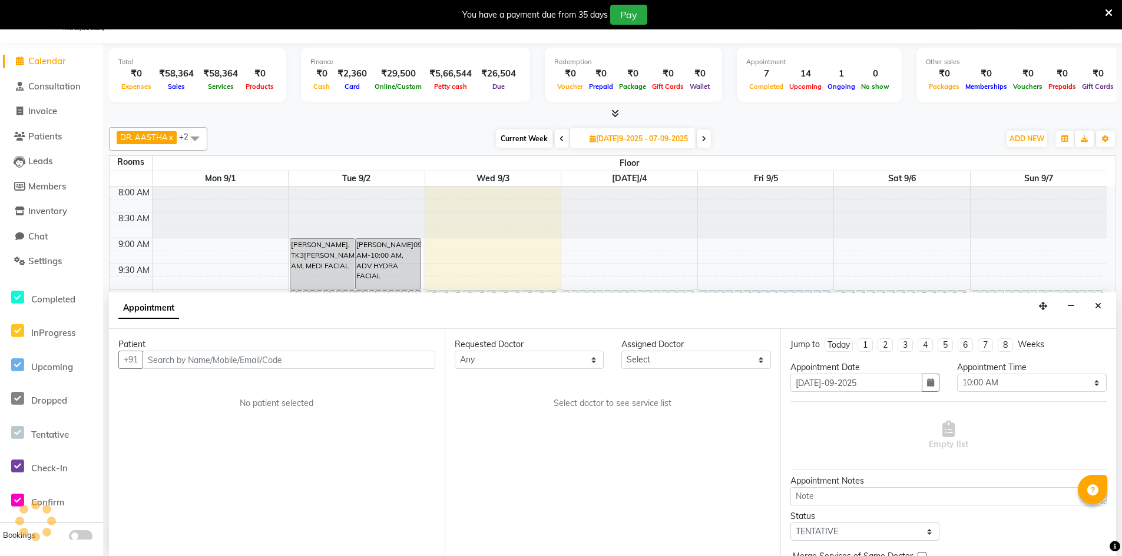
scroll to position [30, 0]
click at [309, 359] on input "text" at bounding box center [288, 359] width 293 height 18
click at [1099, 306] on icon "Close" at bounding box center [1098, 305] width 6 height 8
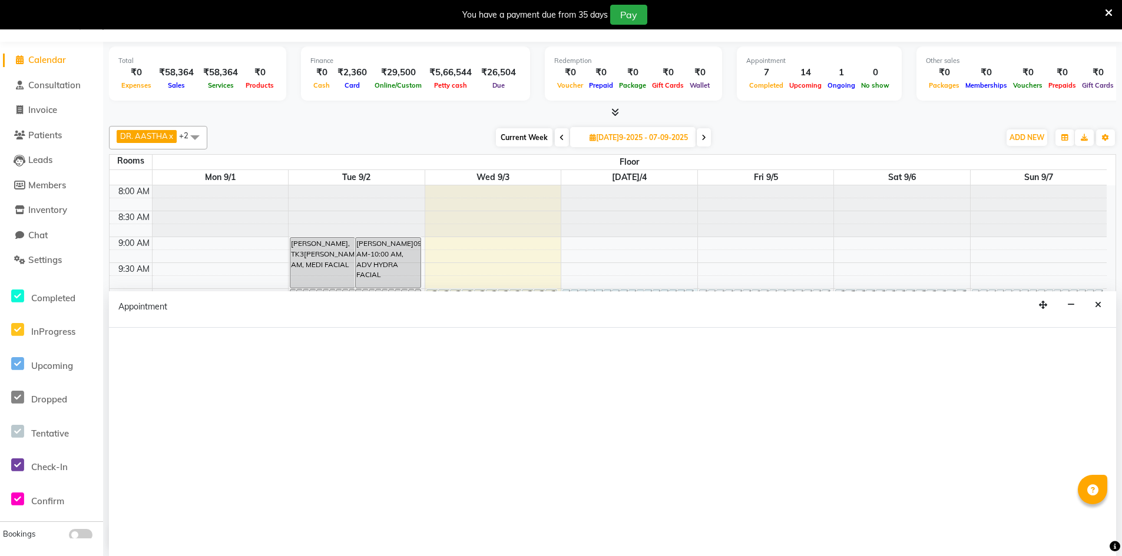
select select "600"
select select "tentative"
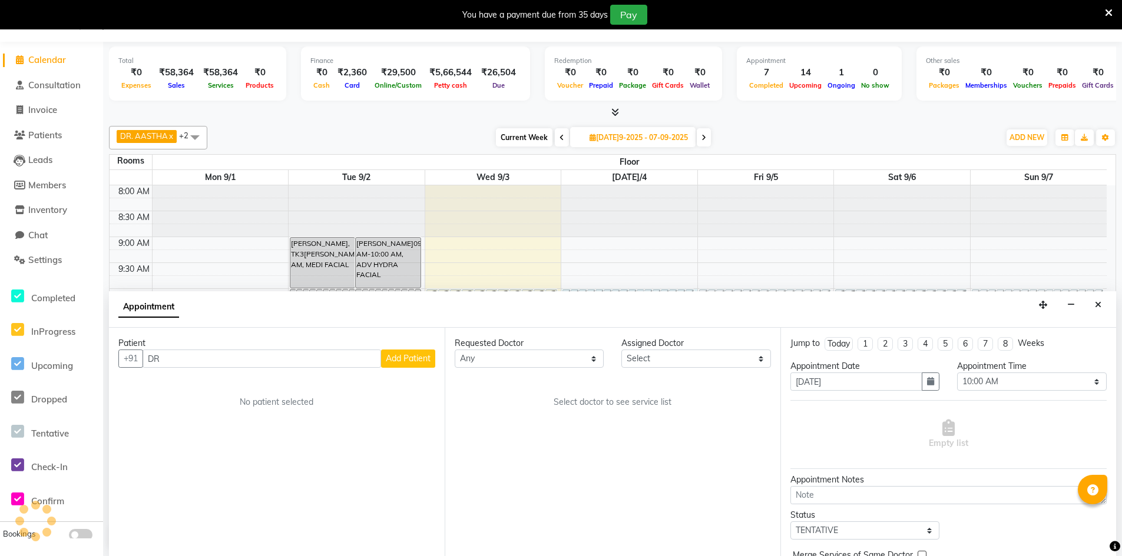
type input "D"
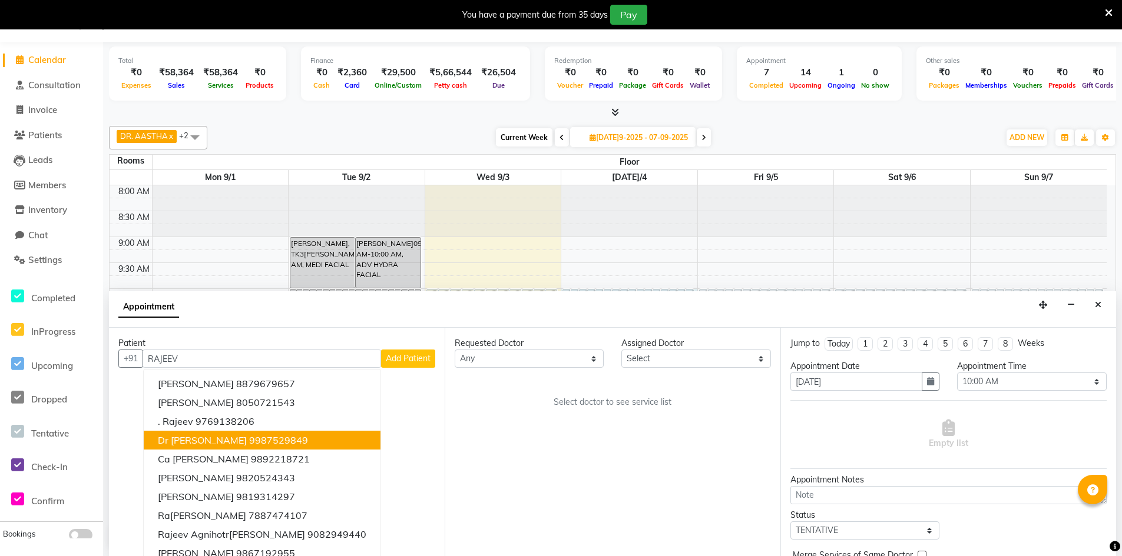
click at [216, 440] on span "Dr [PERSON_NAME]" at bounding box center [202, 441] width 89 height 12
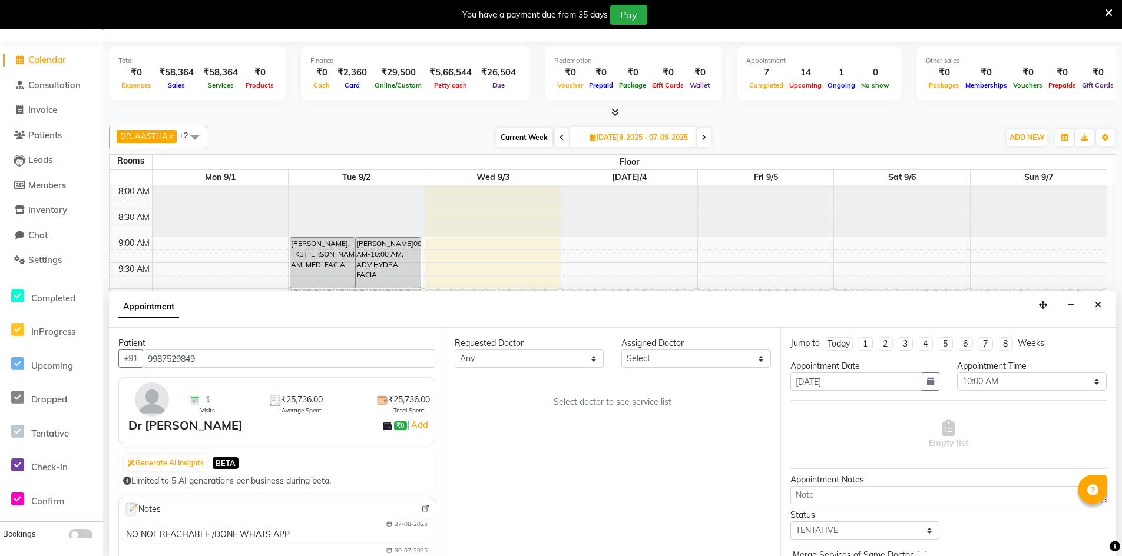
type input "9987529849"
click at [652, 363] on select "[PERSON_NAME]elect DR. AYESHA DR. [GEOGRAPHIC_DATA]" at bounding box center [695, 359] width 149 height 18
select select "86210"
click at [621, 350] on select "[PERSON_NAME]elect DR. AYESHA DR. [GEOGRAPHIC_DATA]" at bounding box center [695, 359] width 149 height 18
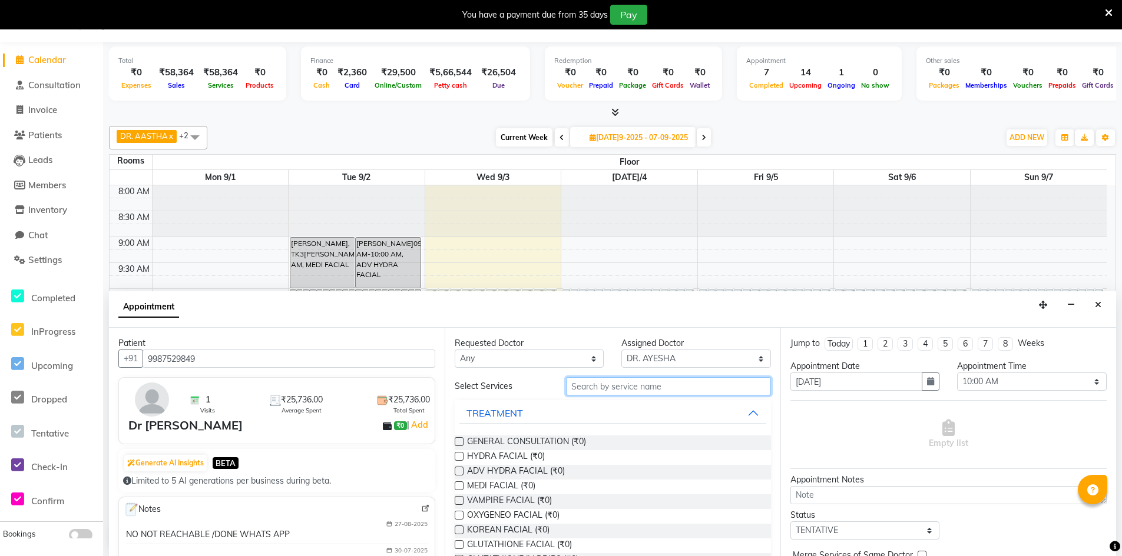
click at [643, 390] on input "text" at bounding box center [668, 386] width 205 height 18
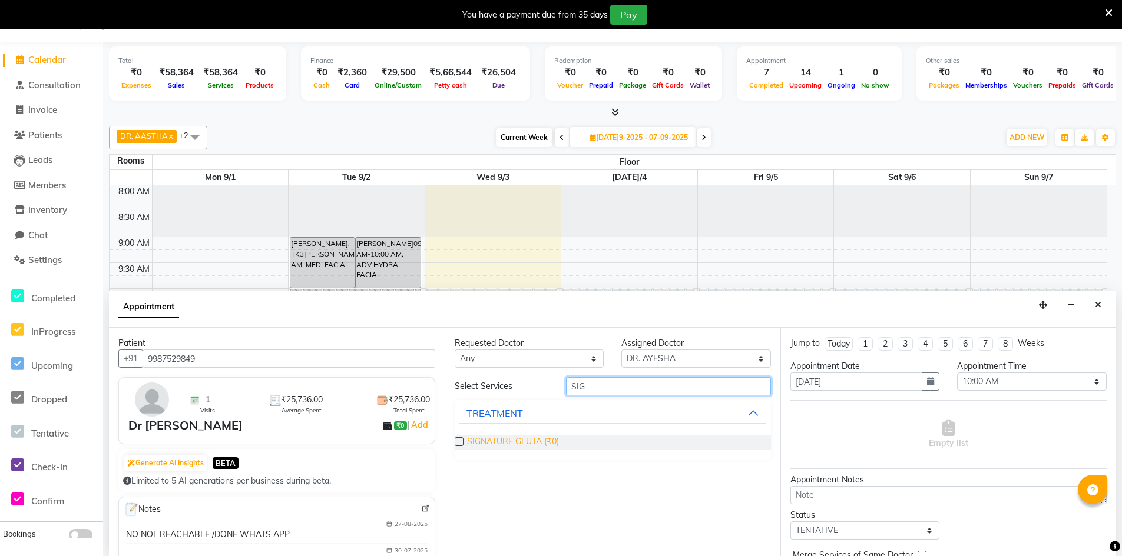
type input "SIG"
click at [519, 440] on span "SIGNATURE GLUTA (₹0)" at bounding box center [513, 443] width 92 height 15
checkbox input "true"
select select "4343"
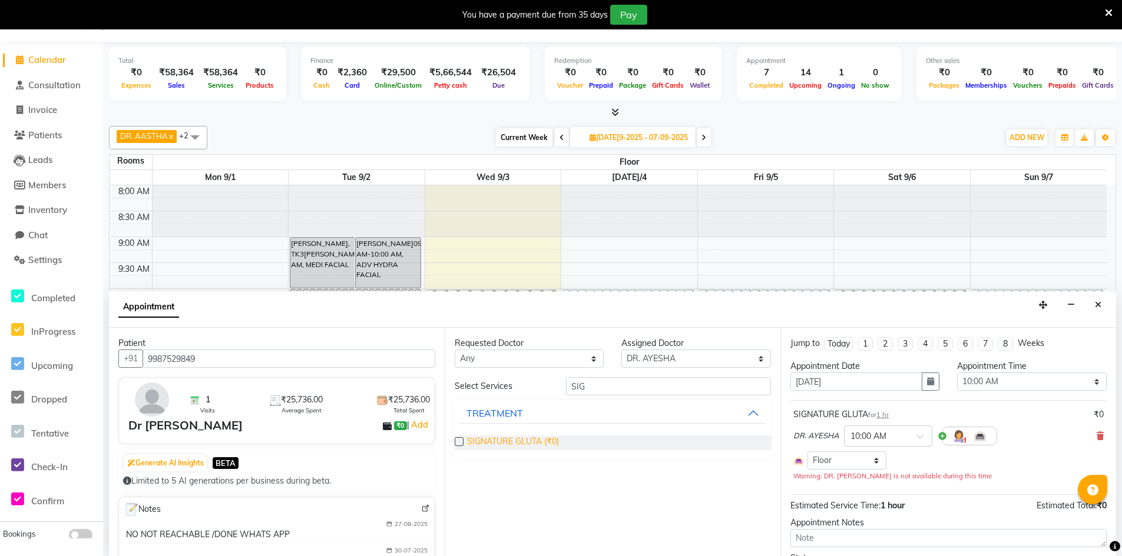
checkbox input "false"
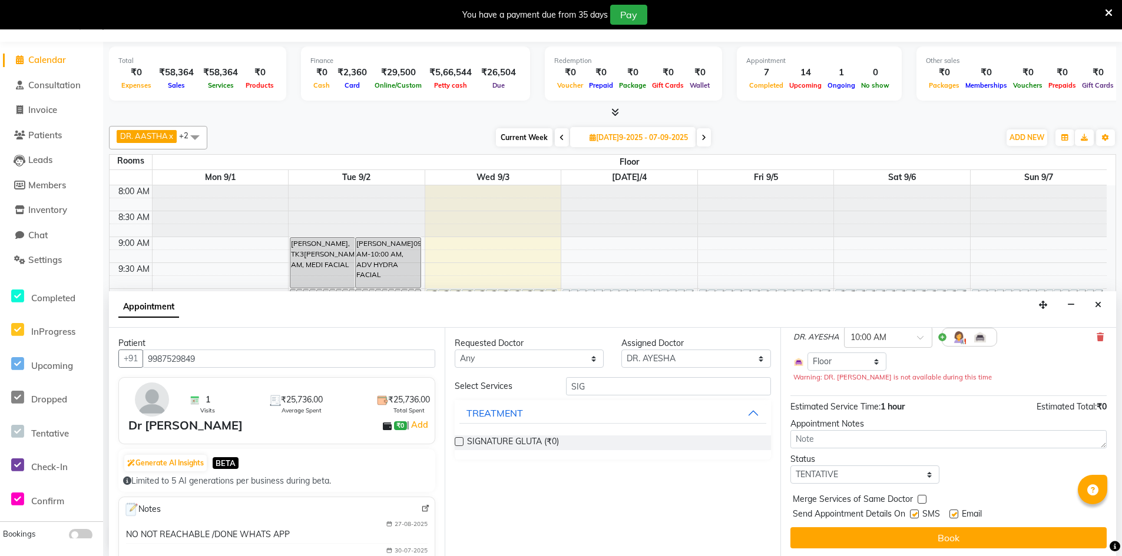
scroll to position [101, 0]
click at [914, 510] on label at bounding box center [914, 512] width 9 height 9
click at [914, 510] on input "checkbox" at bounding box center [914, 514] width 8 height 8
checkbox input "false"
click at [958, 511] on label at bounding box center [953, 512] width 9 height 9
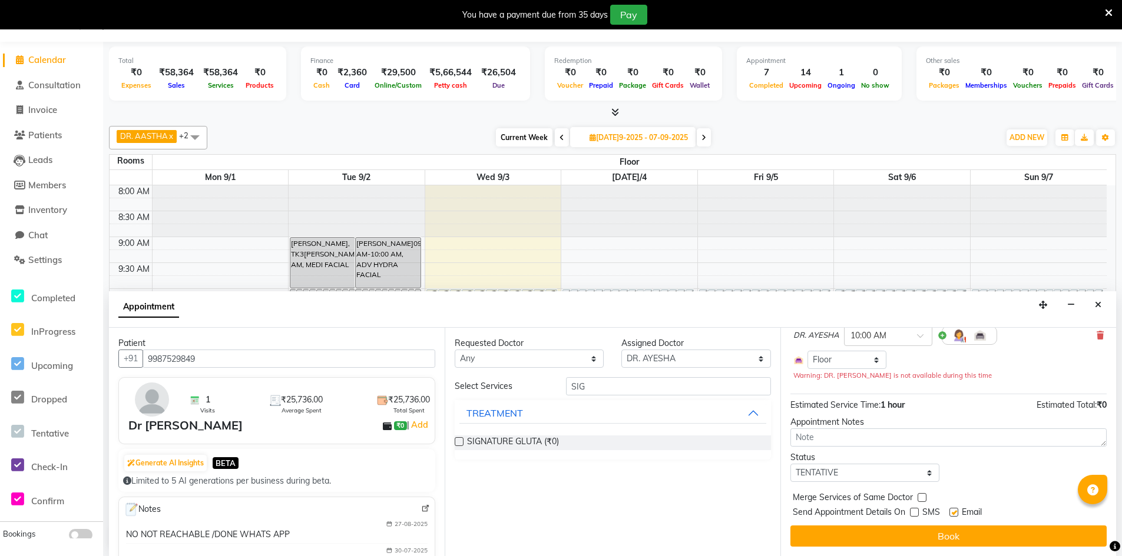
click at [957, 511] on input "checkbox" at bounding box center [953, 514] width 8 height 8
checkbox input "false"
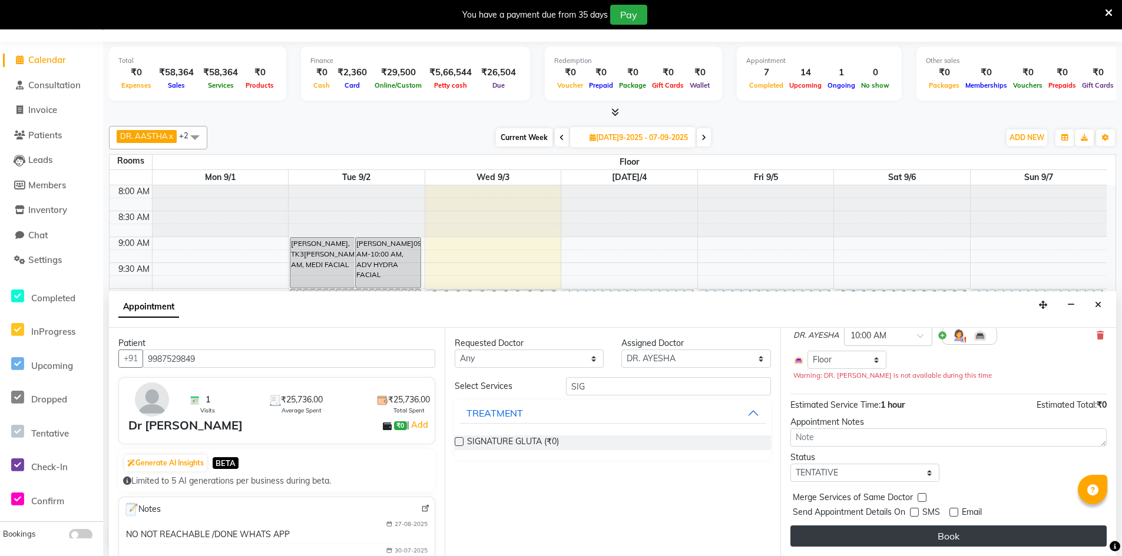
click at [948, 531] on button "Book" at bounding box center [948, 536] width 316 height 21
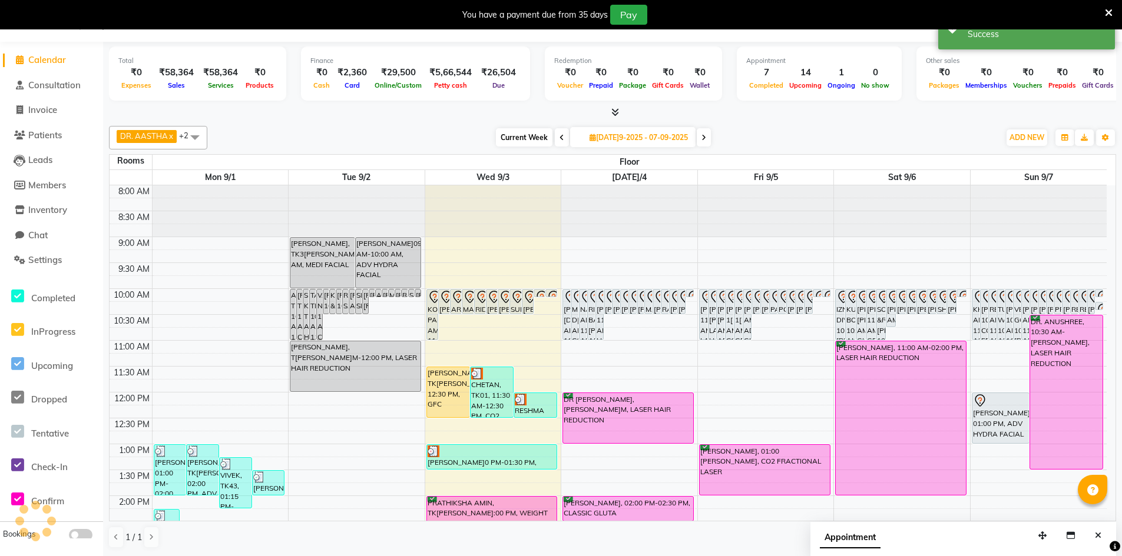
scroll to position [0, 0]
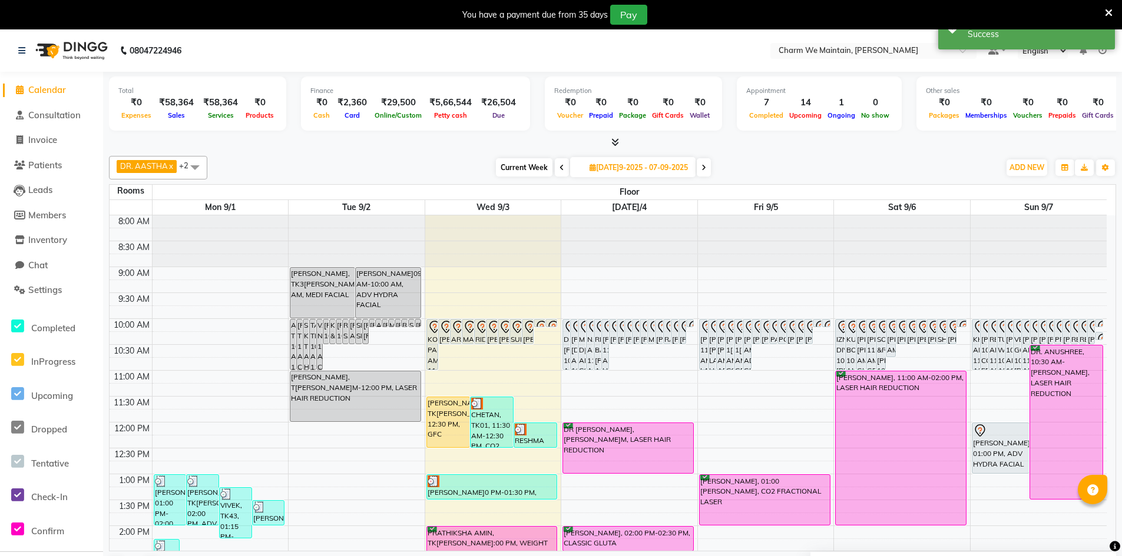
select select "600"
select select "tentative"
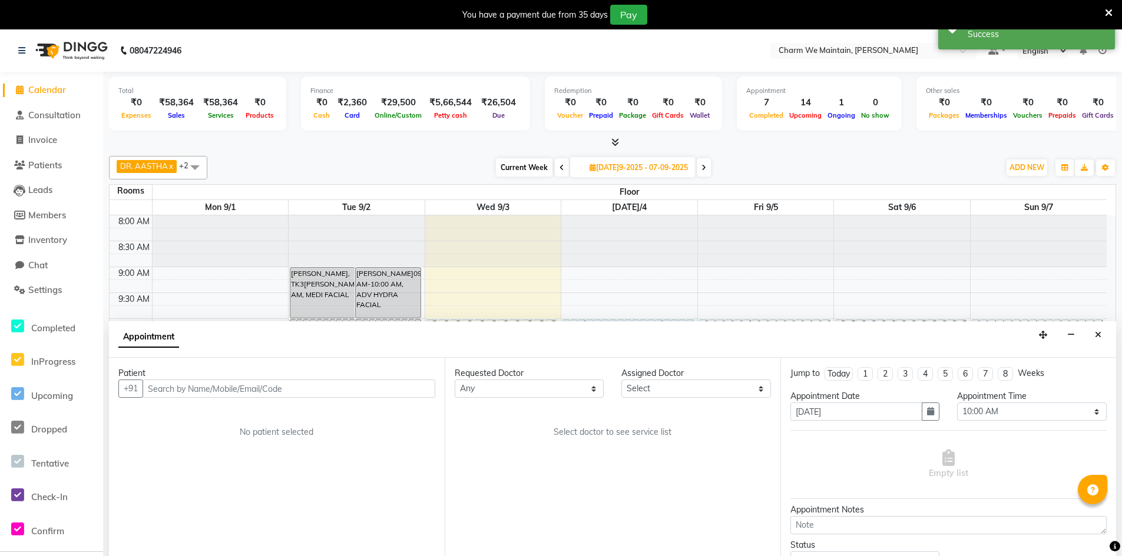
scroll to position [30, 0]
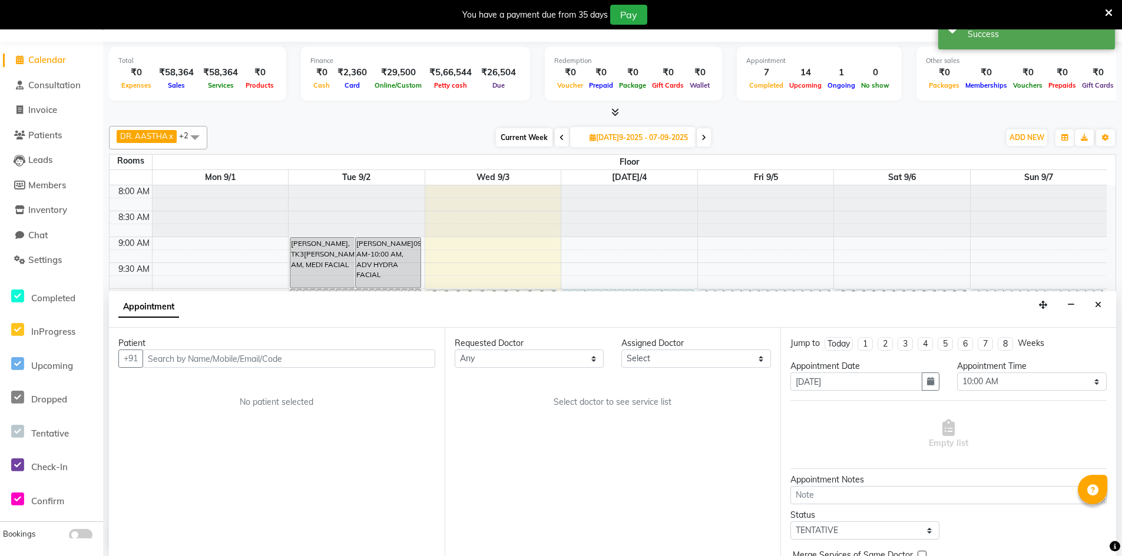
click at [299, 362] on input "text" at bounding box center [288, 359] width 293 height 18
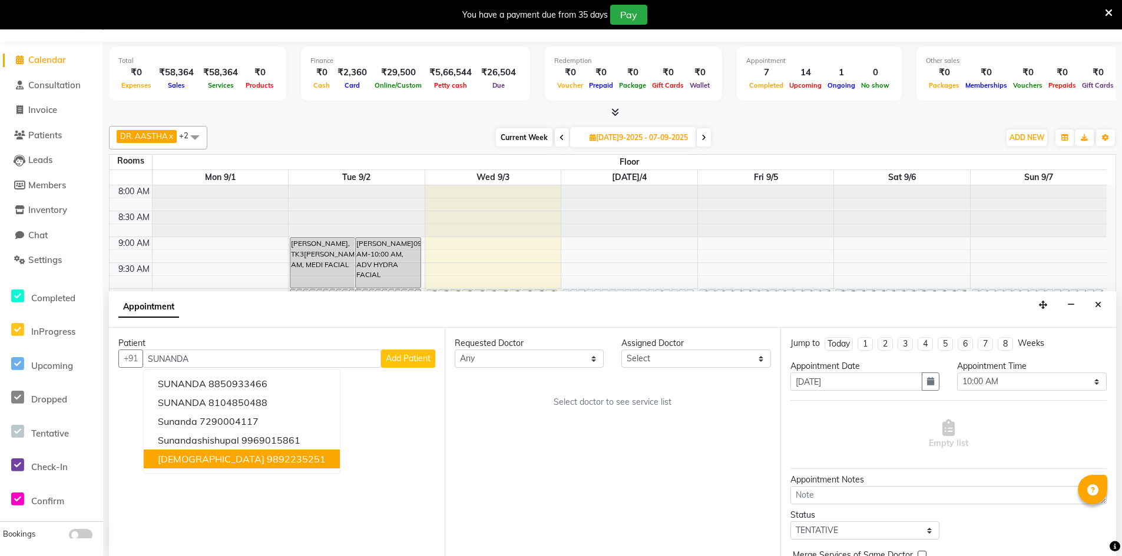
click at [198, 459] on span "[DEMOGRAPHIC_DATA]" at bounding box center [211, 459] width 107 height 12
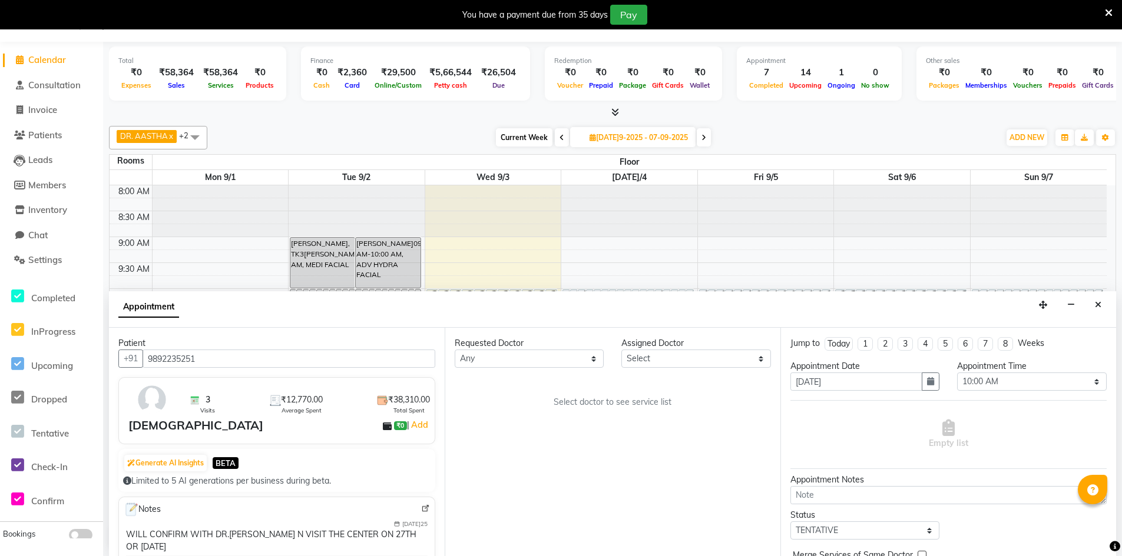
type input "9892235251"
click at [679, 349] on div "Assigned Doctor" at bounding box center [695, 343] width 149 height 12
click at [680, 357] on select "[PERSON_NAME]elect DR. AYESHA DR. [GEOGRAPHIC_DATA]" at bounding box center [695, 359] width 149 height 18
select select "86210"
click at [621, 350] on select "[PERSON_NAME]elect DR. AYESHA DR. [GEOGRAPHIC_DATA]" at bounding box center [695, 359] width 149 height 18
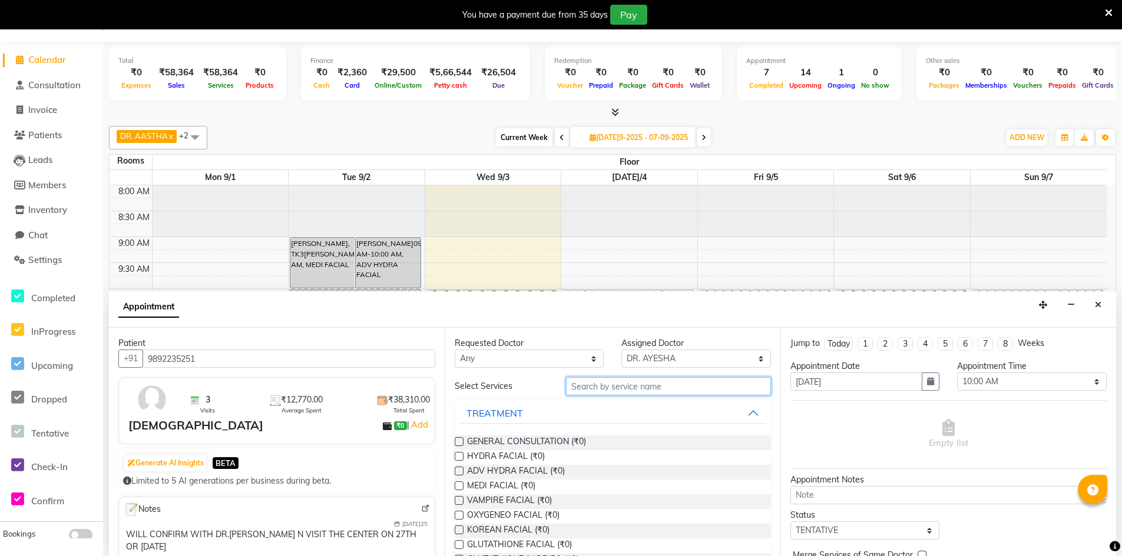
click at [634, 382] on input "text" at bounding box center [668, 386] width 205 height 18
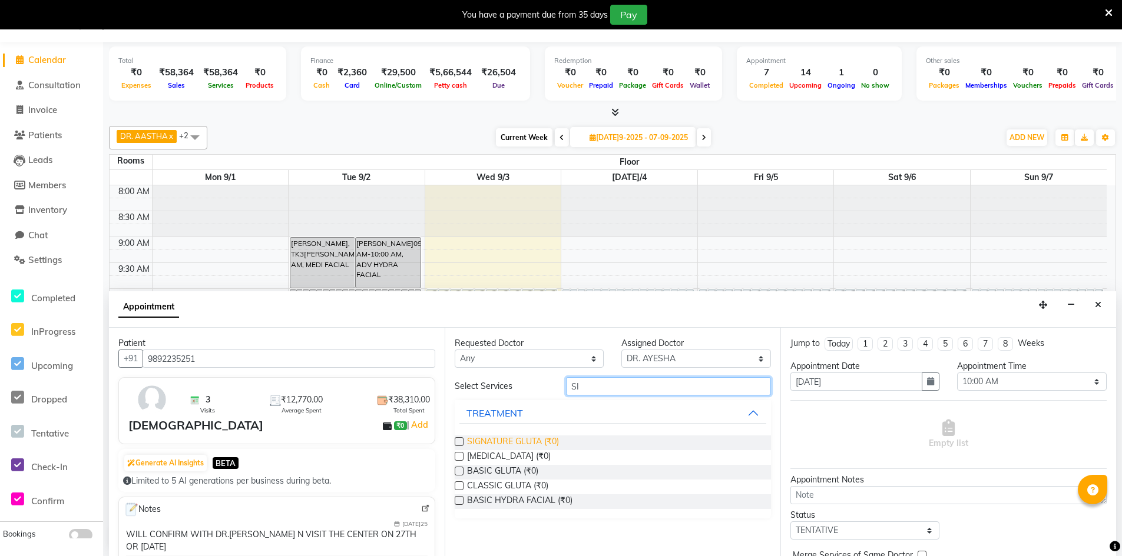
type input "SI"
click at [525, 437] on span "SIGNATURE GLUTA (₹0)" at bounding box center [513, 443] width 92 height 15
checkbox input "true"
select select "4343"
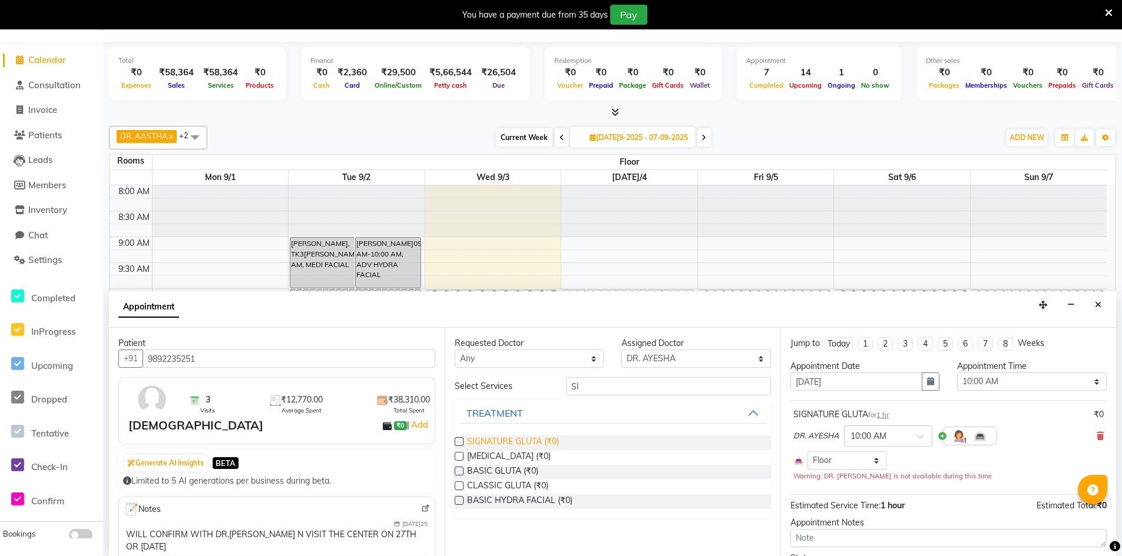
checkbox input "false"
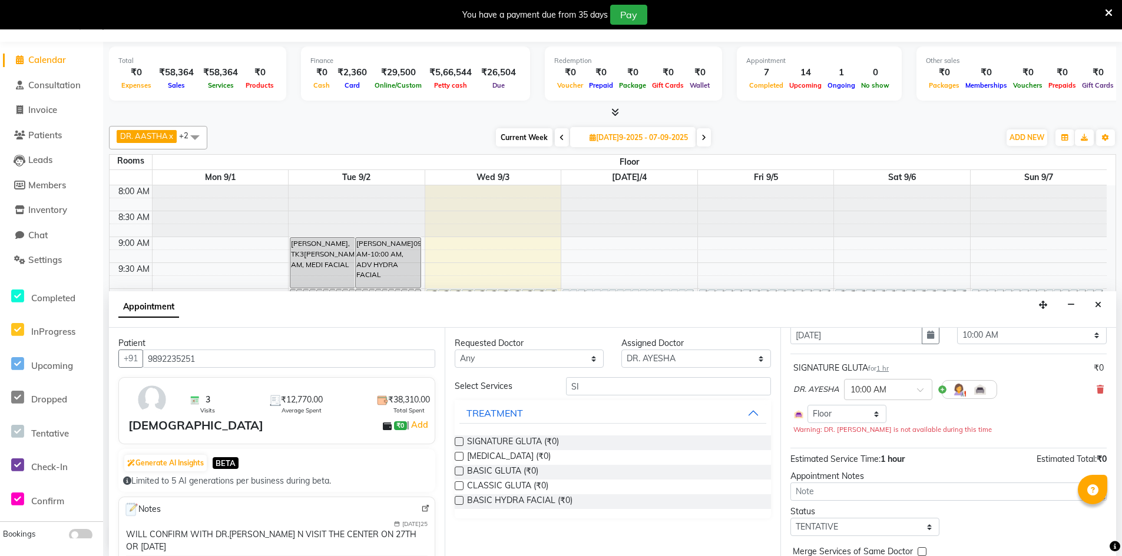
scroll to position [101, 0]
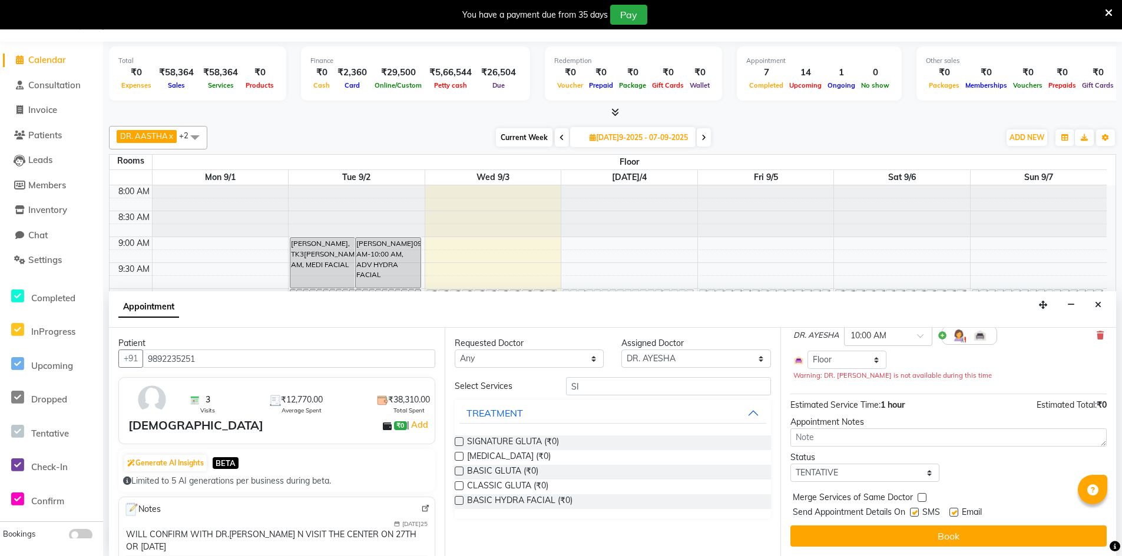
click at [914, 513] on label at bounding box center [914, 512] width 9 height 9
click at [914, 513] on input "checkbox" at bounding box center [914, 514] width 8 height 8
checkbox input "false"
click at [957, 513] on label at bounding box center [953, 512] width 9 height 9
click at [957, 513] on input "checkbox" at bounding box center [953, 514] width 8 height 8
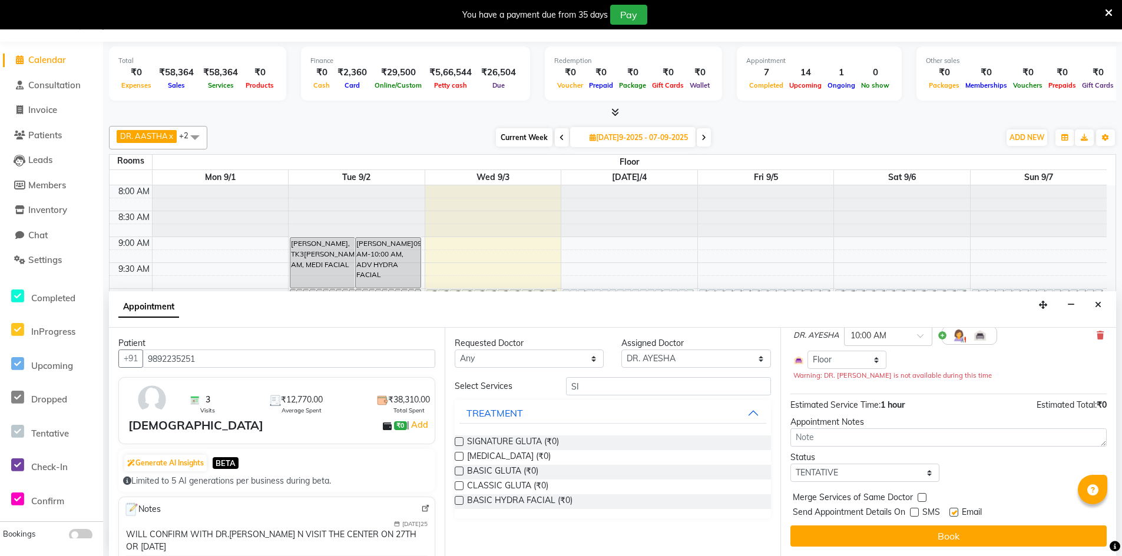
checkbox input "false"
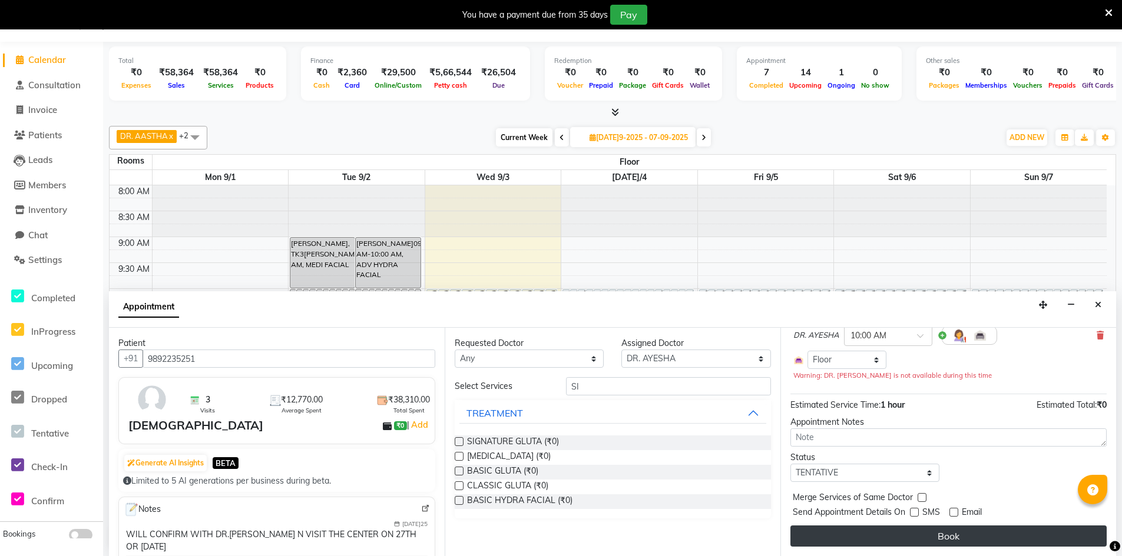
click at [952, 539] on button "Book" at bounding box center [948, 536] width 316 height 21
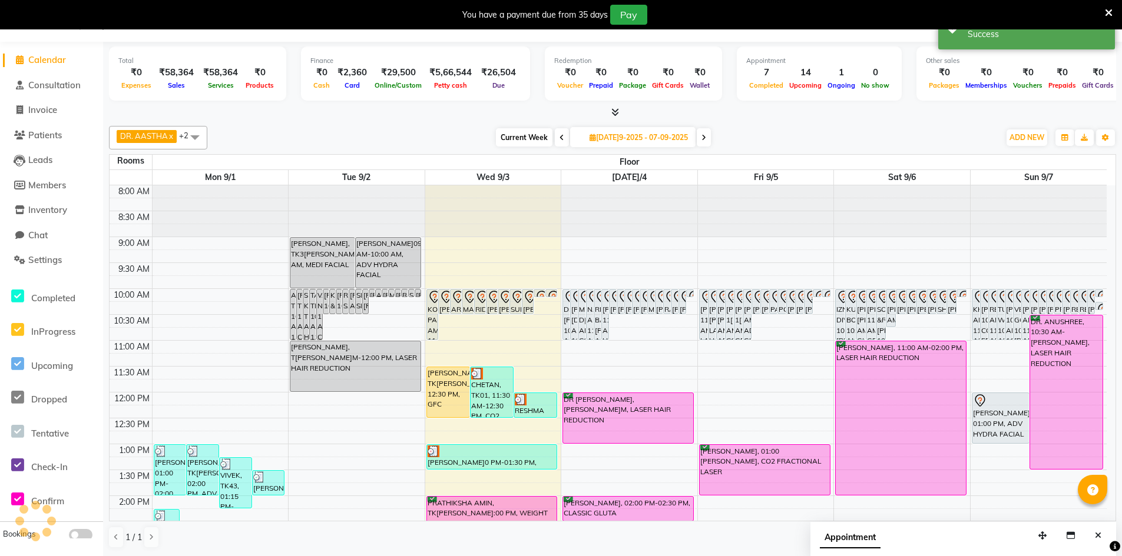
scroll to position [0, 0]
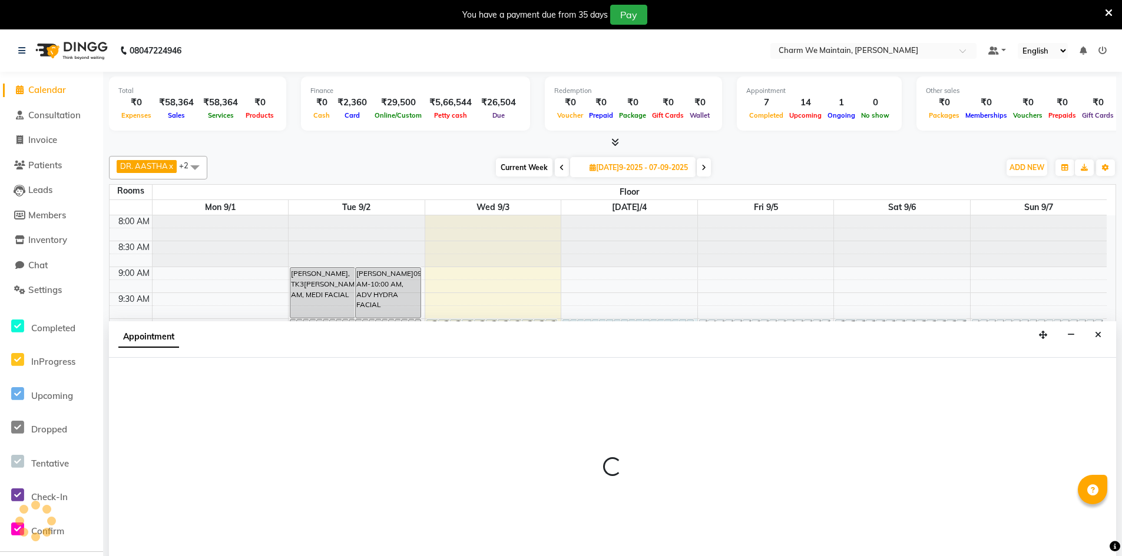
select select "tentative"
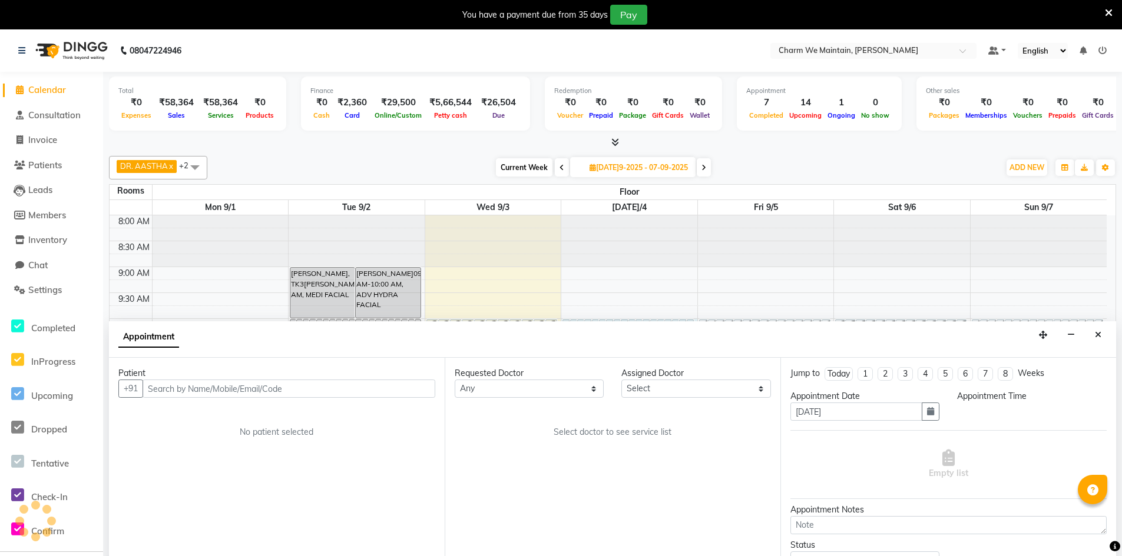
scroll to position [30, 0]
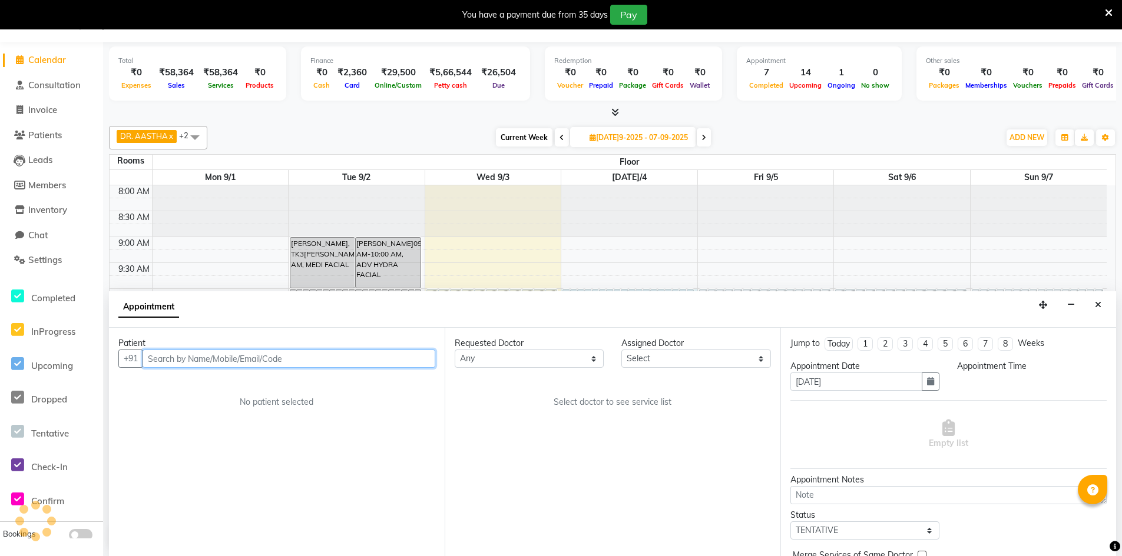
select select "600"
click at [403, 365] on input "text" at bounding box center [288, 359] width 293 height 18
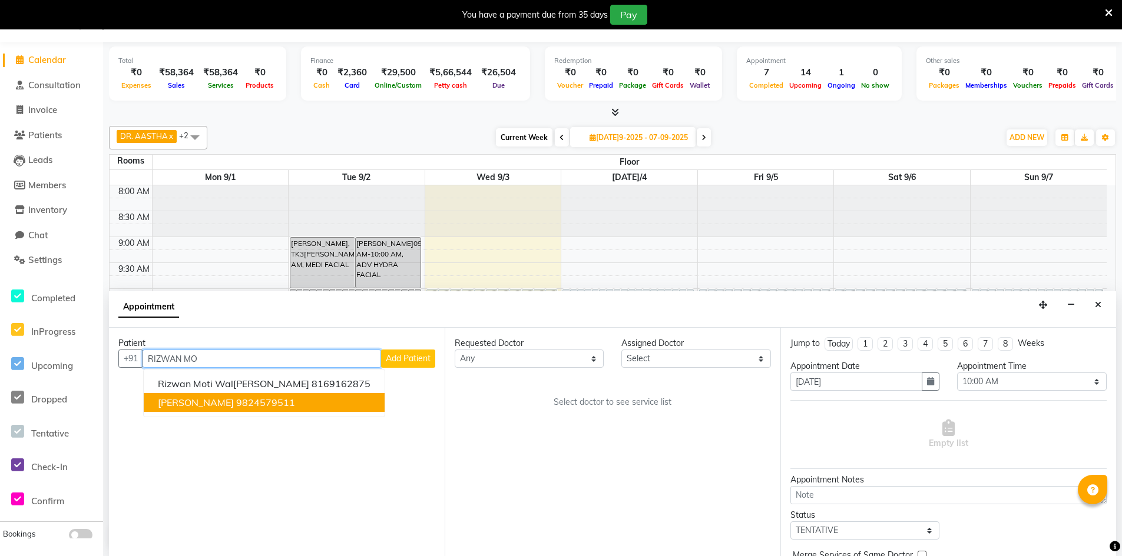
click at [223, 399] on span "[PERSON_NAME]" at bounding box center [196, 403] width 76 height 12
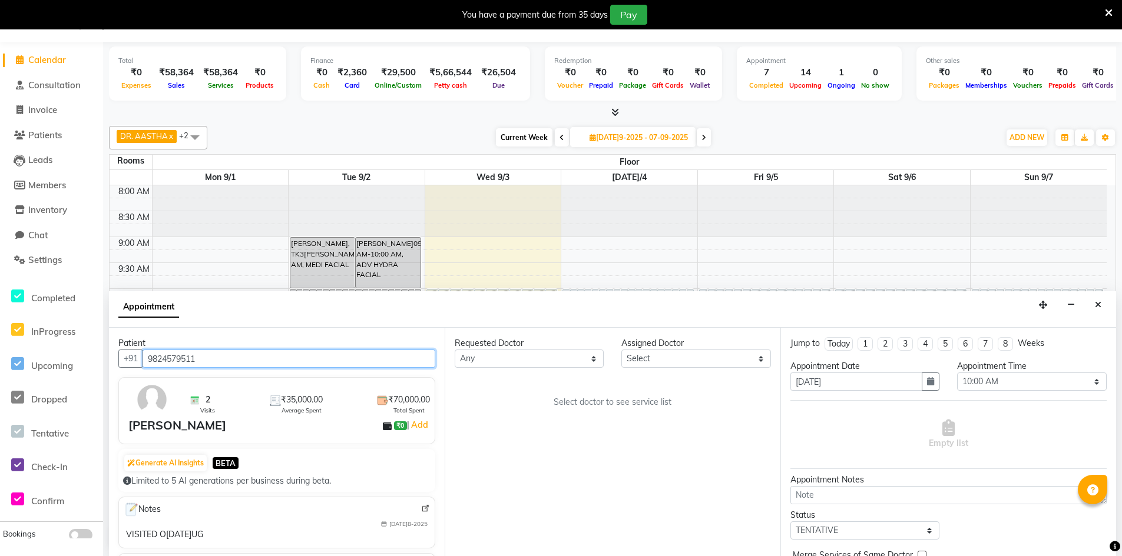
type input "9824579511"
click at [662, 357] on select "[PERSON_NAME]elect DR. AYESHA DR. [GEOGRAPHIC_DATA]" at bounding box center [695, 359] width 149 height 18
select select "86212"
click at [621, 350] on select "[PERSON_NAME]elect DR. AYESHA DR. [GEOGRAPHIC_DATA]" at bounding box center [695, 359] width 149 height 18
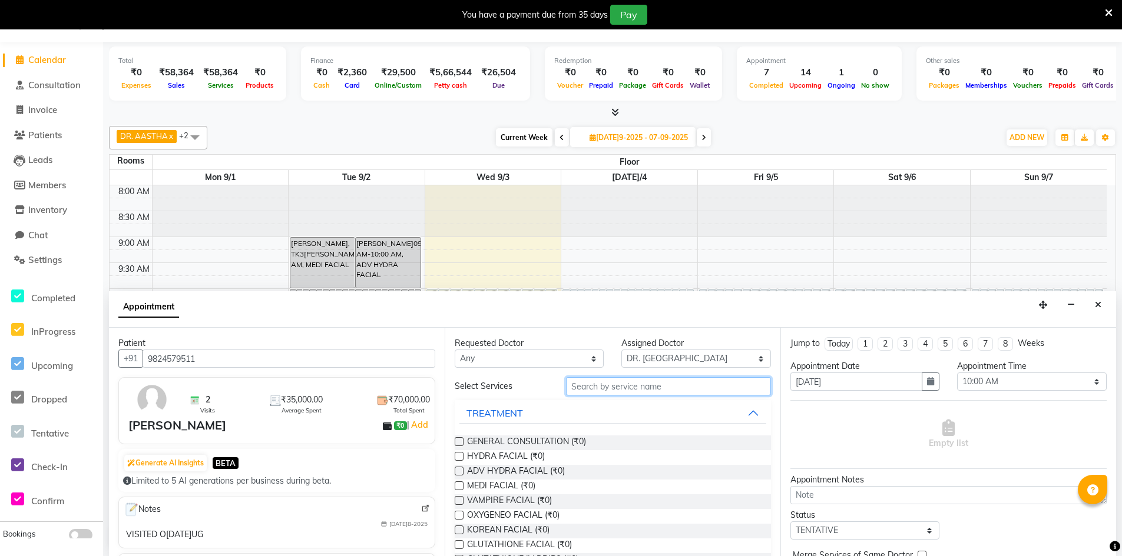
click at [615, 386] on input "text" at bounding box center [668, 386] width 205 height 18
type input "PR"
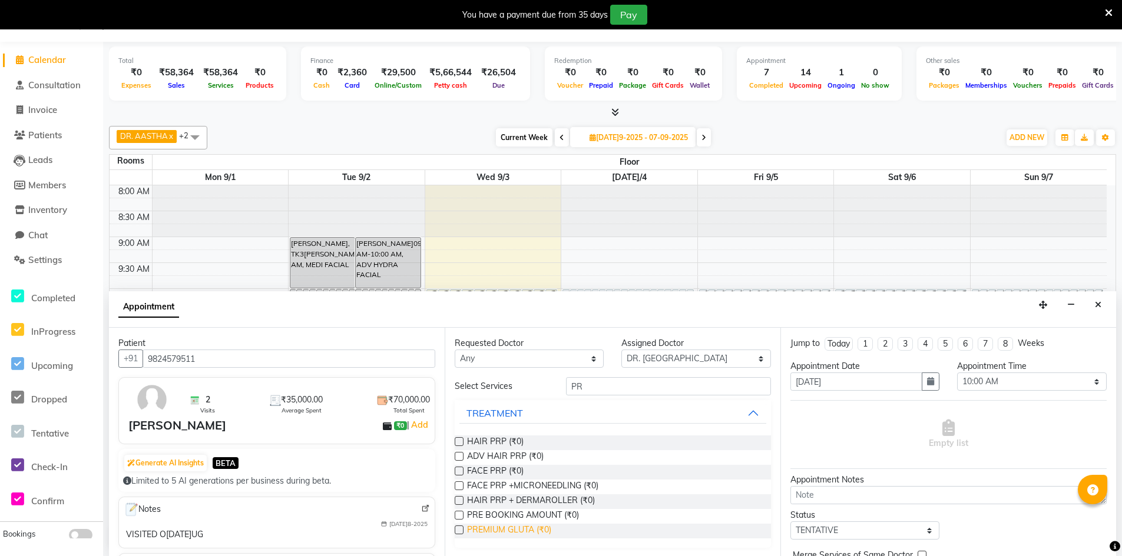
click at [504, 528] on span "PREMIUM GLUTA (₹0)" at bounding box center [509, 531] width 84 height 15
checkbox input "true"
select select "4343"
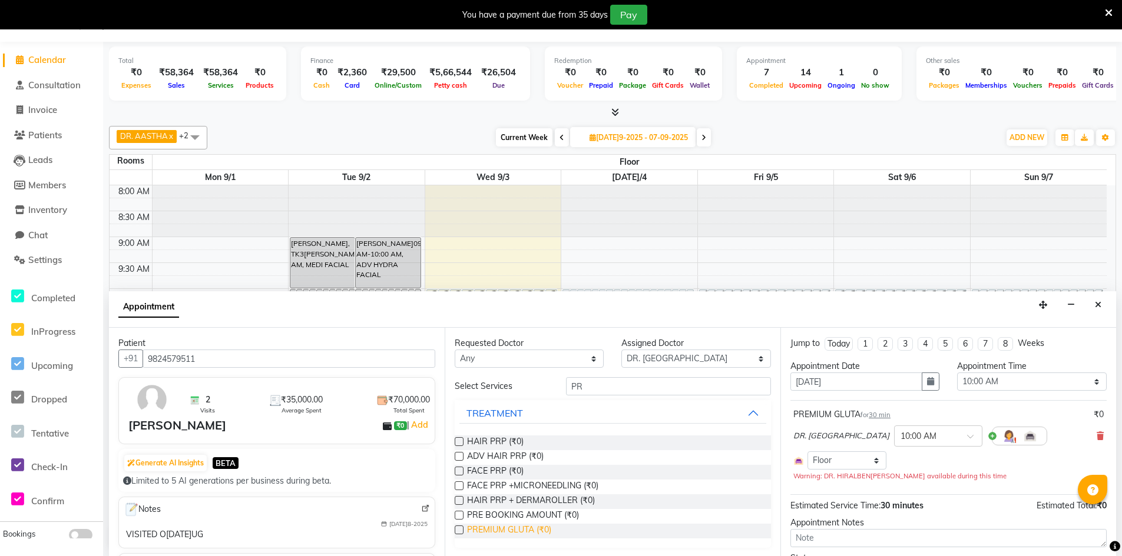
checkbox input "false"
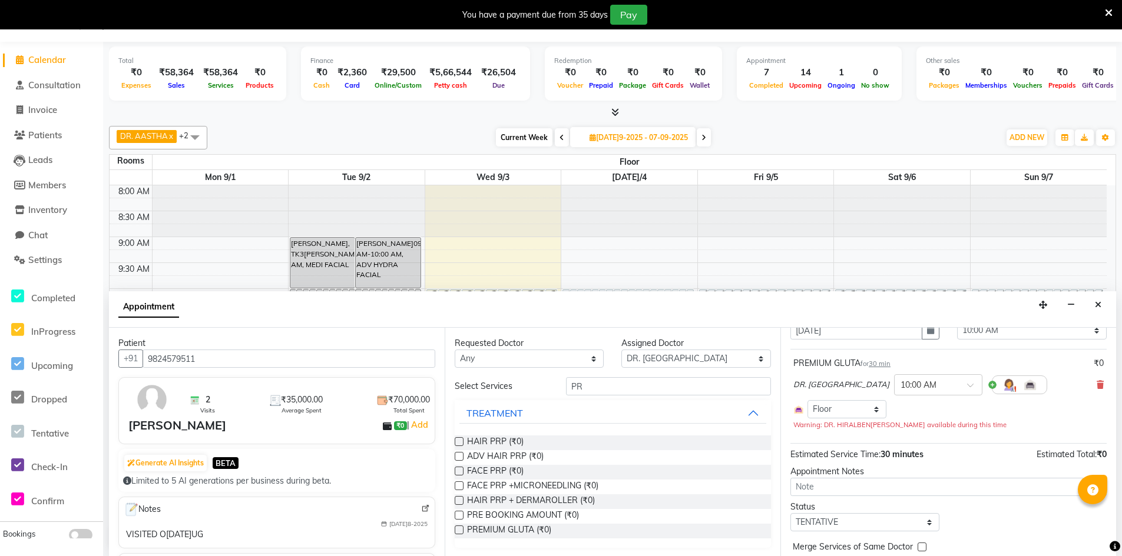
scroll to position [101, 0]
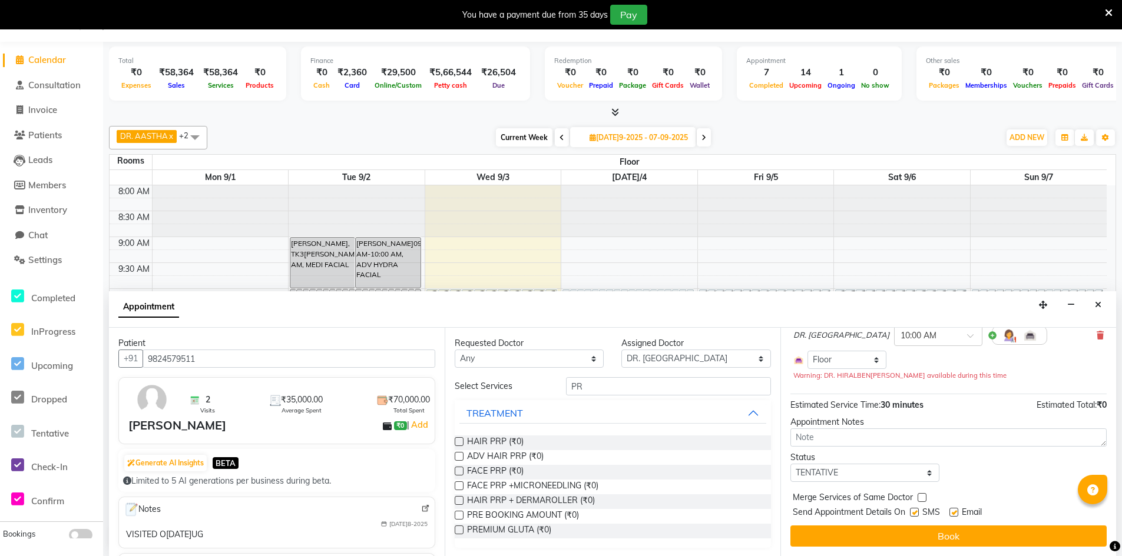
click at [914, 510] on label at bounding box center [914, 512] width 9 height 9
click at [914, 510] on input "checkbox" at bounding box center [914, 514] width 8 height 8
checkbox input "false"
click at [955, 510] on label at bounding box center [953, 512] width 9 height 9
click at [955, 510] on input "checkbox" at bounding box center [953, 514] width 8 height 8
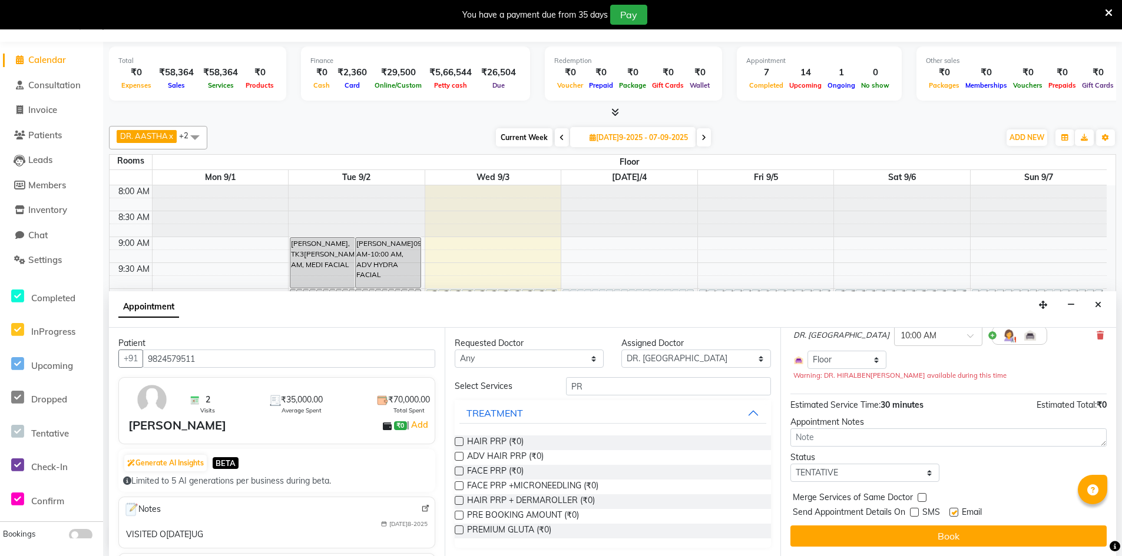
checkbox input "false"
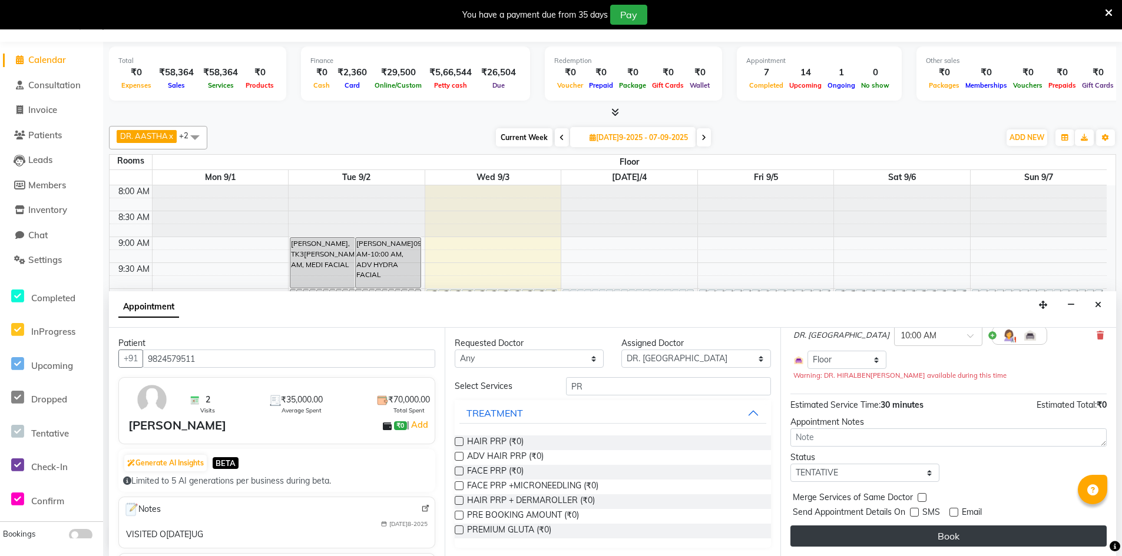
click at [960, 529] on button "Book" at bounding box center [948, 536] width 316 height 21
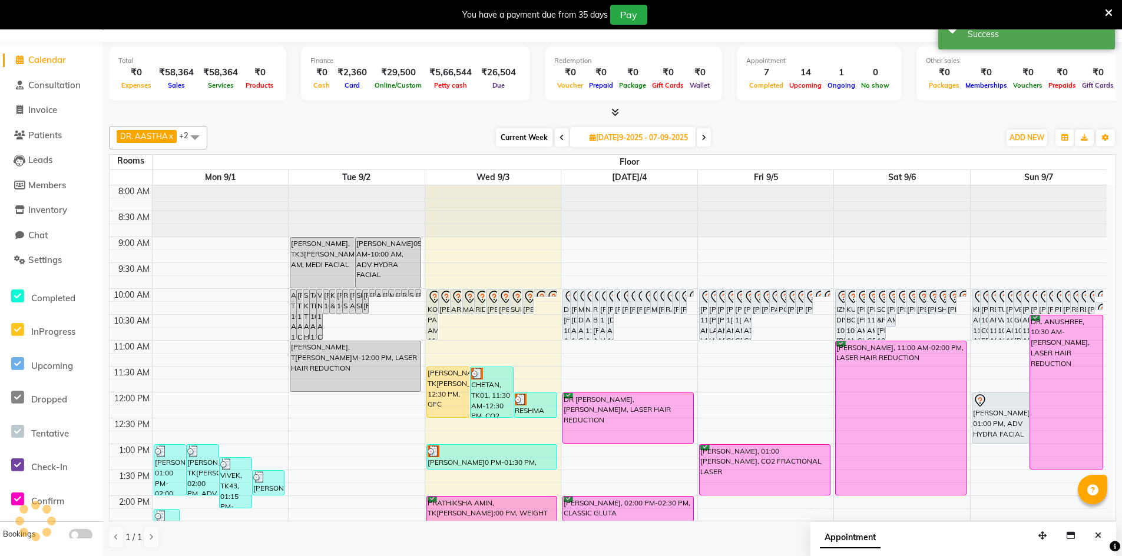
scroll to position [0, 0]
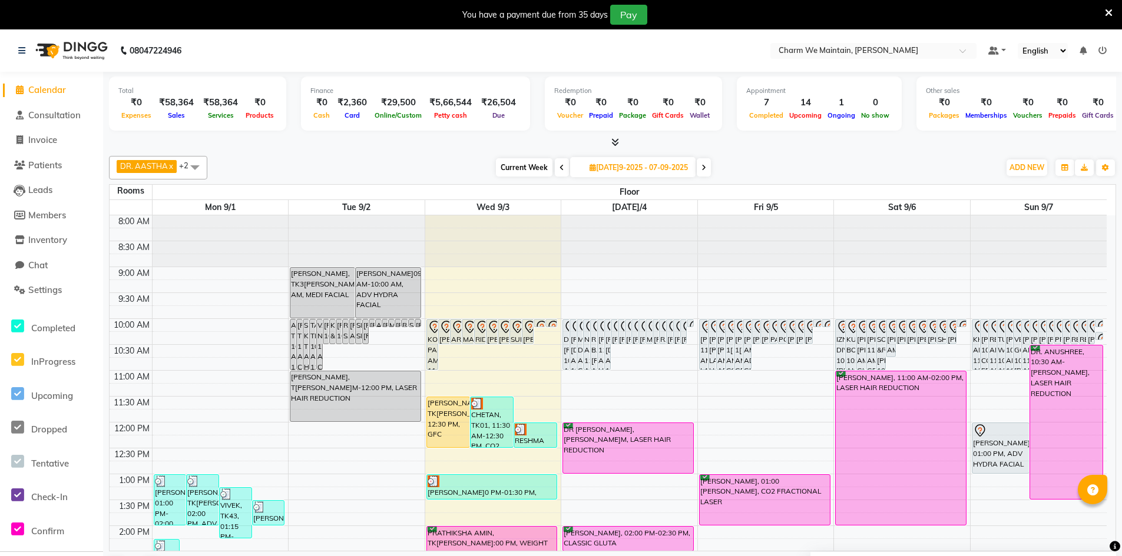
select select "600"
select select "tentative"
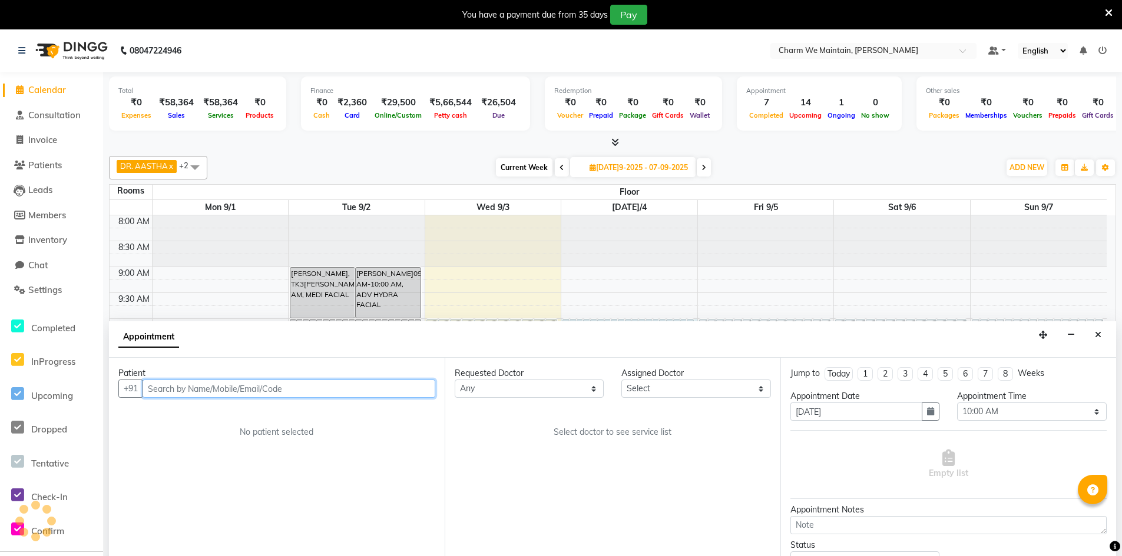
scroll to position [30, 0]
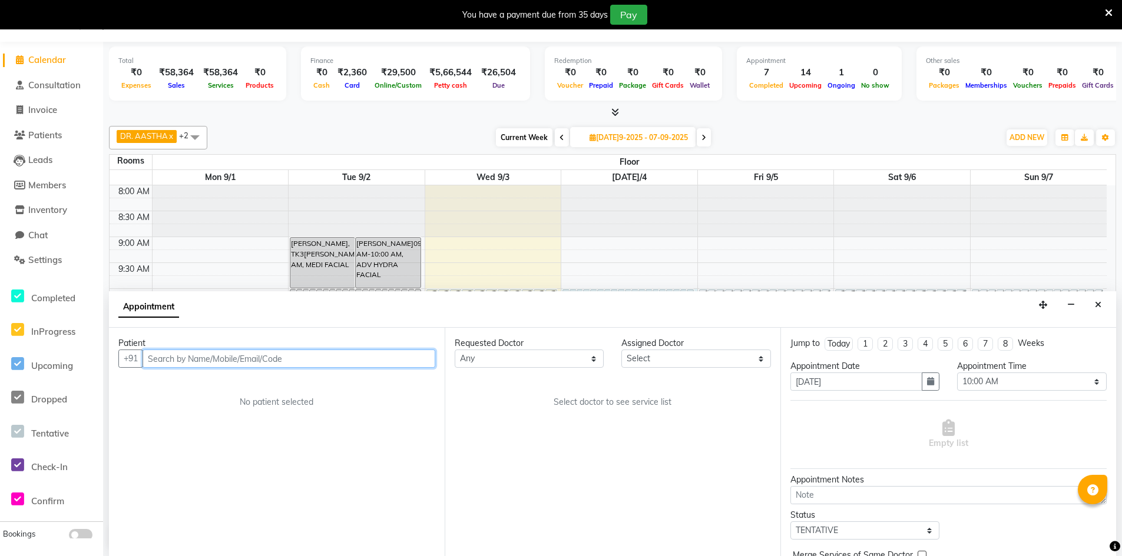
click at [315, 361] on input "text" at bounding box center [288, 359] width 293 height 18
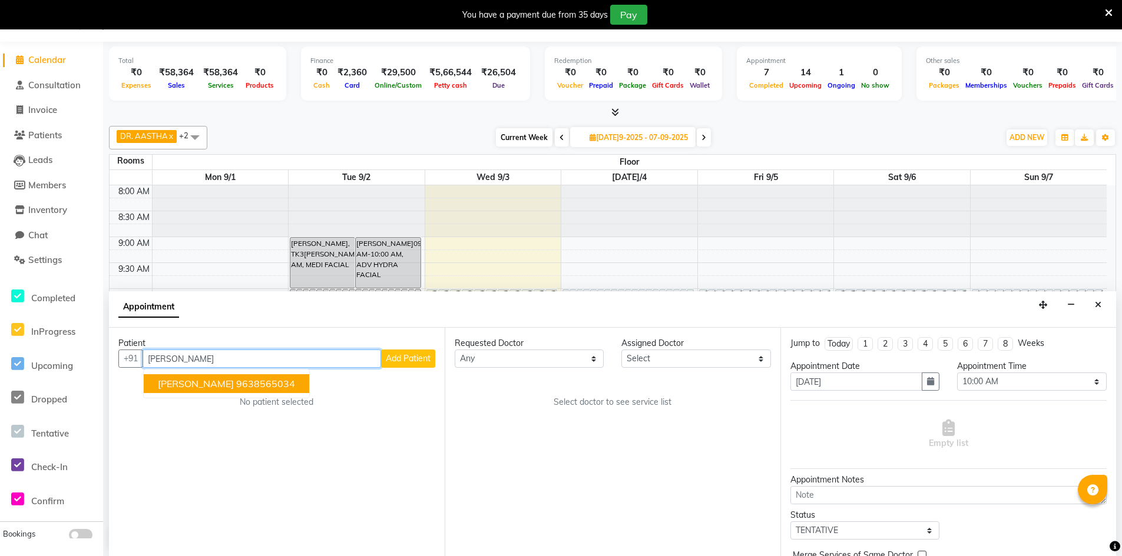
click at [207, 390] on button "[PERSON_NAME]9638565034" at bounding box center [226, 383] width 165 height 19
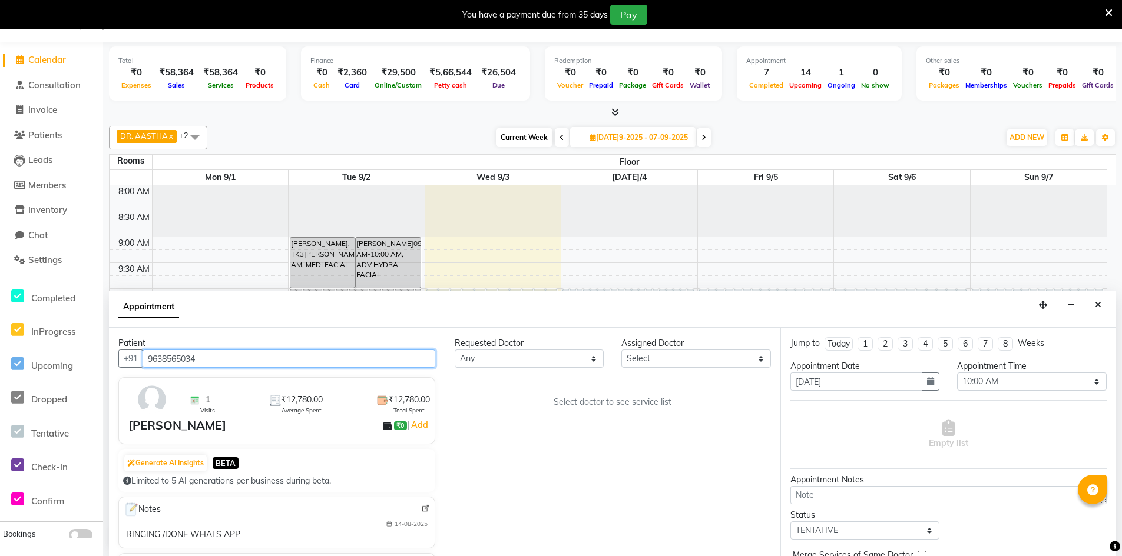
type input "9638565034"
click at [685, 359] on select "[PERSON_NAME]elect DR. AYESHA DR. [GEOGRAPHIC_DATA]" at bounding box center [695, 359] width 149 height 18
select select "86210"
click at [621, 350] on select "[PERSON_NAME]elect DR. AYESHA DR. [GEOGRAPHIC_DATA]" at bounding box center [695, 359] width 149 height 18
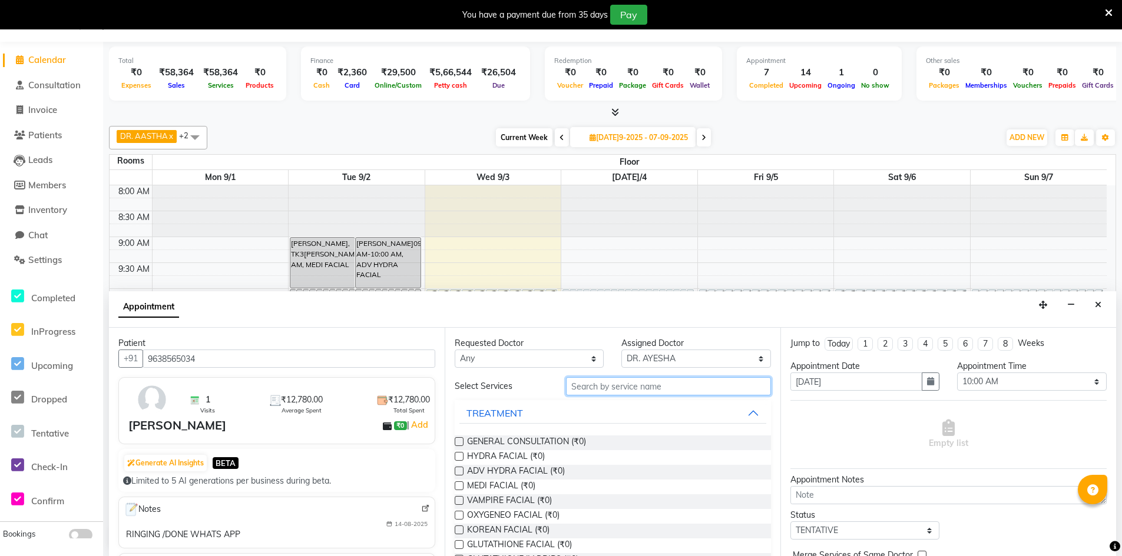
click at [621, 386] on input "text" at bounding box center [668, 386] width 205 height 18
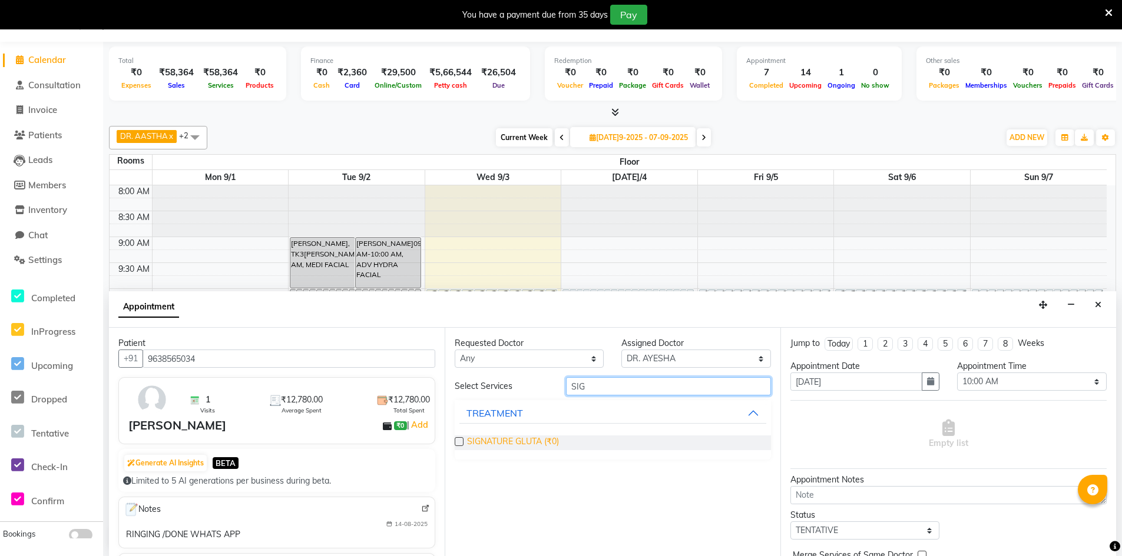
type input "SIG"
click at [515, 438] on span "SIGNATURE GLUTA (₹0)" at bounding box center [513, 443] width 92 height 15
checkbox input "true"
select select "4343"
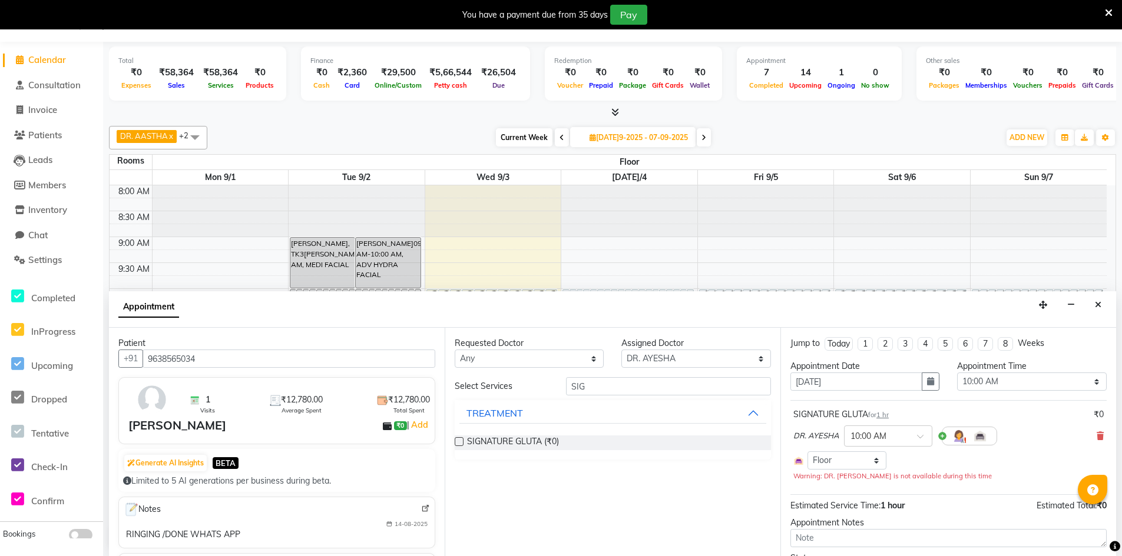
checkbox input "false"
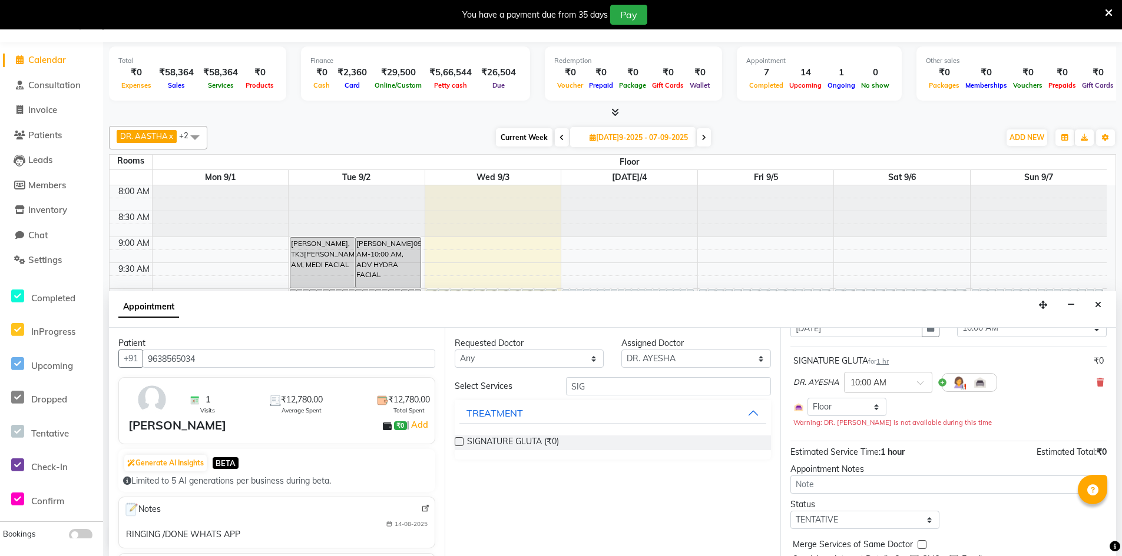
scroll to position [101, 0]
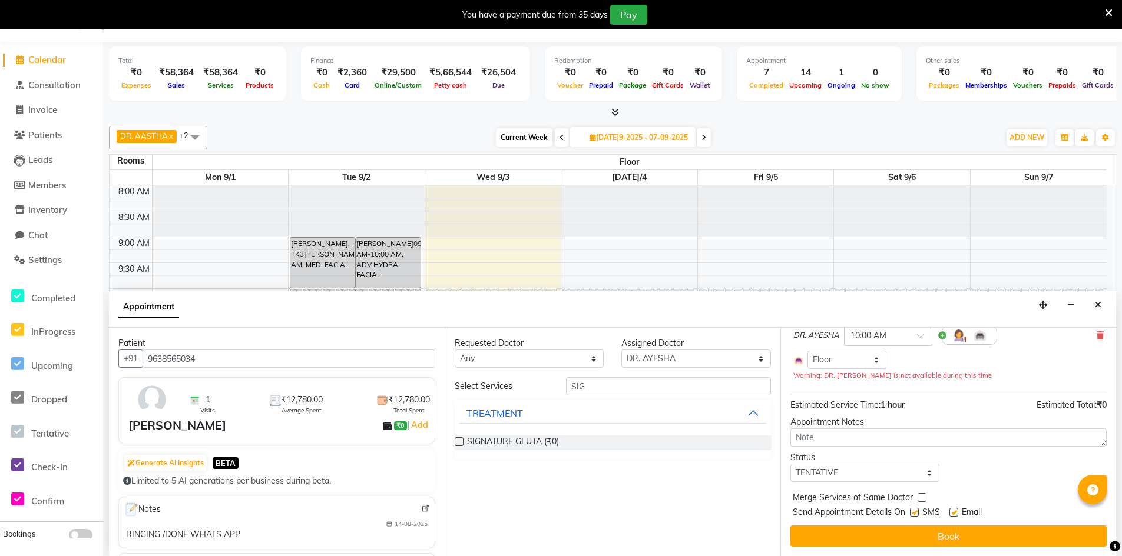
click at [916, 512] on label at bounding box center [914, 512] width 9 height 9
click at [916, 512] on input "checkbox" at bounding box center [914, 514] width 8 height 8
checkbox input "false"
click at [953, 513] on label at bounding box center [953, 512] width 9 height 9
click at [953, 513] on input "checkbox" at bounding box center [953, 514] width 8 height 8
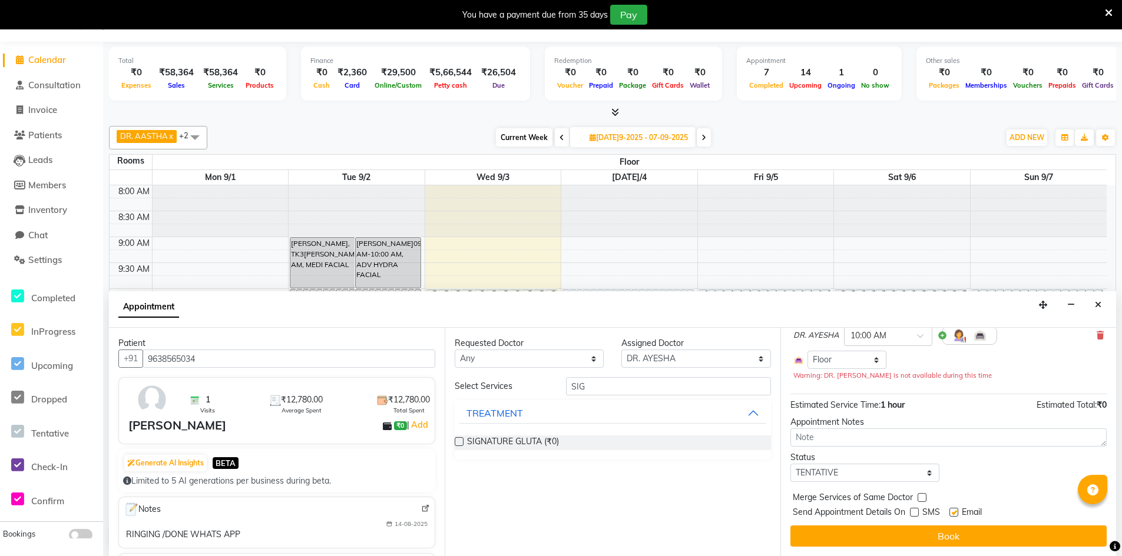
checkbox input "false"
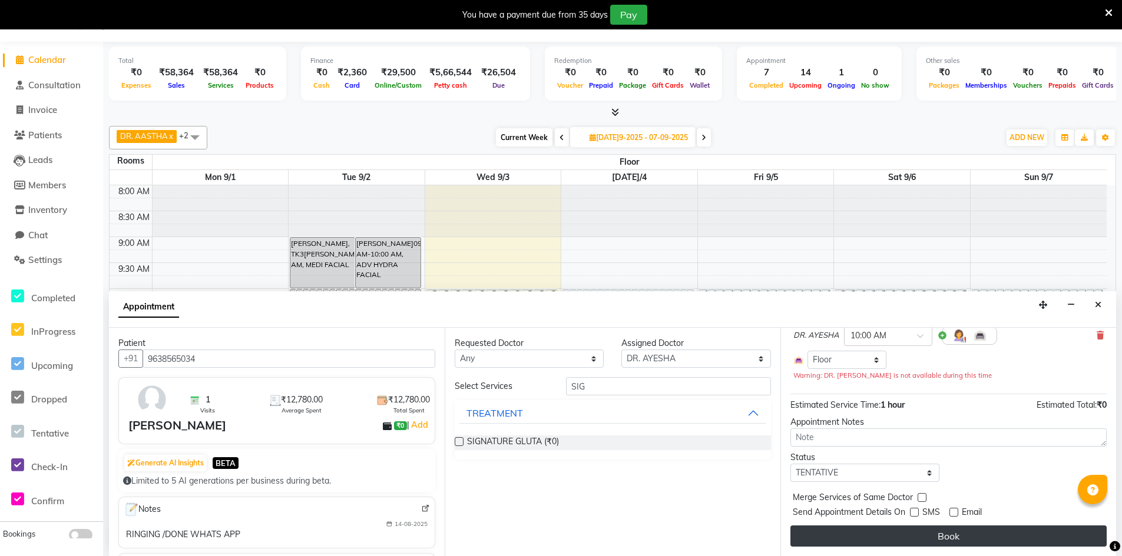
click at [956, 532] on button "Book" at bounding box center [948, 536] width 316 height 21
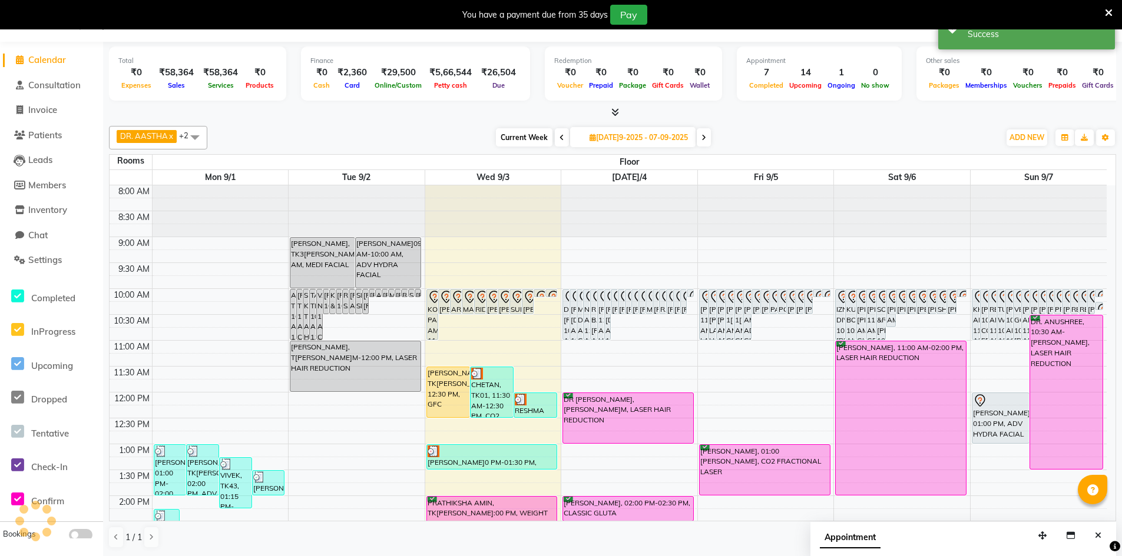
scroll to position [0, 0]
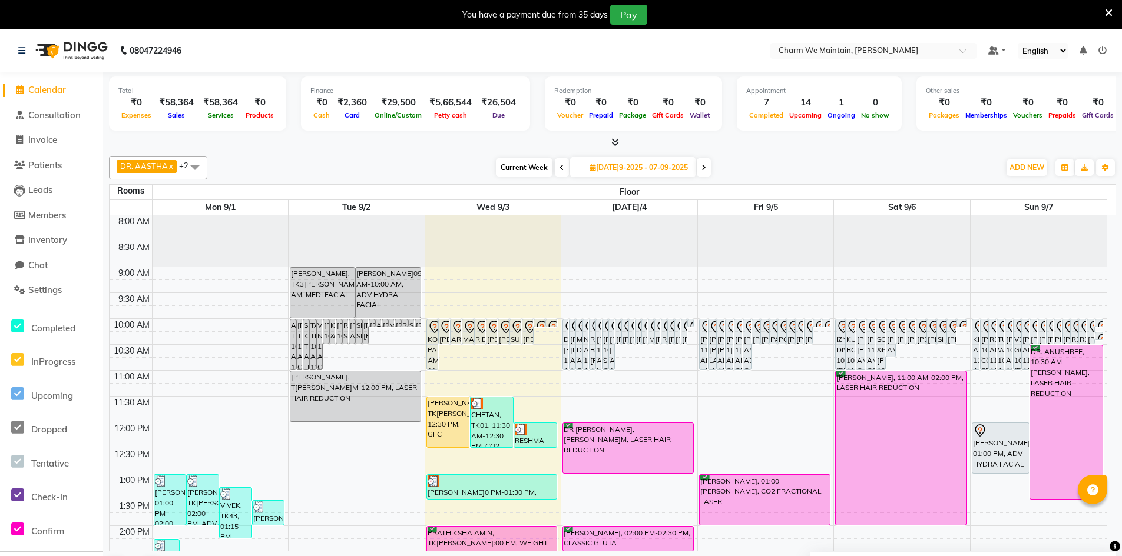
click at [1105, 11] on icon at bounding box center [1109, 13] width 8 height 11
